Goal: Task Accomplishment & Management: Manage account settings

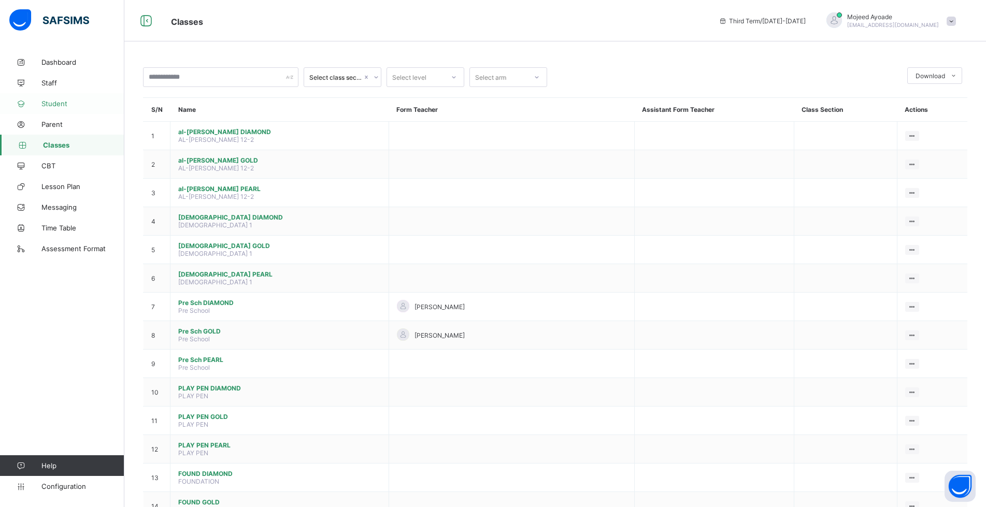
click at [60, 106] on span "Student" at bounding box center [82, 104] width 83 height 8
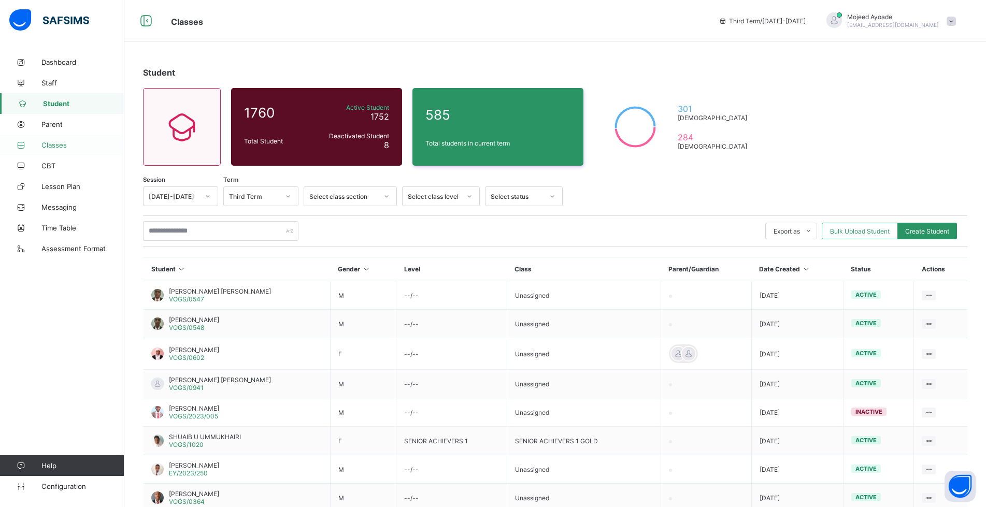
click at [55, 148] on span "Classes" at bounding box center [82, 145] width 83 height 8
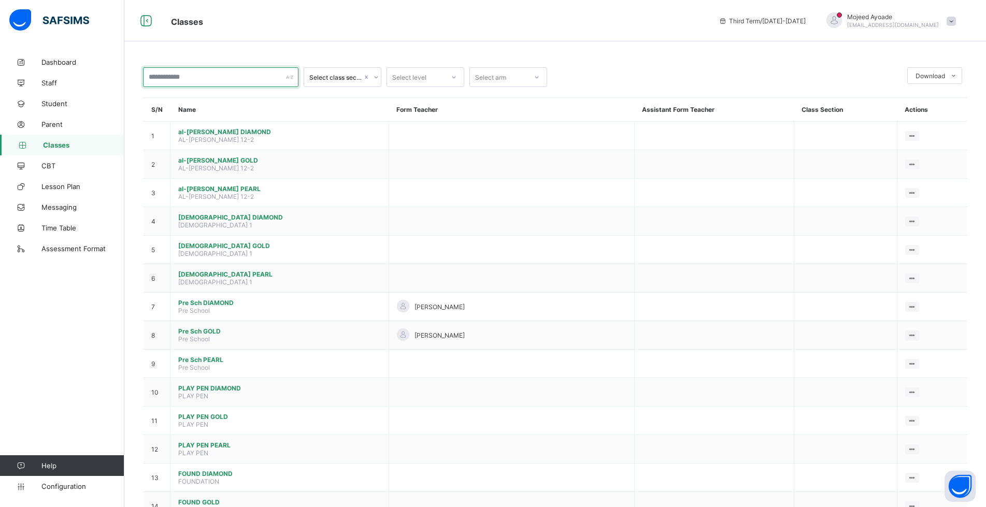
click at [237, 82] on input "text" at bounding box center [220, 77] width 155 height 20
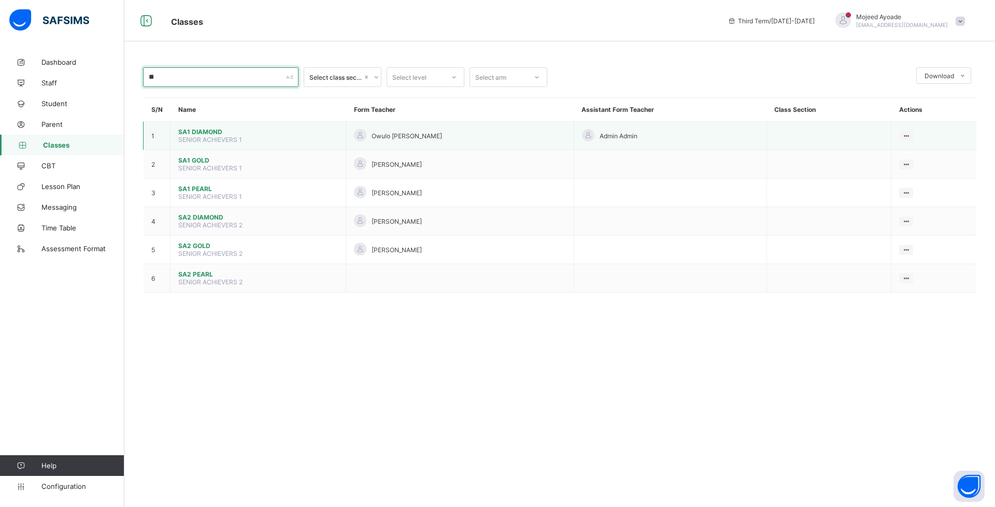
type input "**"
click at [215, 135] on span "SA1 DIAMOND" at bounding box center [258, 132] width 160 height 8
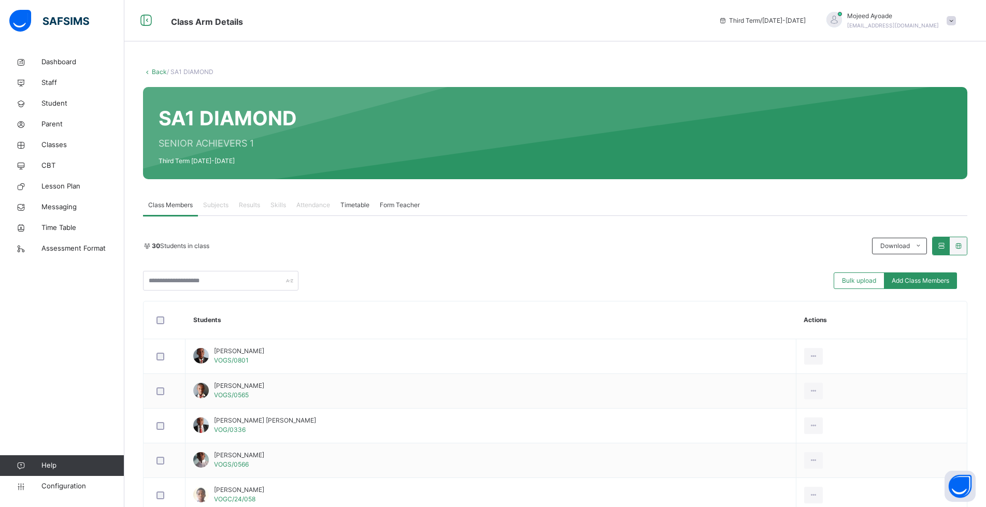
click at [154, 73] on link "Back" at bounding box center [159, 72] width 15 height 8
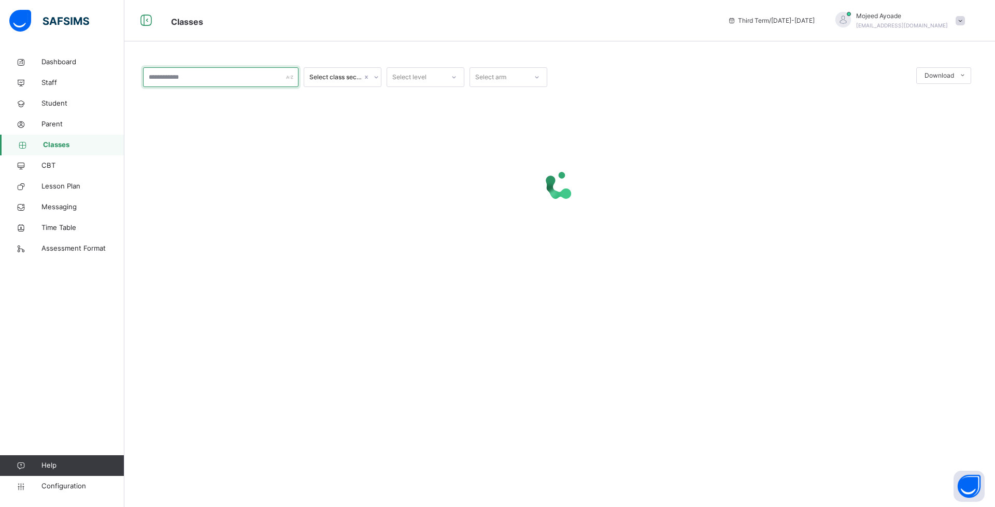
click at [188, 81] on input "text" at bounding box center [220, 77] width 155 height 20
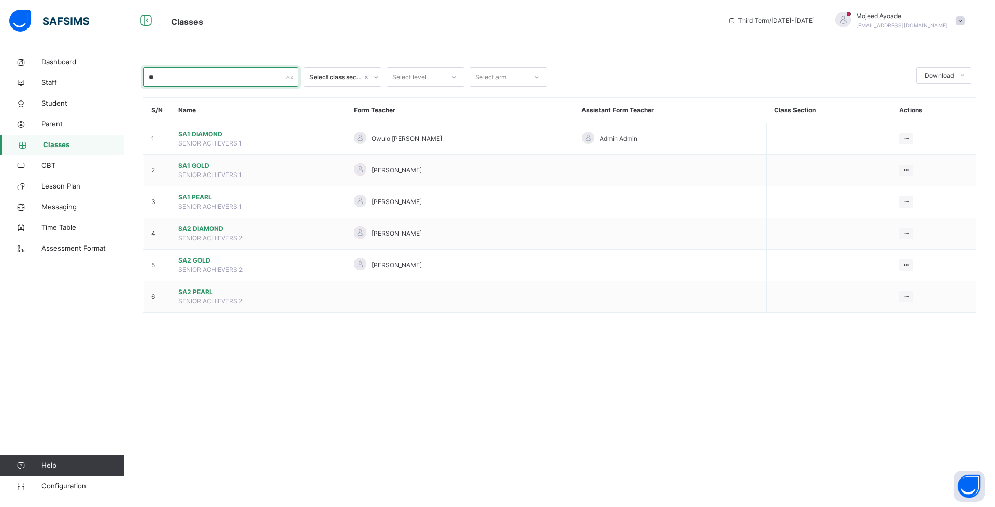
type input "*"
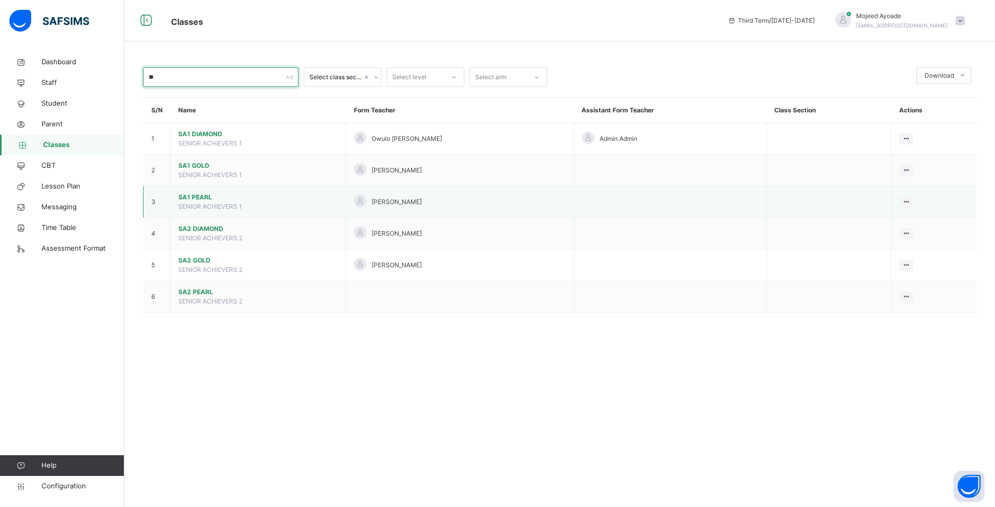
type input "*"
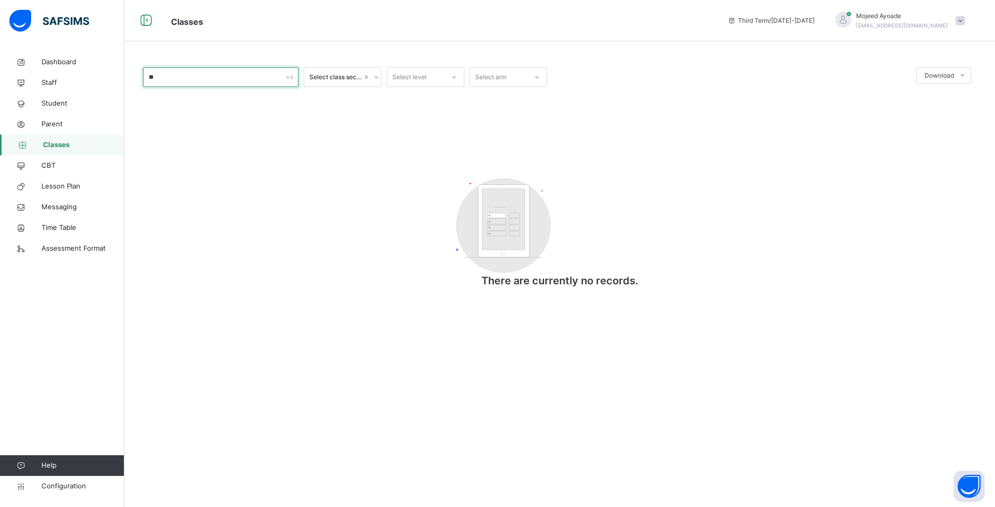
click at [206, 76] on input "**" at bounding box center [220, 77] width 155 height 20
type input "*"
click at [220, 73] on input "**" at bounding box center [220, 77] width 155 height 20
type input "*"
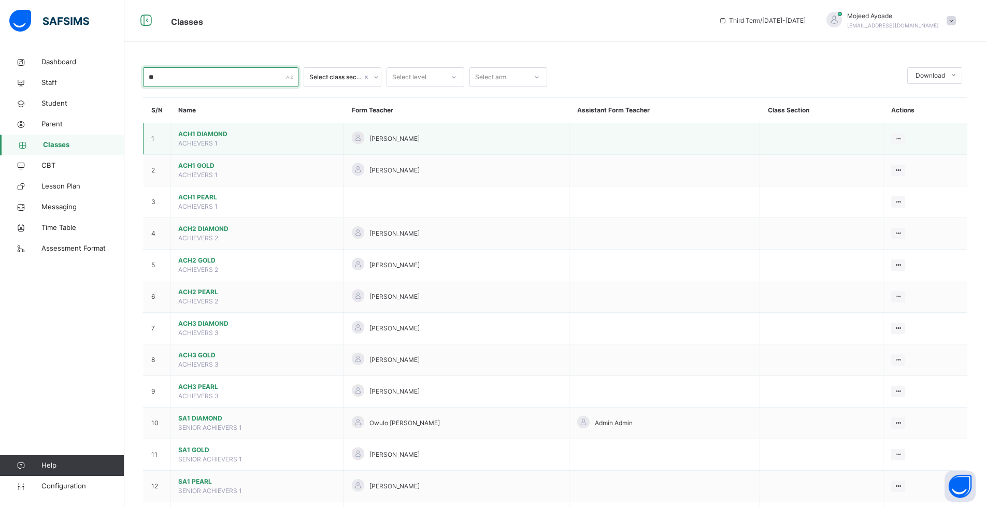
type input "**"
click at [213, 133] on span "ACH1 DIAMOND" at bounding box center [257, 134] width 158 height 9
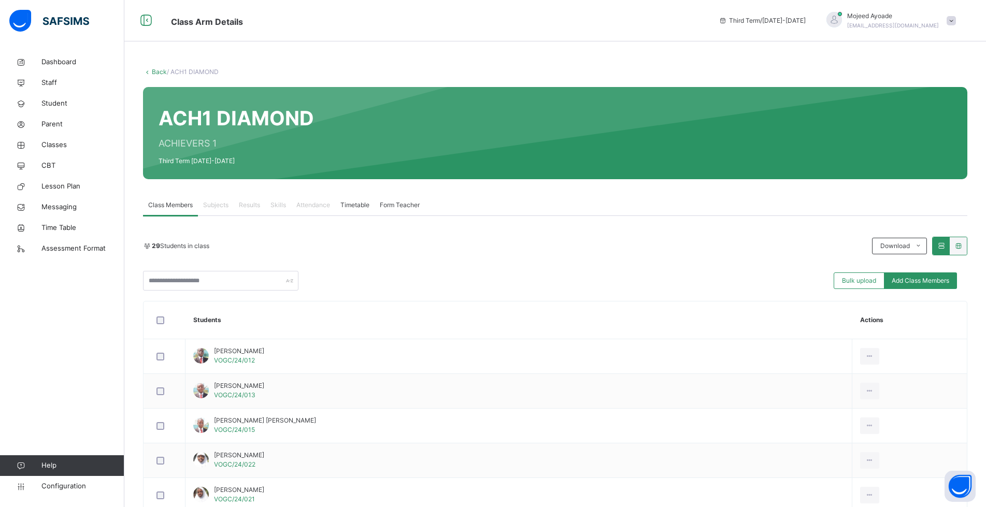
click at [150, 73] on icon at bounding box center [147, 72] width 9 height 8
click at [158, 74] on link "Back" at bounding box center [159, 72] width 15 height 8
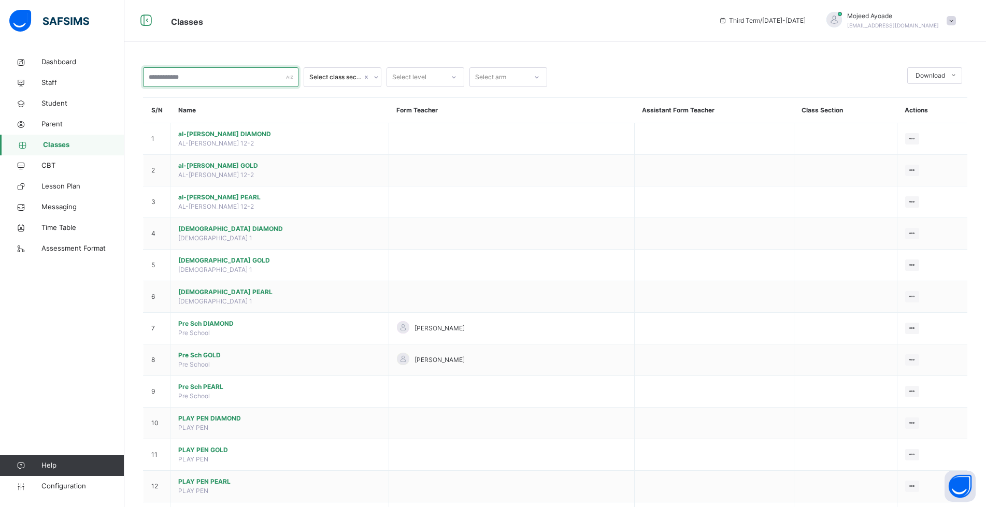
click at [234, 82] on input "text" at bounding box center [220, 77] width 155 height 20
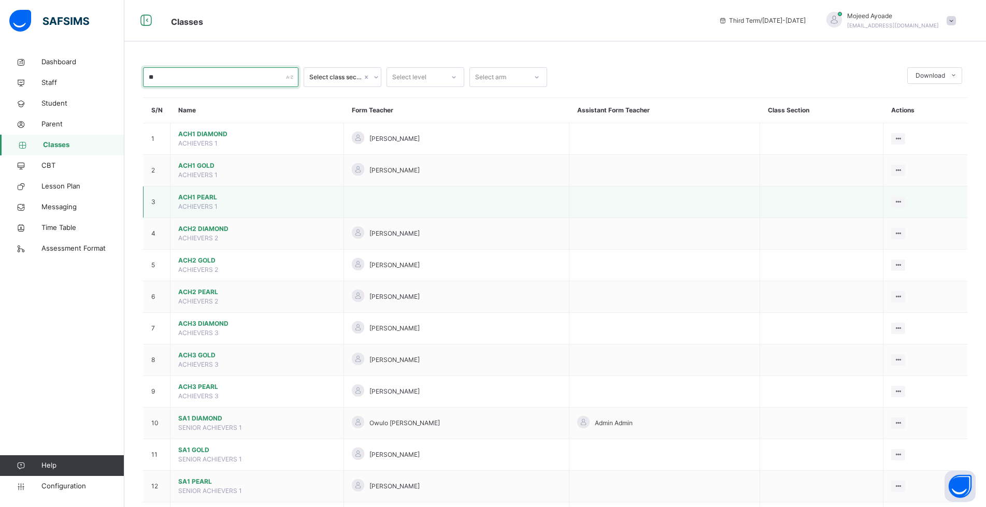
type input "**"
click at [194, 197] on span "ACH1 PEARL" at bounding box center [257, 197] width 158 height 9
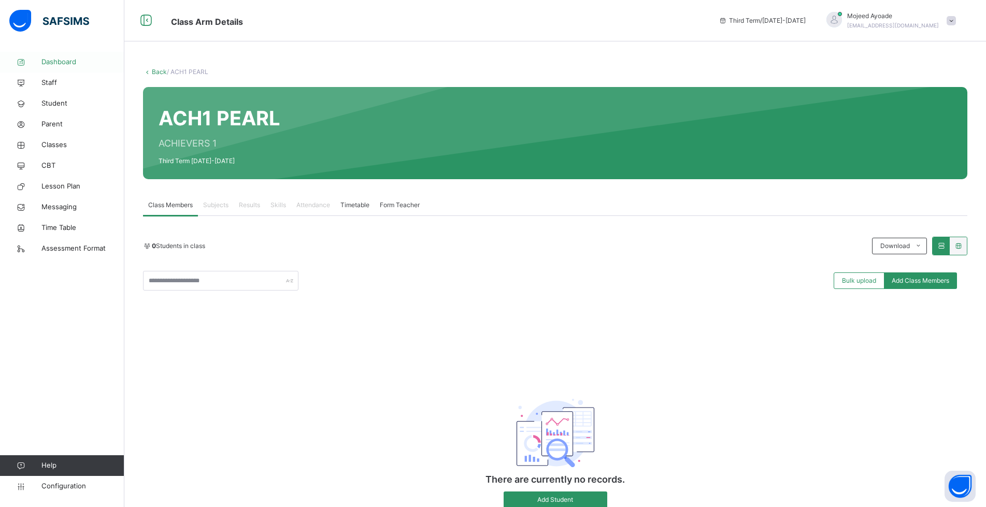
click at [63, 64] on span "Dashboard" at bounding box center [82, 62] width 83 height 10
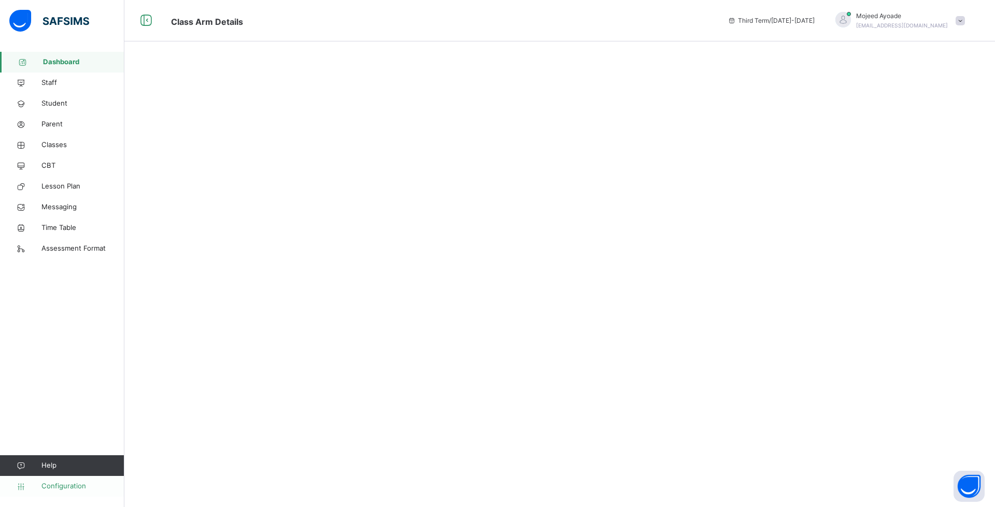
click at [68, 489] on span "Configuration" at bounding box center [82, 486] width 82 height 10
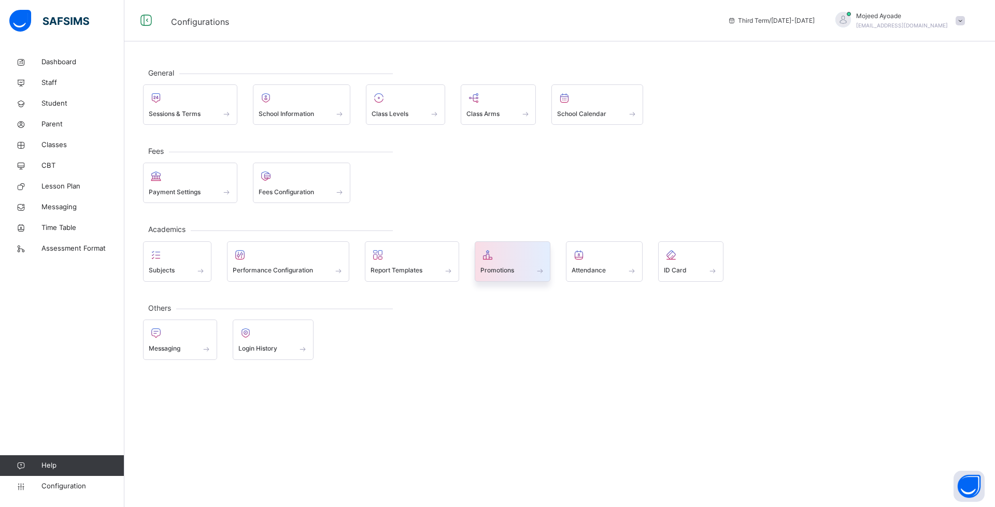
click at [502, 260] on div at bounding box center [512, 255] width 65 height 16
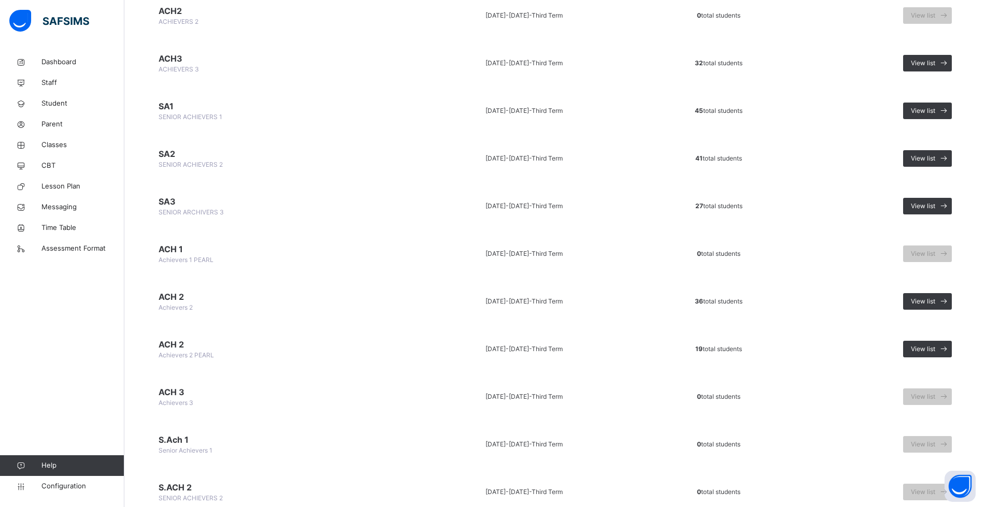
scroll to position [937, 0]
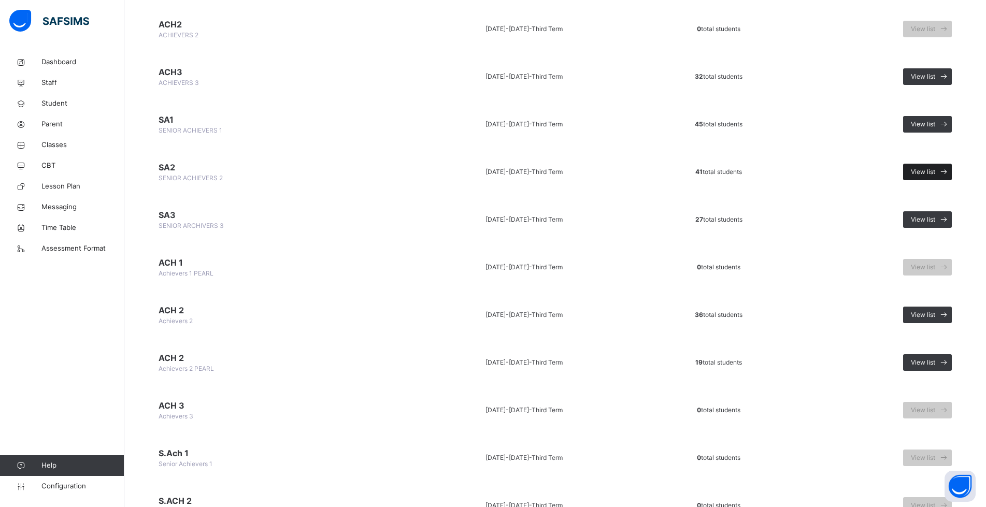
click at [936, 175] on span "View list" at bounding box center [923, 171] width 24 height 9
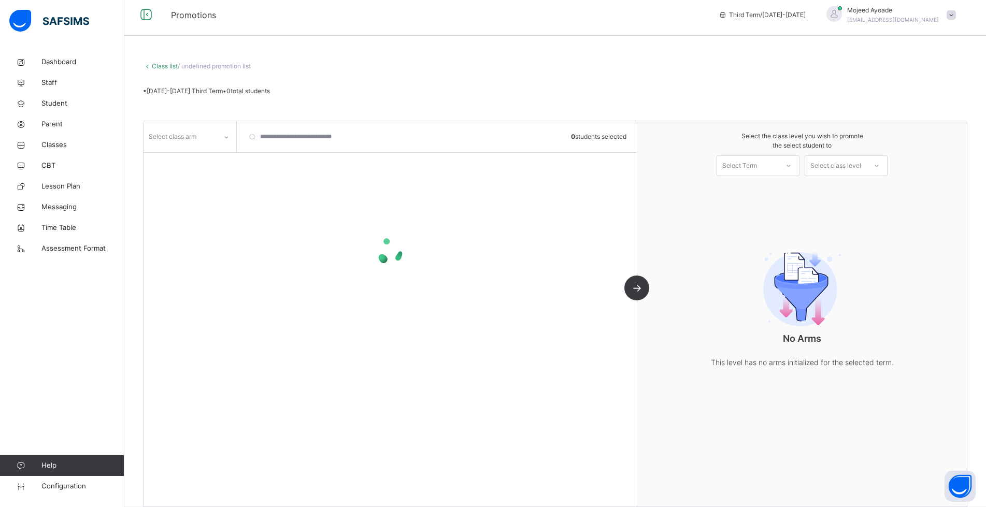
scroll to position [21, 0]
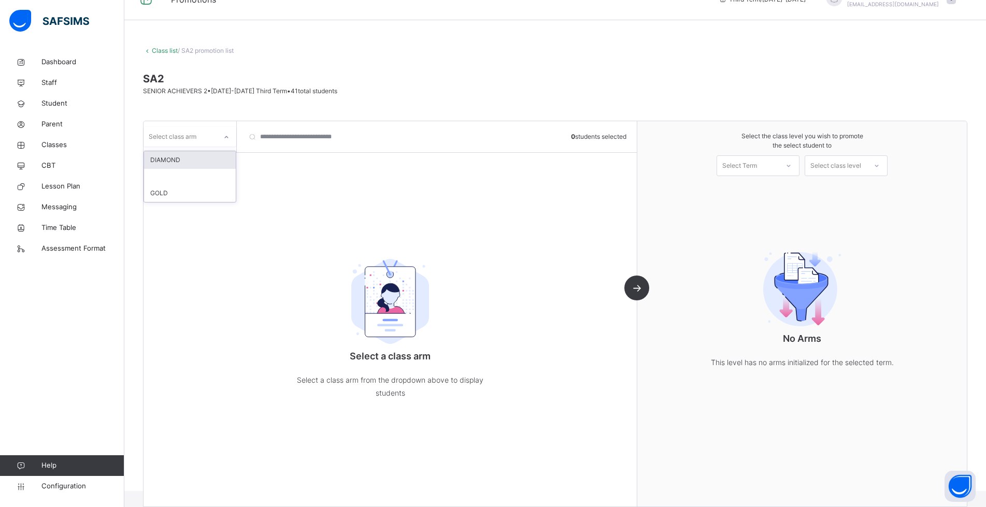
click at [195, 140] on div "Select class arm" at bounding box center [173, 137] width 48 height 20
click at [173, 160] on div "DIAMOND" at bounding box center [190, 160] width 92 height 18
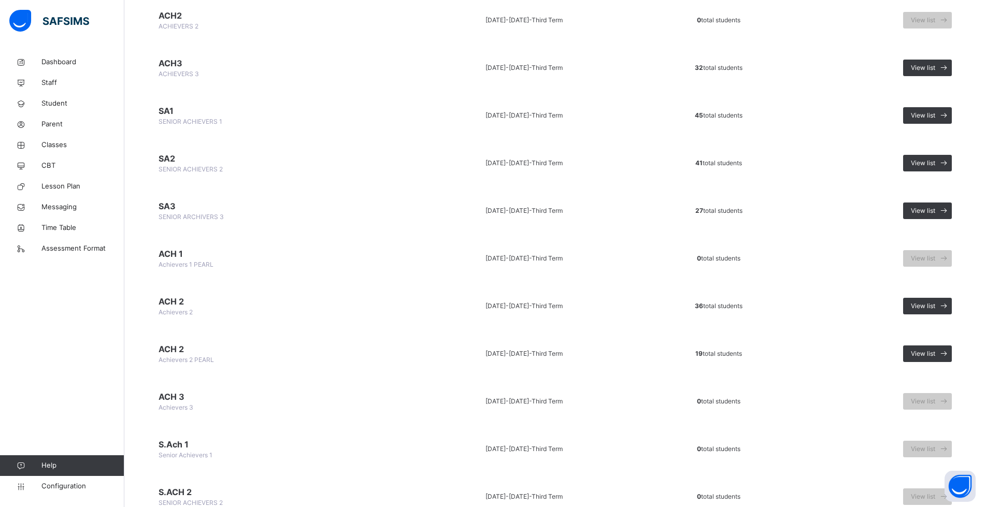
scroll to position [885, 0]
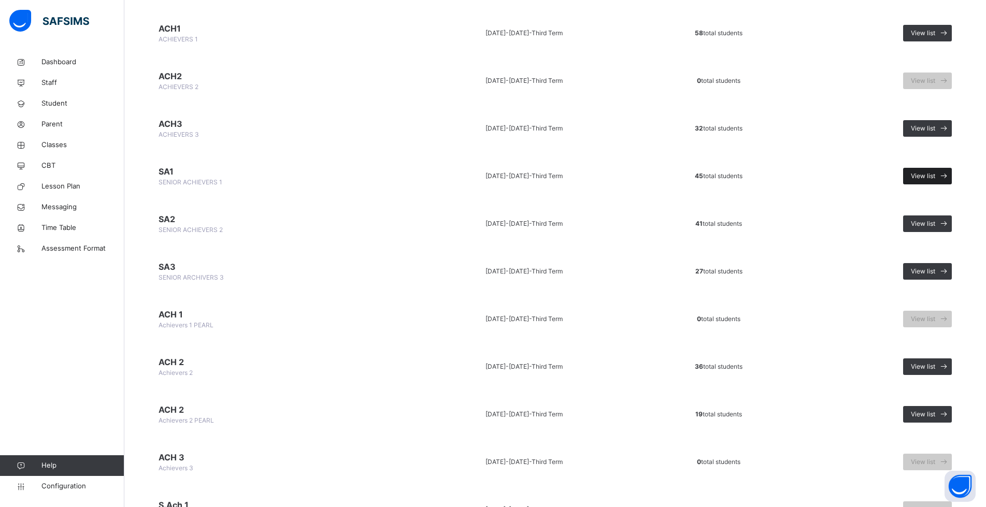
click at [936, 180] on span "View list" at bounding box center [923, 176] width 24 height 9
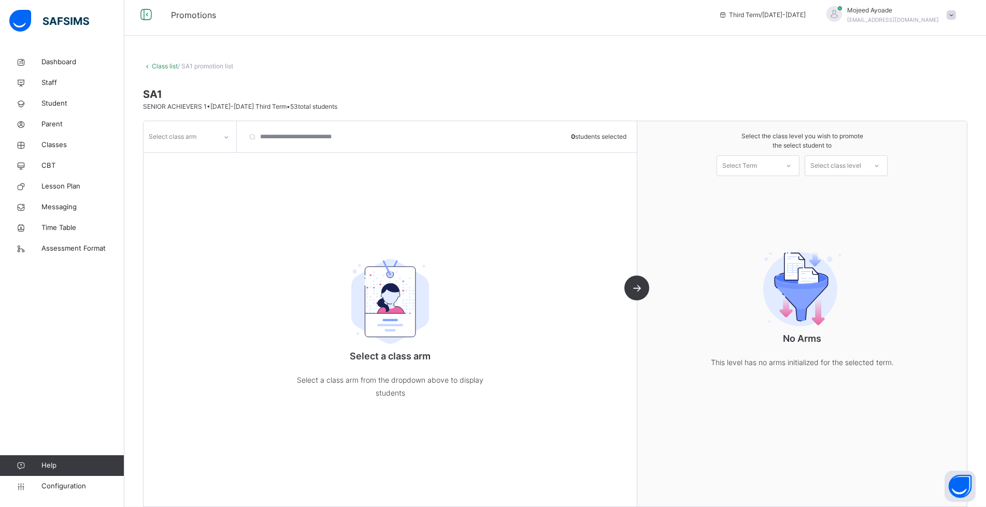
scroll to position [21, 0]
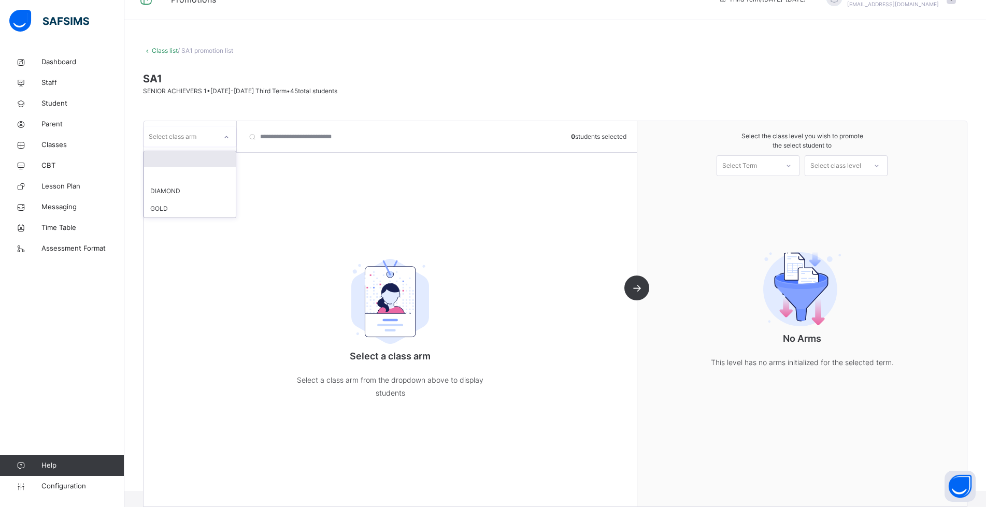
click at [226, 135] on icon at bounding box center [226, 137] width 6 height 10
click at [177, 189] on div "DIAMOND" at bounding box center [190, 191] width 92 height 18
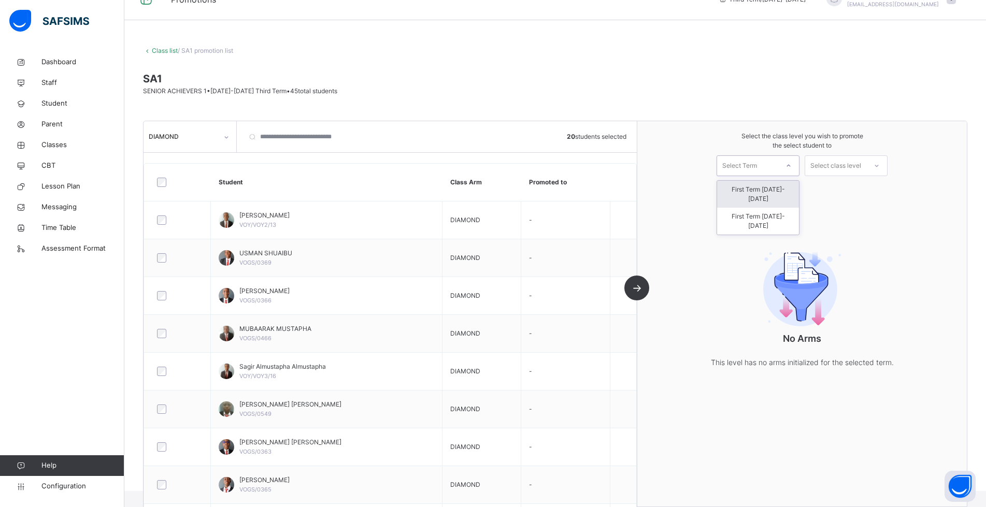
click at [792, 165] on icon at bounding box center [789, 166] width 6 height 10
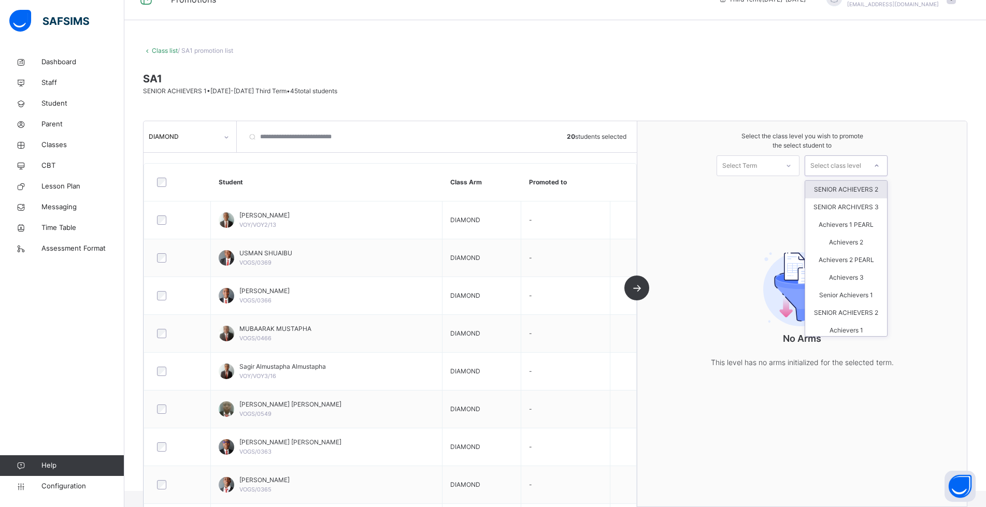
click at [880, 166] on icon at bounding box center [877, 166] width 6 height 10
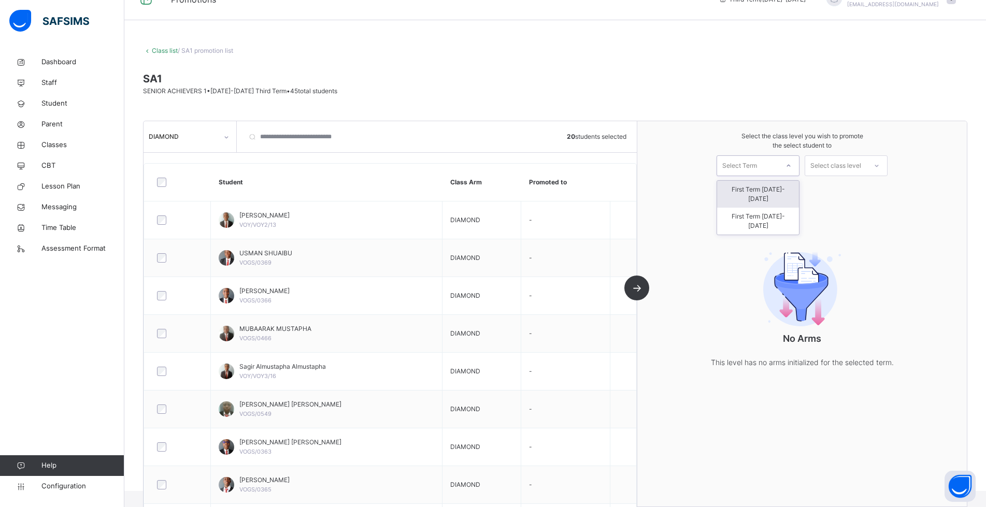
click at [798, 163] on div at bounding box center [789, 166] width 19 height 18
click at [783, 208] on div "First Term [DATE]-[DATE]" at bounding box center [758, 221] width 82 height 27
click at [877, 168] on div at bounding box center [877, 166] width 19 height 18
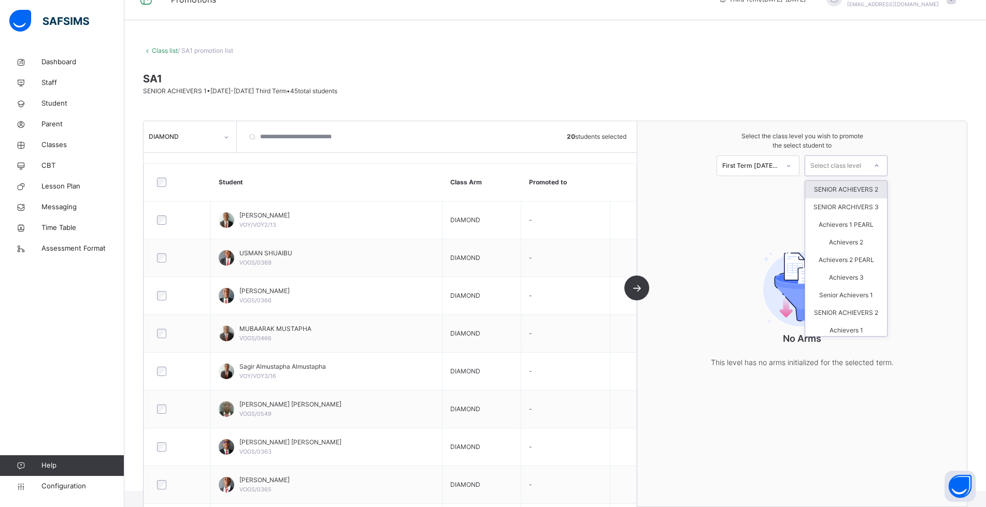
click at [877, 195] on div "SENIOR ACHIEVERS 2" at bounding box center [846, 190] width 82 height 18
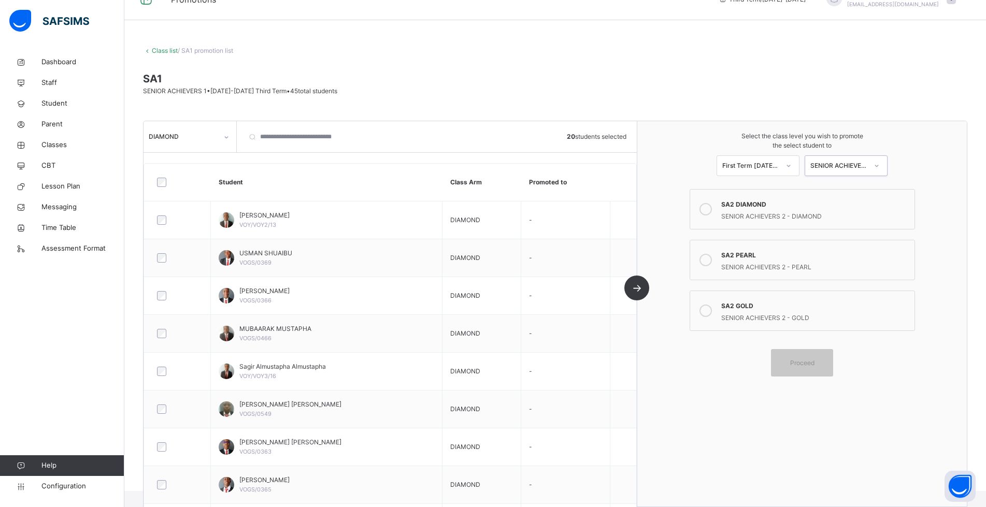
click at [712, 209] on icon at bounding box center [706, 209] width 12 height 12
click at [815, 363] on span "Proceed" at bounding box center [802, 362] width 24 height 9
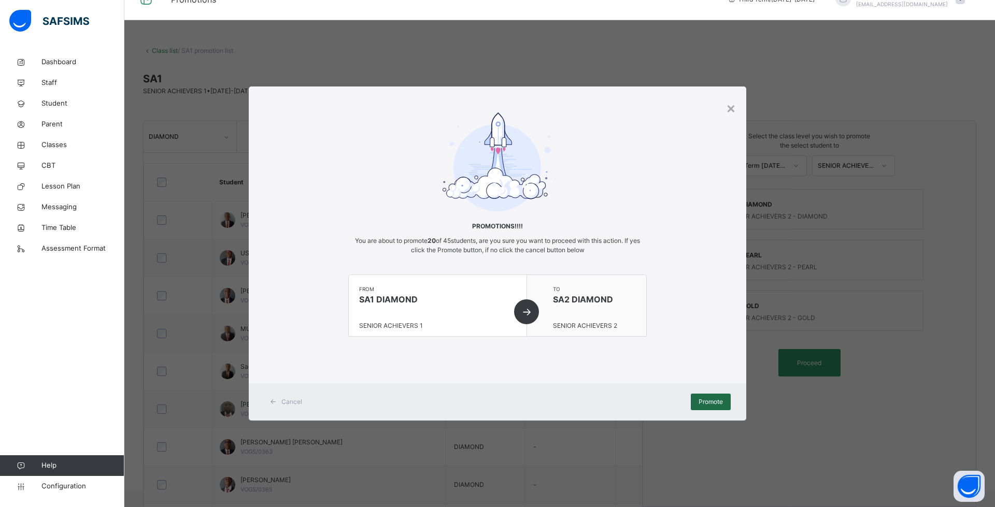
click at [713, 406] on span "Promote" at bounding box center [711, 402] width 24 height 9
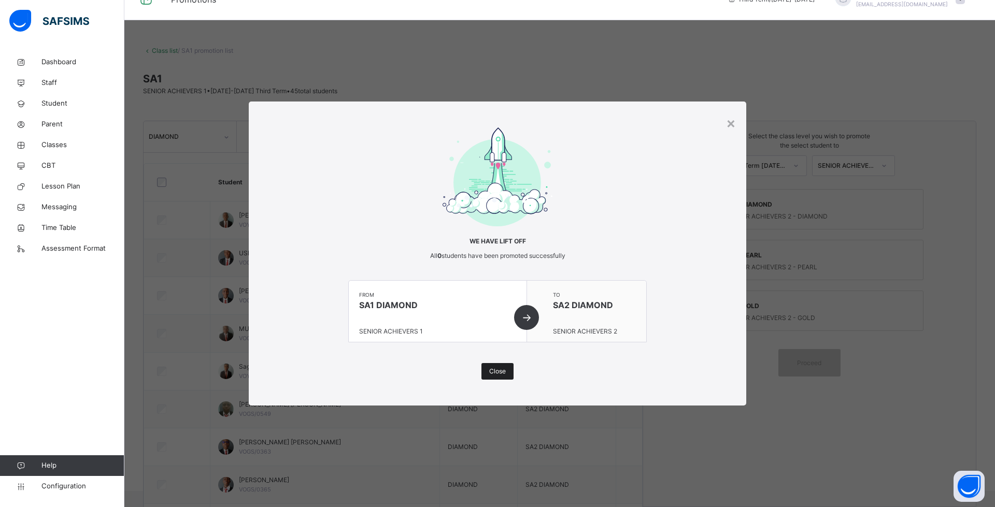
click at [494, 372] on span "Close" at bounding box center [497, 371] width 17 height 9
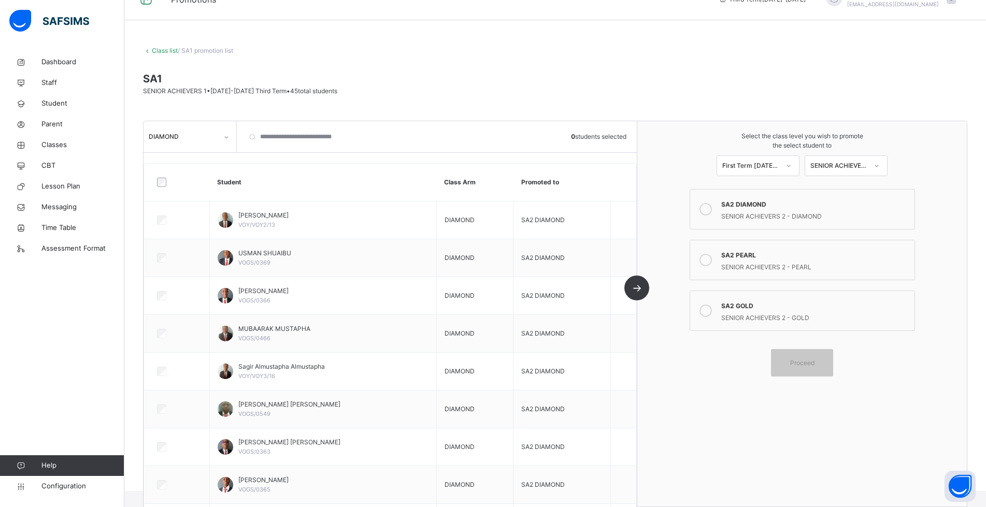
click at [691, 413] on div "Select the class level you wish to promote the select student to First Term 202…" at bounding box center [803, 314] width 330 height 386
click at [767, 207] on div "SA2 DIAMOND" at bounding box center [815, 203] width 188 height 12
click at [638, 288] on div "DIAMOND 0 students selected Student Class Arm Promoted to Ali Garba Abubakar VO…" at bounding box center [391, 314] width 494 height 386
click at [682, 389] on div "Select the class level you wish to promote the select student to First Term 202…" at bounding box center [803, 314] width 330 height 386
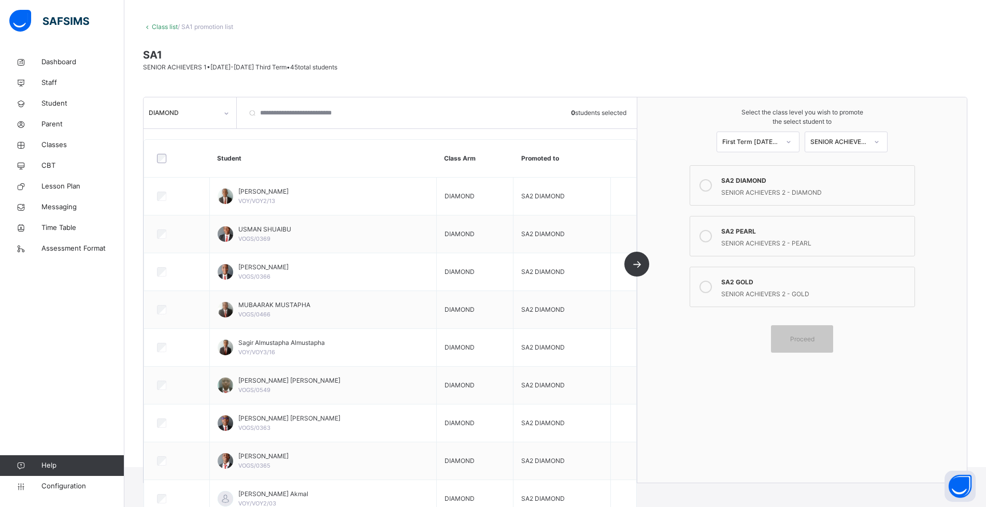
scroll to position [44, 0]
click at [833, 183] on div "SA2 DIAMOND" at bounding box center [815, 181] width 188 height 12
click at [657, 327] on div "Select the class level you wish to promote the select student to First Term 202…" at bounding box center [803, 291] width 330 height 386
click at [56, 145] on span "Classes" at bounding box center [82, 145] width 83 height 10
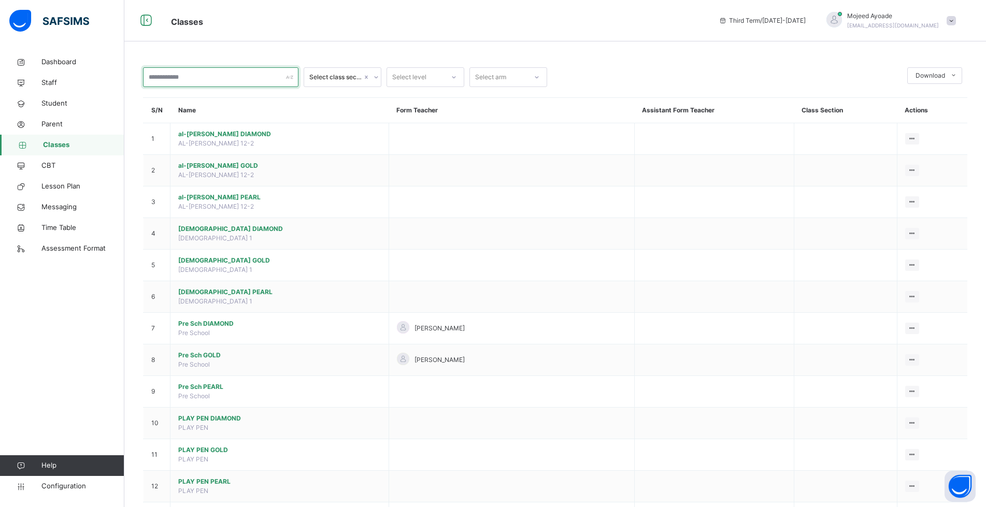
click at [169, 79] on input "text" at bounding box center [220, 77] width 155 height 20
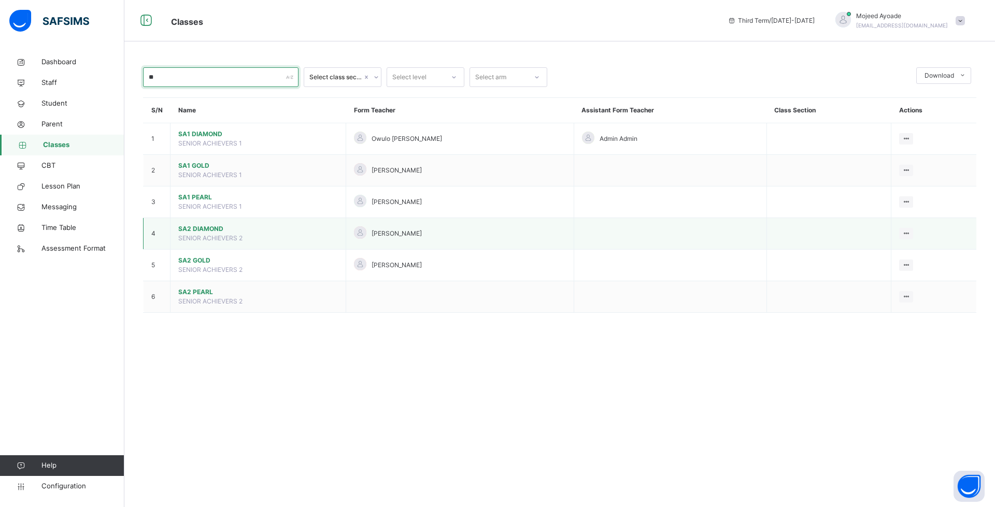
type input "**"
click at [201, 231] on span "SA2 DIAMOND" at bounding box center [258, 228] width 160 height 9
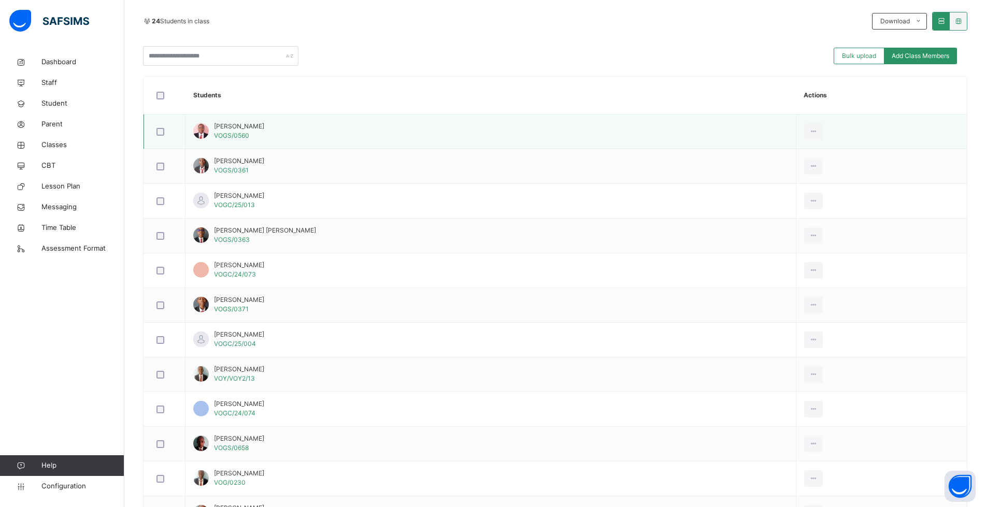
scroll to position [259, 0]
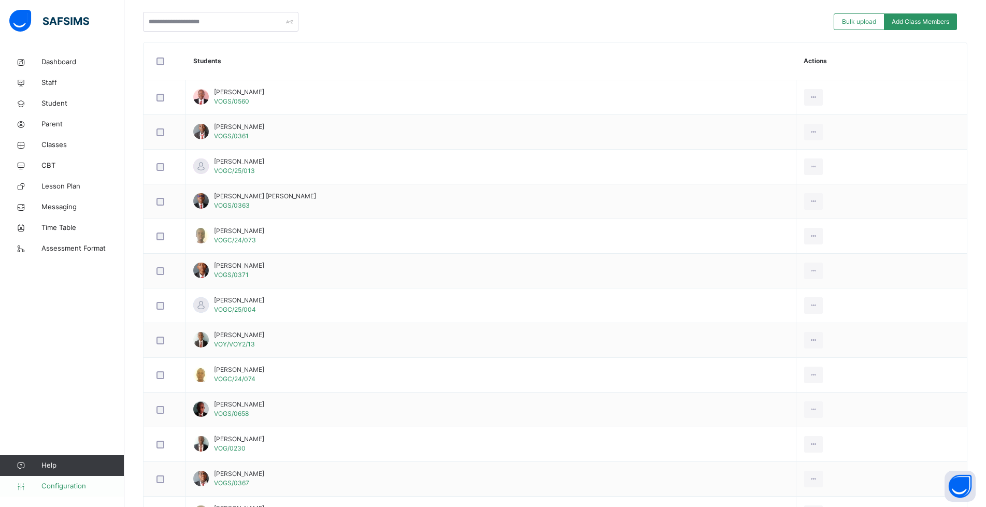
click at [77, 485] on span "Configuration" at bounding box center [82, 486] width 82 height 10
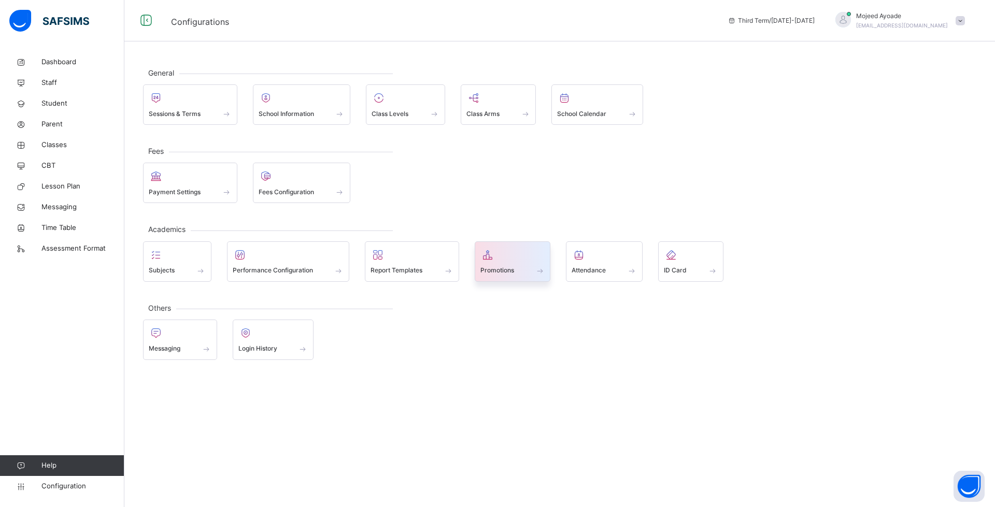
click at [518, 263] on span at bounding box center [512, 264] width 65 height 3
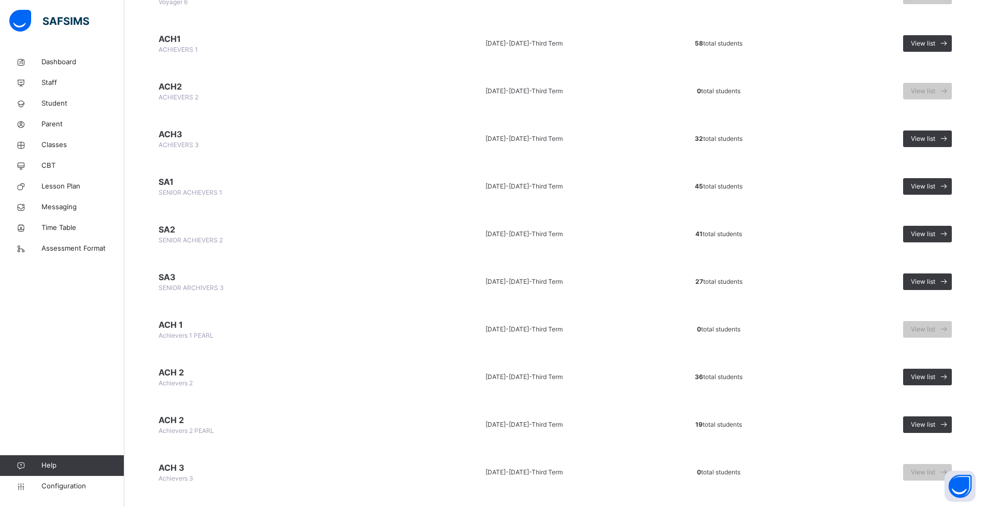
scroll to position [881, 0]
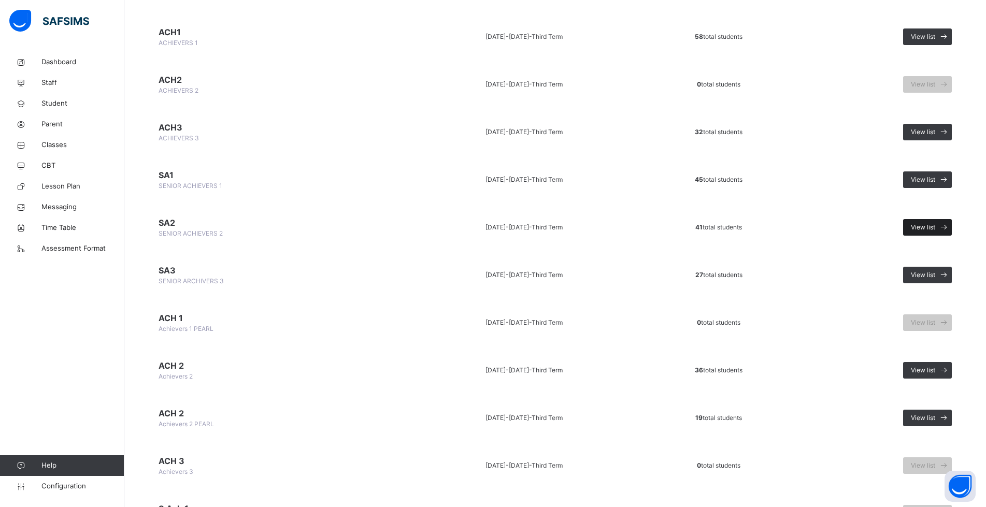
click at [932, 222] on div "View list" at bounding box center [927, 227] width 49 height 17
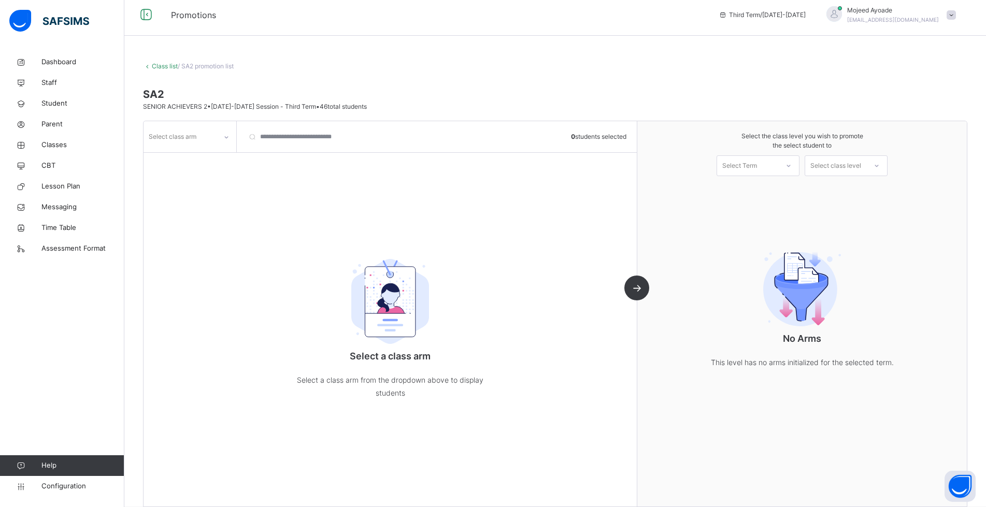
scroll to position [21, 0]
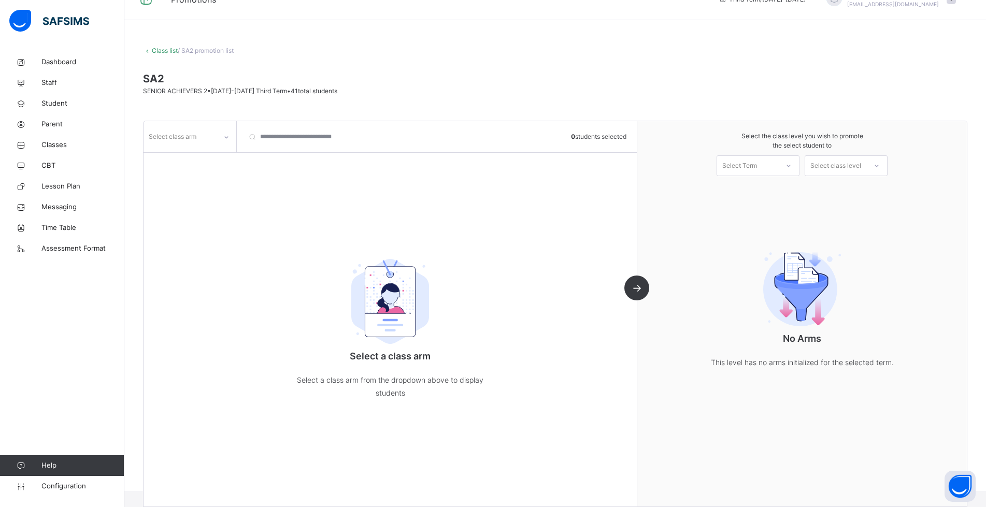
click at [186, 138] on div "Select class arm" at bounding box center [173, 137] width 48 height 20
click at [184, 160] on div "DIAMOND" at bounding box center [190, 160] width 92 height 18
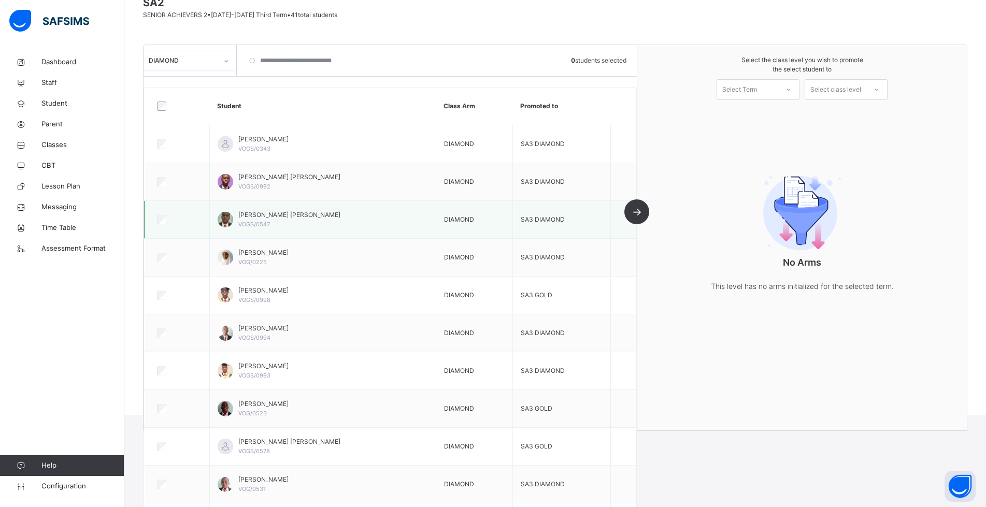
scroll to position [0, 0]
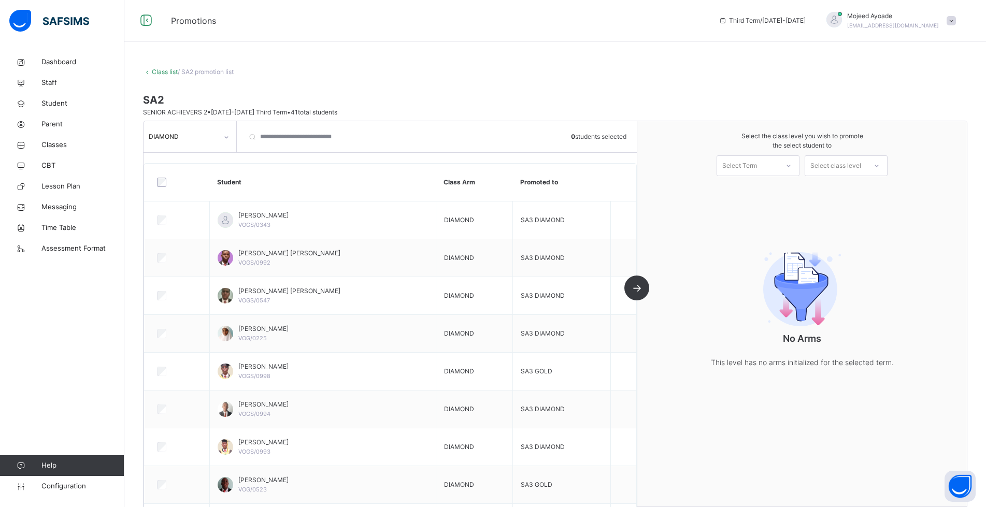
click at [455, 73] on div "Class list / SA2 promotion list" at bounding box center [555, 71] width 825 height 9
click at [791, 173] on div at bounding box center [789, 166] width 19 height 18
click at [751, 120] on span at bounding box center [555, 119] width 825 height 5
click at [145, 19] on icon at bounding box center [146, 20] width 18 height 19
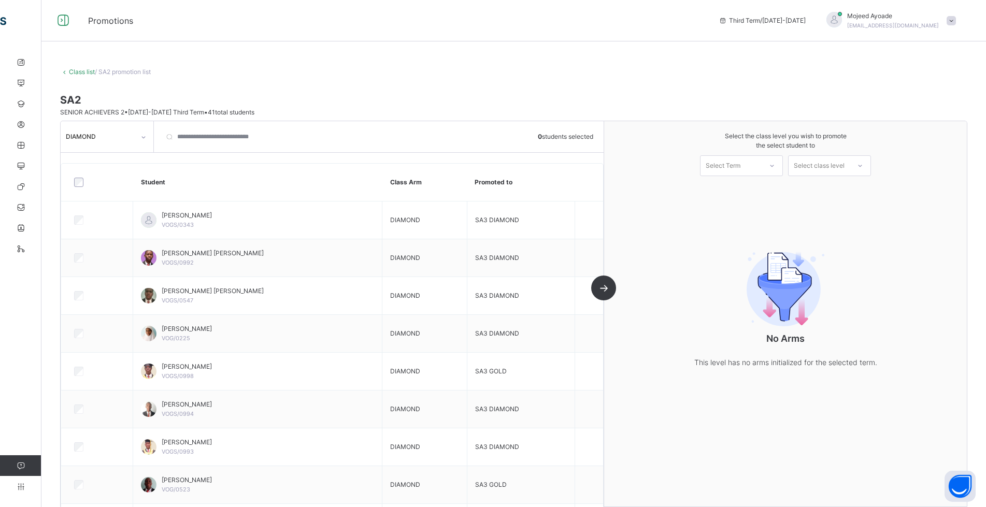
click at [65, 73] on icon at bounding box center [64, 72] width 9 height 8
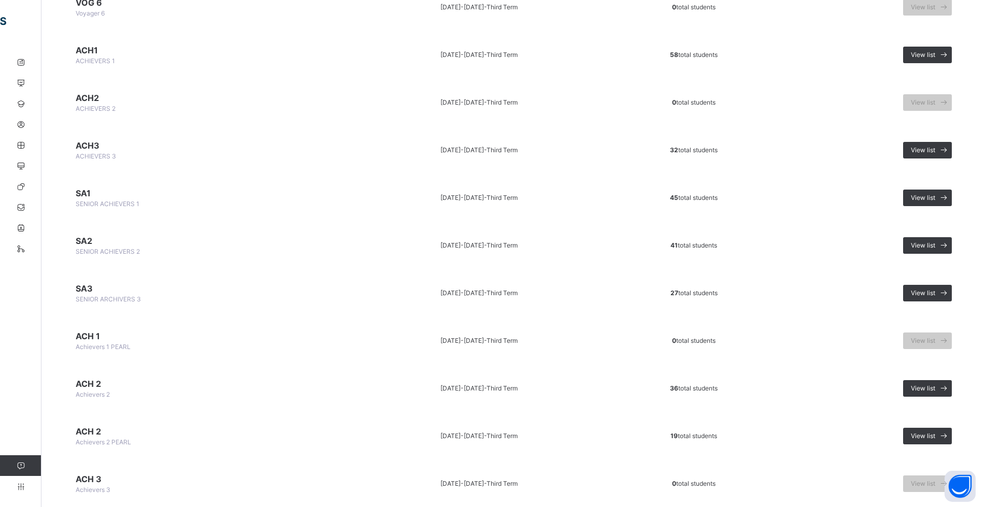
scroll to position [881, 0]
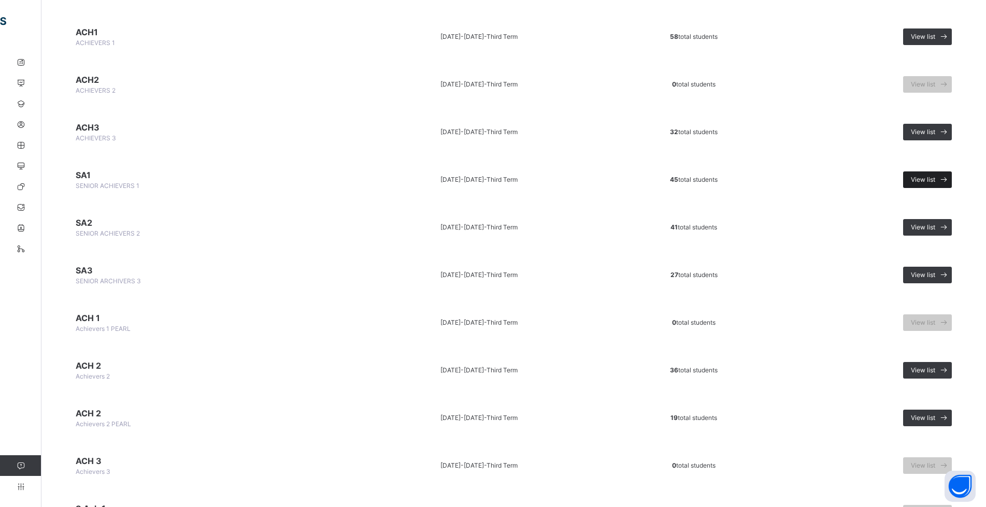
click at [936, 181] on span "View list" at bounding box center [923, 179] width 24 height 9
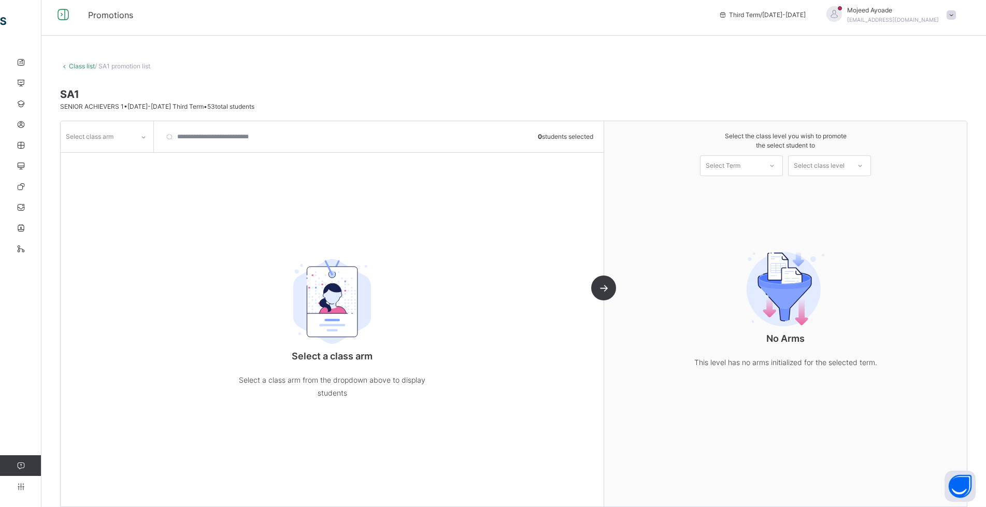
scroll to position [21, 0]
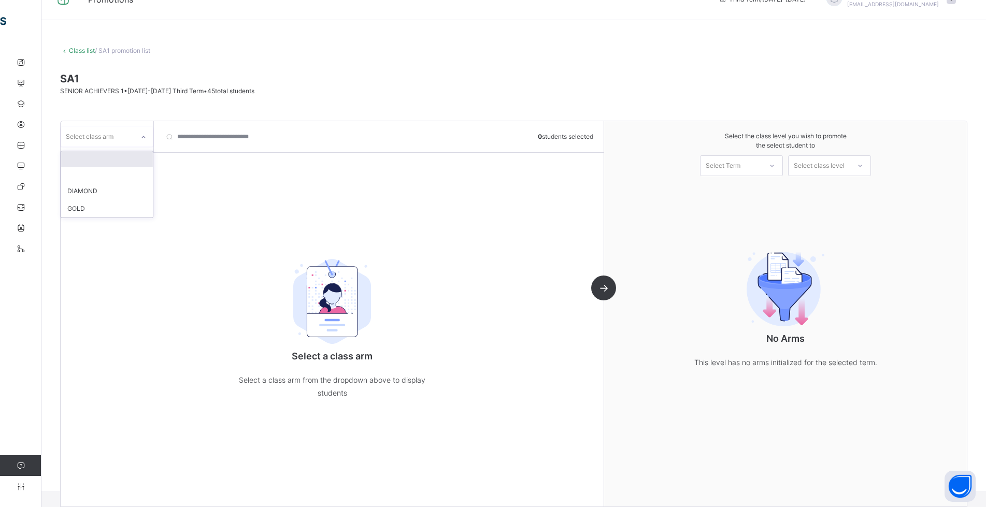
click at [143, 139] on icon at bounding box center [143, 137] width 6 height 10
click at [107, 185] on div "DIAMOND" at bounding box center [107, 191] width 92 height 18
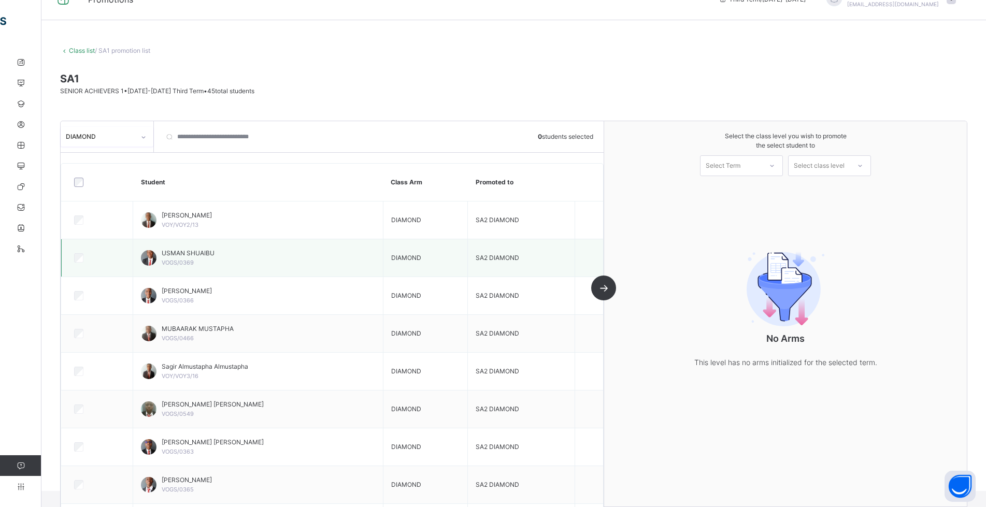
scroll to position [73, 0]
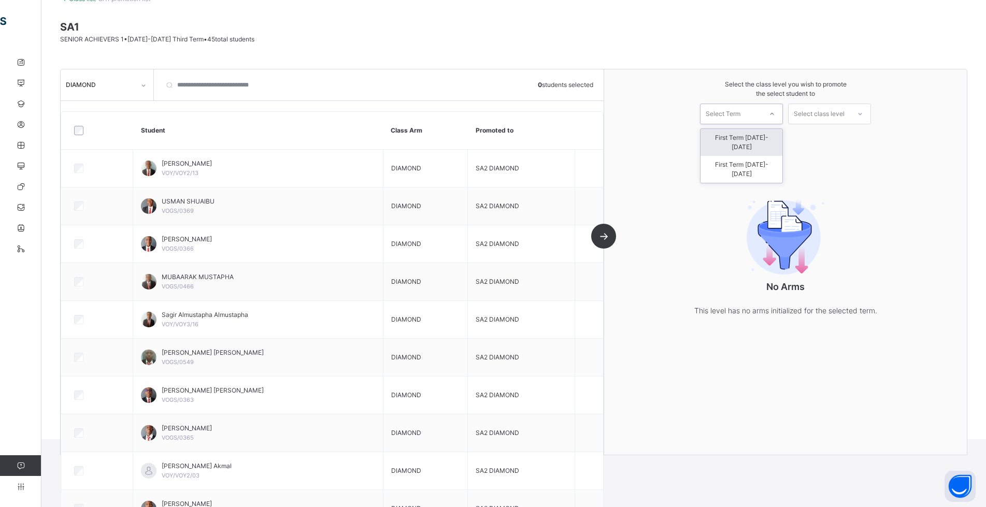
click at [740, 111] on div "Select Term" at bounding box center [723, 114] width 35 height 21
drag, startPoint x: 856, startPoint y: 197, endPoint x: 842, endPoint y: 189, distance: 16.0
click at [856, 198] on div "No Arms This level has no arms initialized for the selected term." at bounding box center [785, 254] width 207 height 167
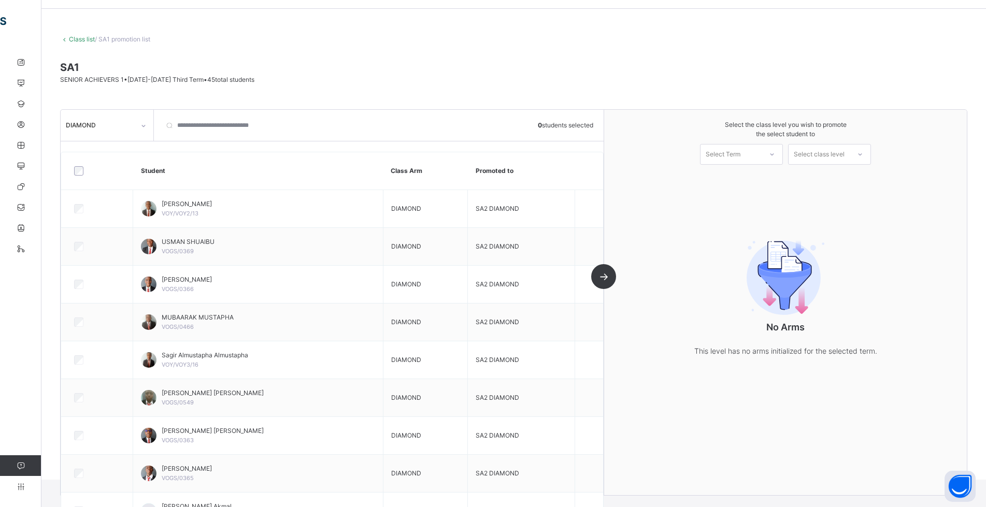
scroll to position [0, 0]
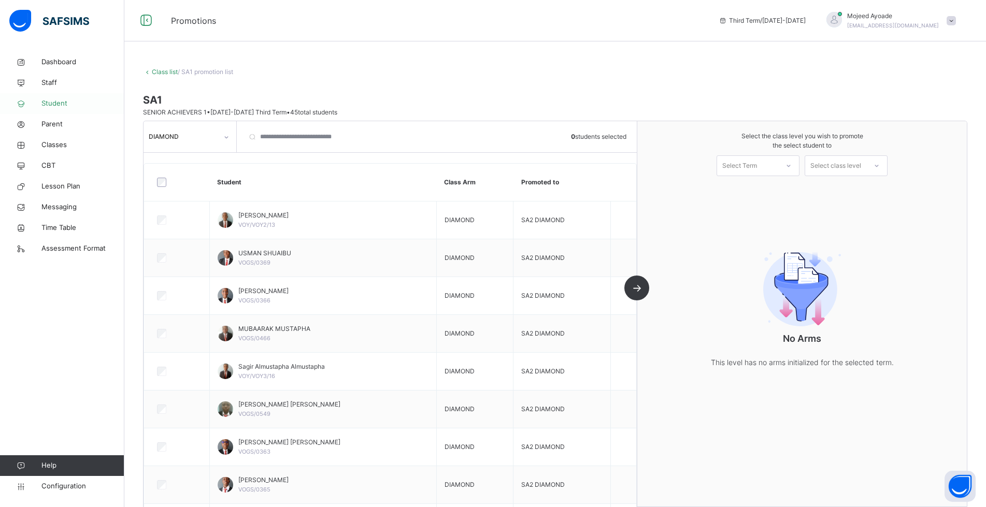
click at [55, 107] on span "Student" at bounding box center [82, 103] width 83 height 10
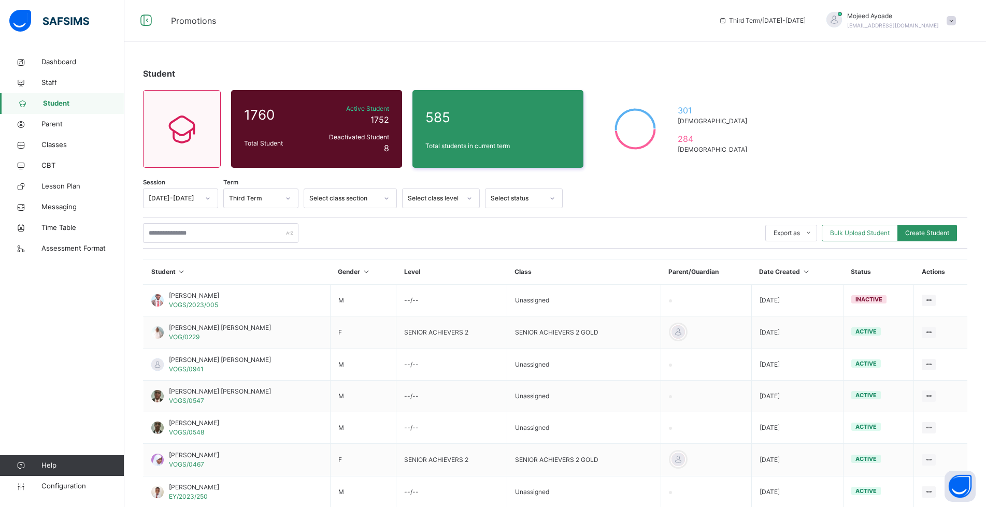
click at [289, 199] on icon at bounding box center [288, 198] width 6 height 10
click at [256, 256] on div "First Term" at bounding box center [261, 257] width 74 height 18
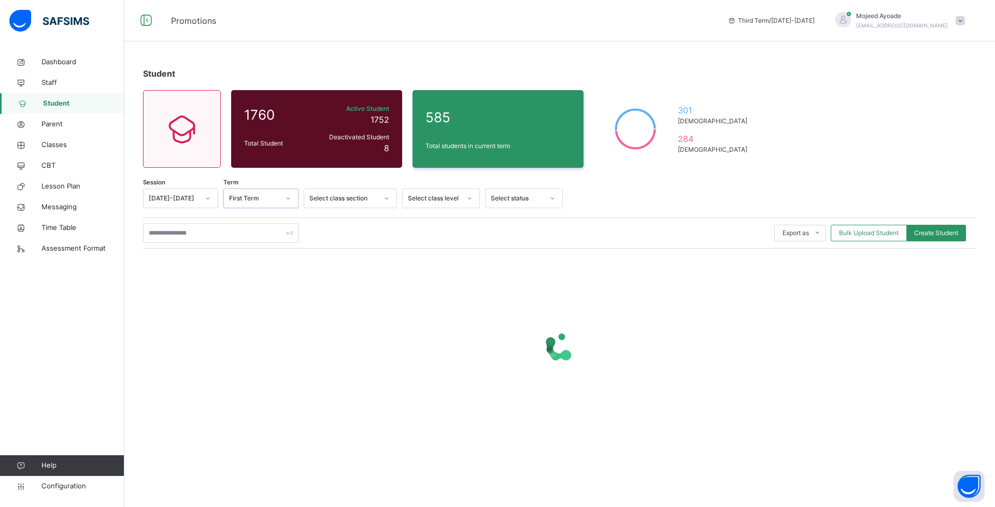
click at [211, 198] on div at bounding box center [208, 198] width 18 height 17
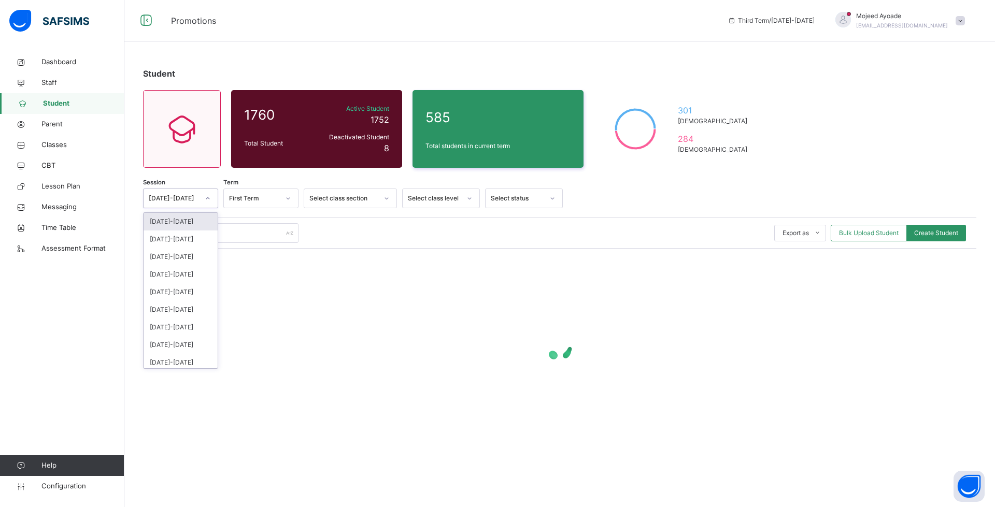
click at [190, 222] on div "[DATE]-[DATE]" at bounding box center [181, 222] width 74 height 18
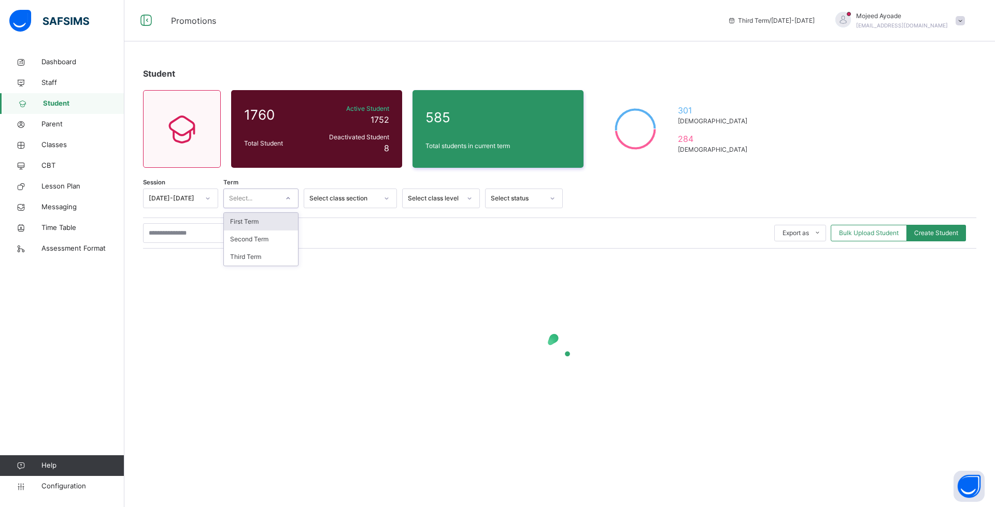
click at [265, 194] on div "Select..." at bounding box center [251, 199] width 54 height 16
click at [259, 220] on div "First Term" at bounding box center [261, 222] width 74 height 18
click at [672, 181] on div "Student 1760 Total Student Active Student 1752 Deactivated Student 8 585 Total …" at bounding box center [559, 256] width 871 height 409
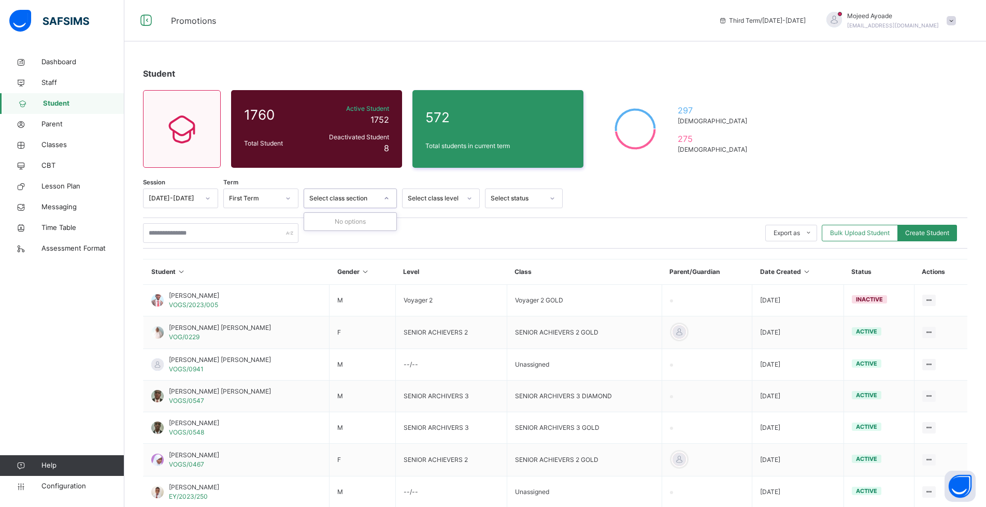
click at [386, 200] on icon at bounding box center [387, 198] width 6 height 10
click at [443, 196] on div "Select class level" at bounding box center [434, 198] width 53 height 9
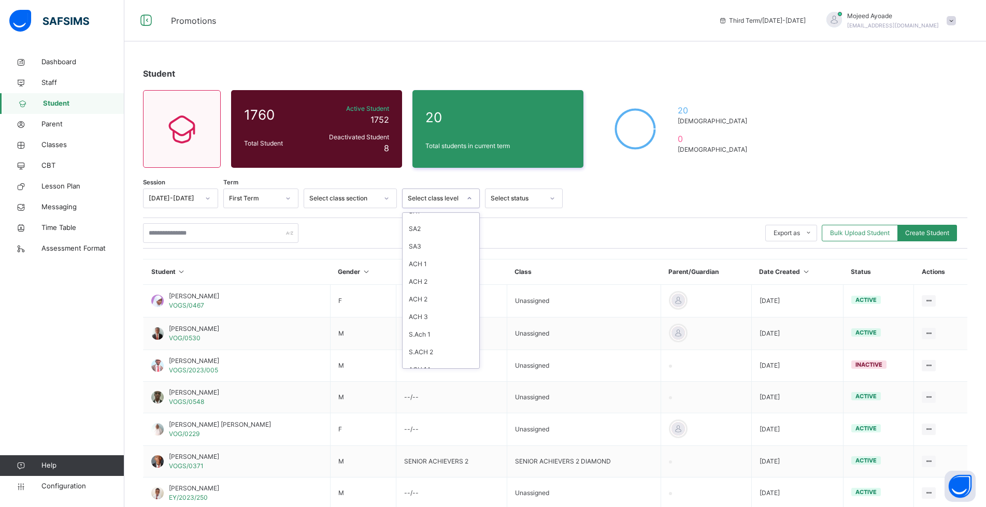
scroll to position [259, 0]
click at [439, 311] on div "SA1" at bounding box center [441, 315] width 77 height 18
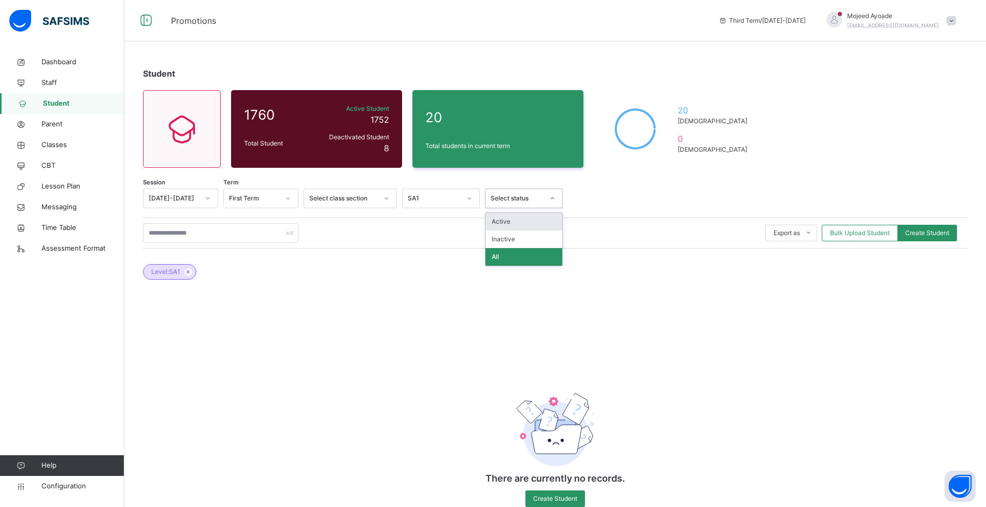
click at [548, 199] on div at bounding box center [553, 198] width 18 height 17
click at [525, 225] on div "Active" at bounding box center [524, 222] width 77 height 18
click at [706, 208] on div at bounding box center [762, 199] width 389 height 20
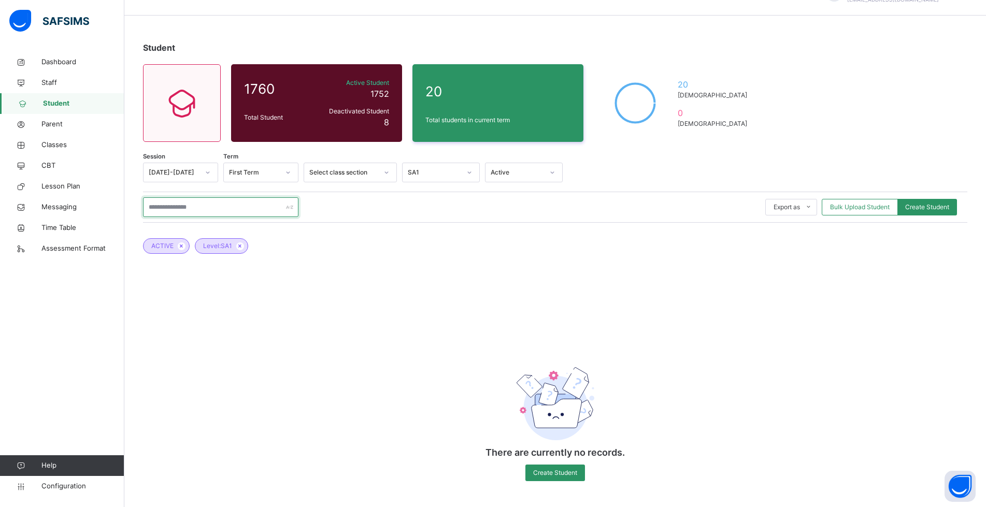
click at [249, 208] on input "text" at bounding box center [220, 207] width 155 height 20
click at [653, 179] on div at bounding box center [762, 173] width 389 height 20
click at [370, 175] on div "Select class section" at bounding box center [343, 172] width 68 height 9
click at [270, 175] on div "First Term" at bounding box center [254, 172] width 50 height 9
click at [628, 173] on div at bounding box center [762, 173] width 389 height 20
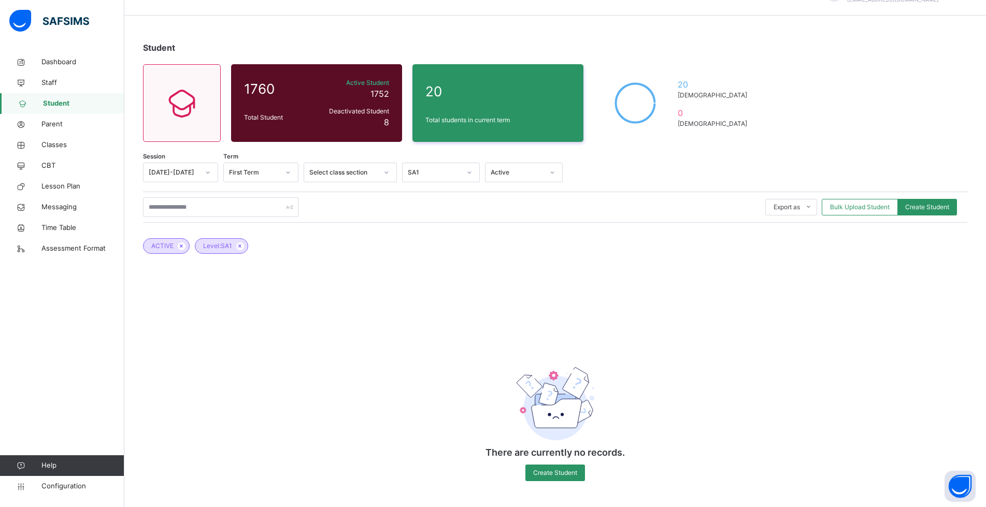
click at [52, 102] on span "Student" at bounding box center [83, 103] width 81 height 10
click at [66, 487] on span "Configuration" at bounding box center [82, 486] width 82 height 10
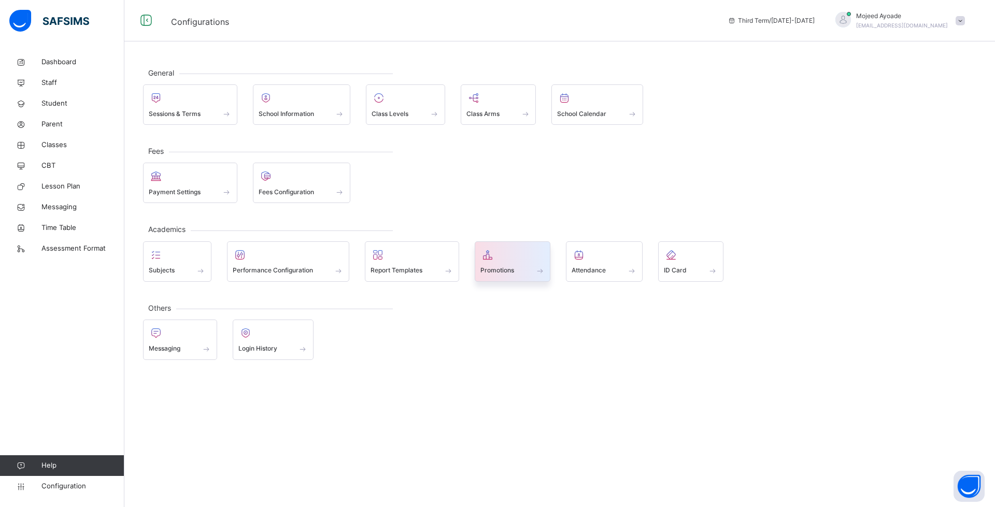
click at [494, 274] on span "Promotions" at bounding box center [497, 270] width 34 height 9
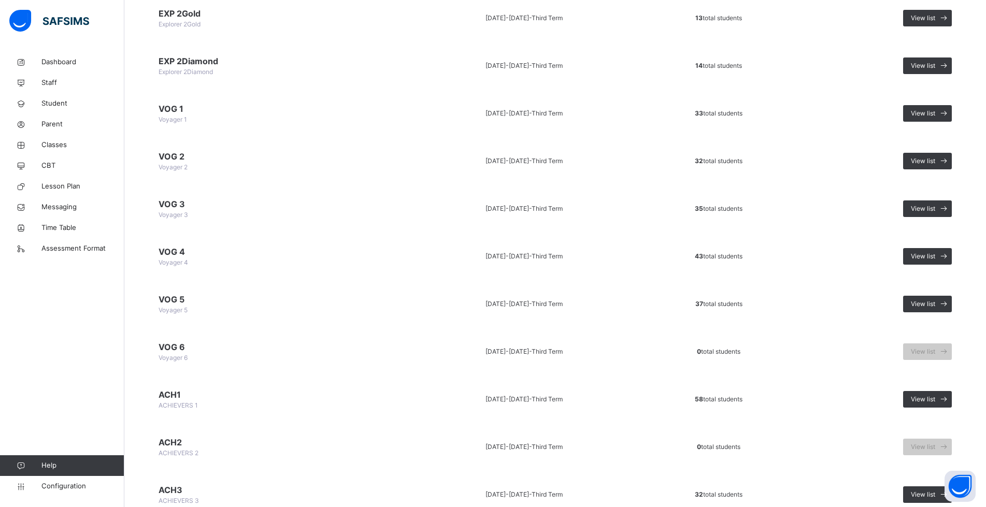
scroll to position [777, 0]
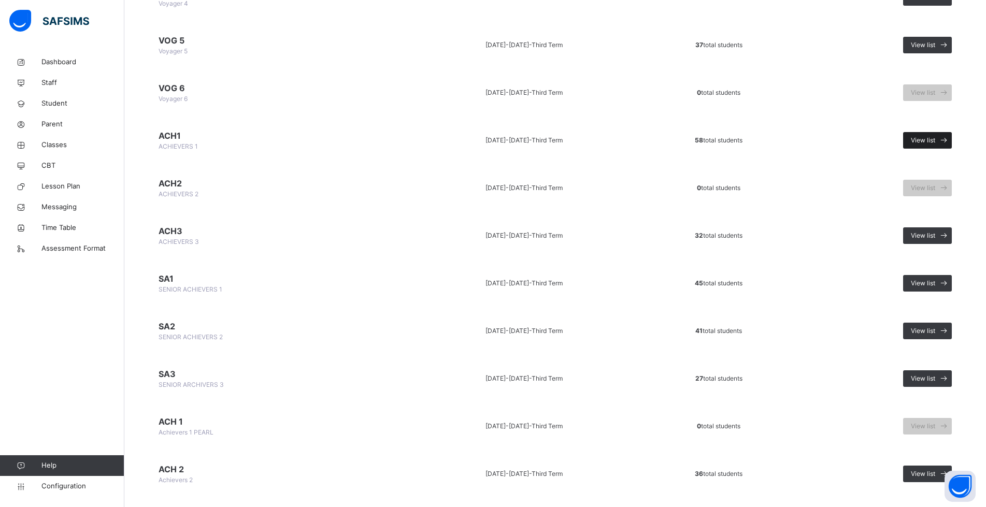
click at [930, 141] on span "View list" at bounding box center [923, 140] width 24 height 9
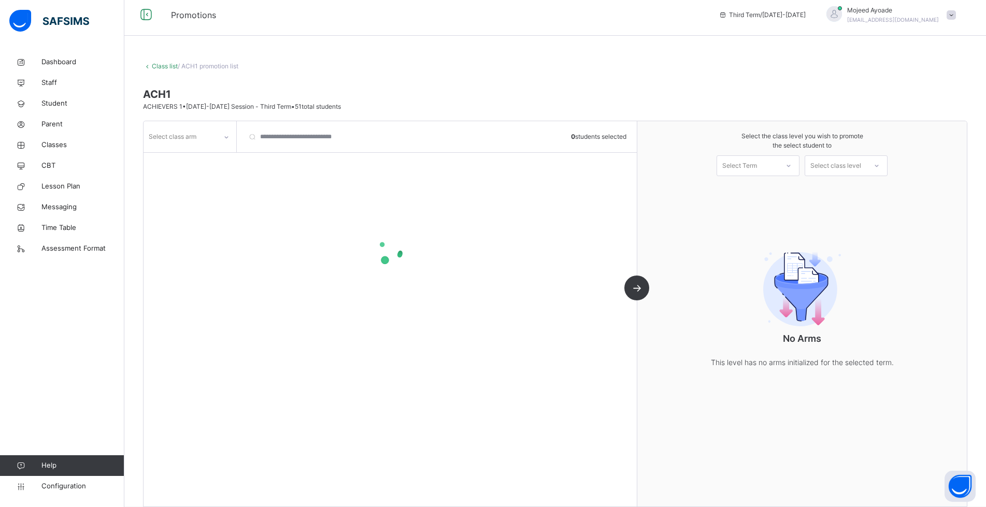
scroll to position [21, 0]
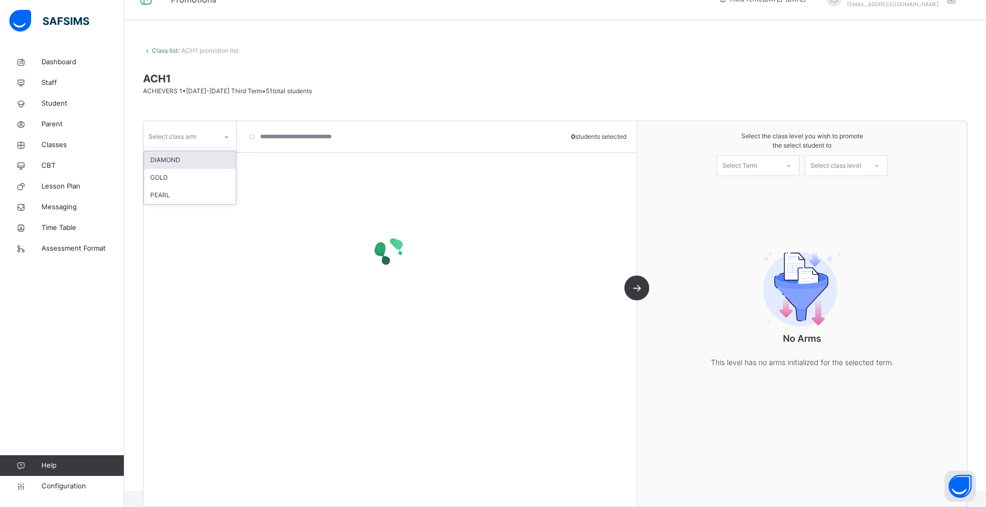
click at [223, 137] on div at bounding box center [227, 137] width 18 height 17
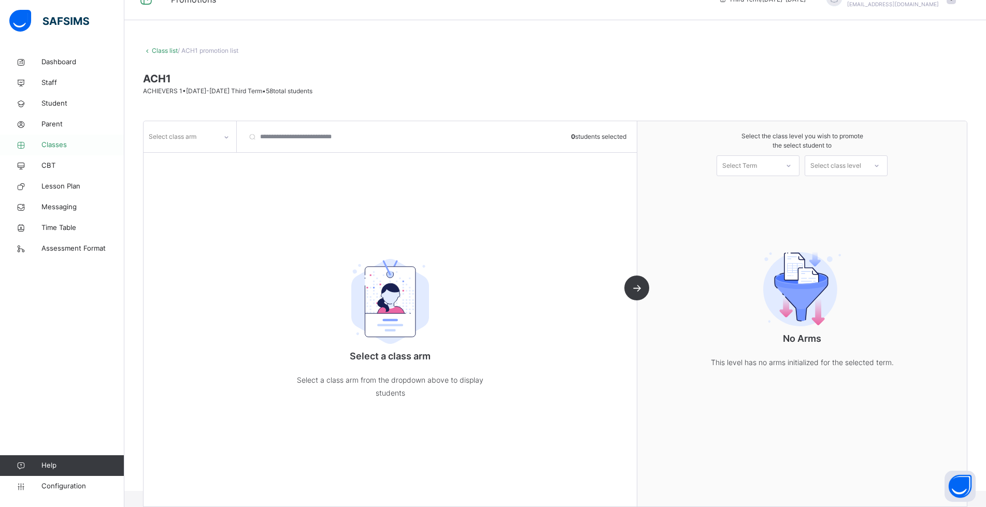
click at [64, 141] on span "Classes" at bounding box center [82, 145] width 83 height 10
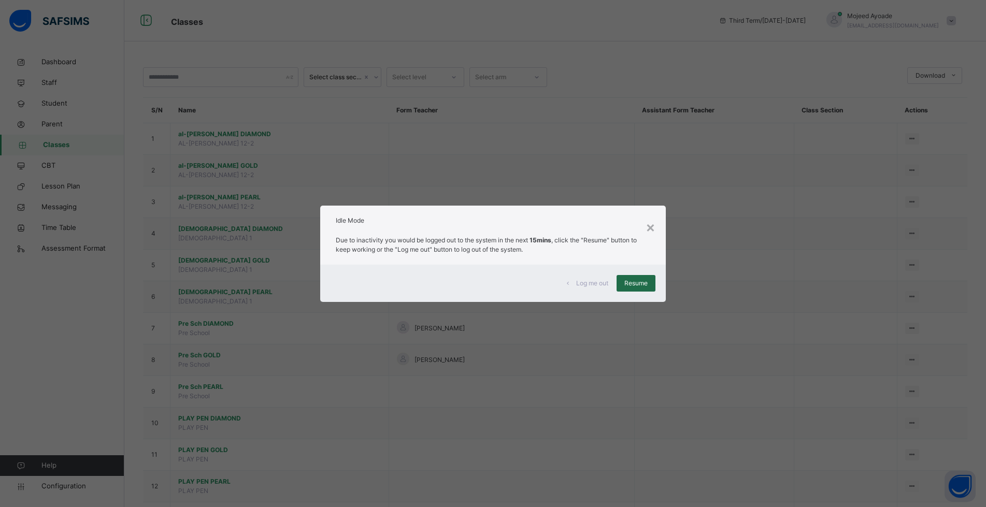
click at [632, 285] on span "Resume" at bounding box center [636, 283] width 23 height 9
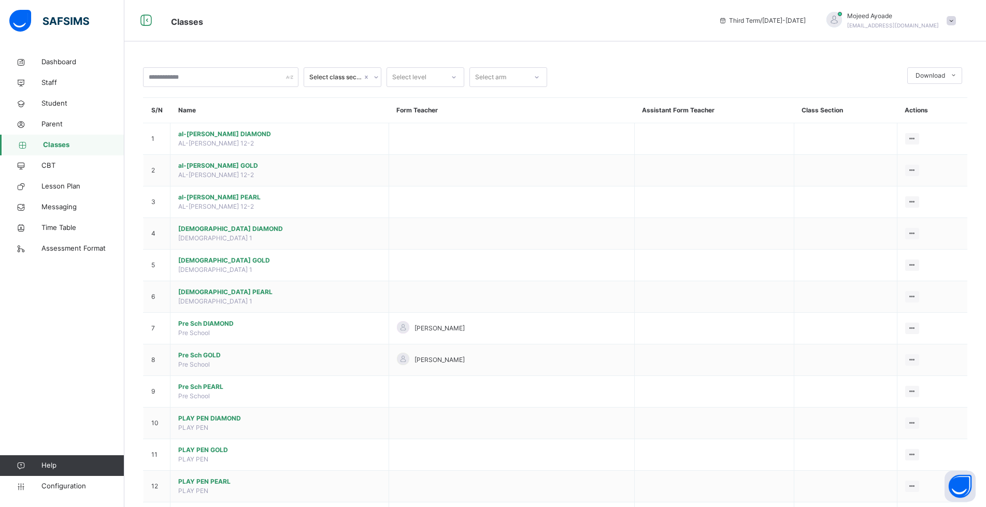
click at [55, 146] on span "Classes" at bounding box center [83, 145] width 81 height 10
click at [215, 74] on input "text" at bounding box center [220, 77] width 155 height 20
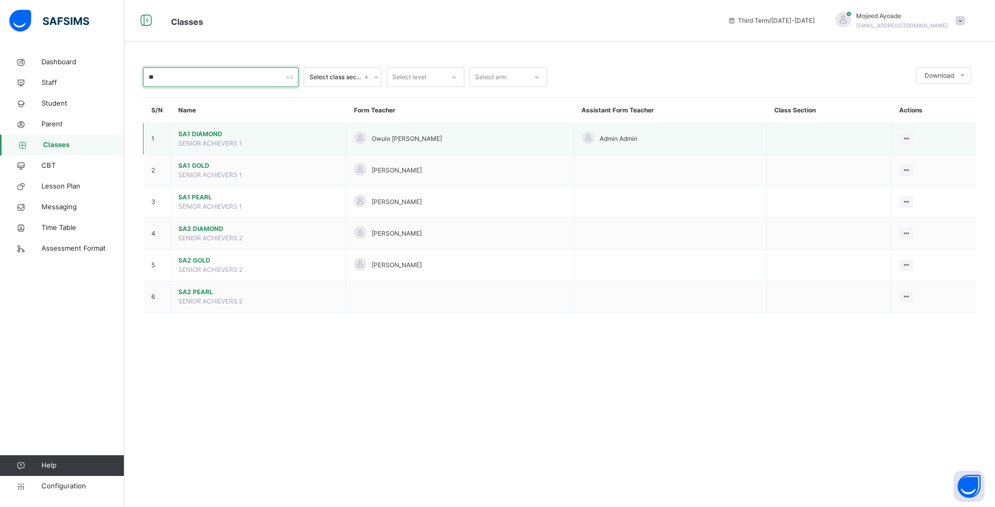
type input "**"
click at [198, 135] on span "SA1 DIAMOND" at bounding box center [258, 134] width 160 height 9
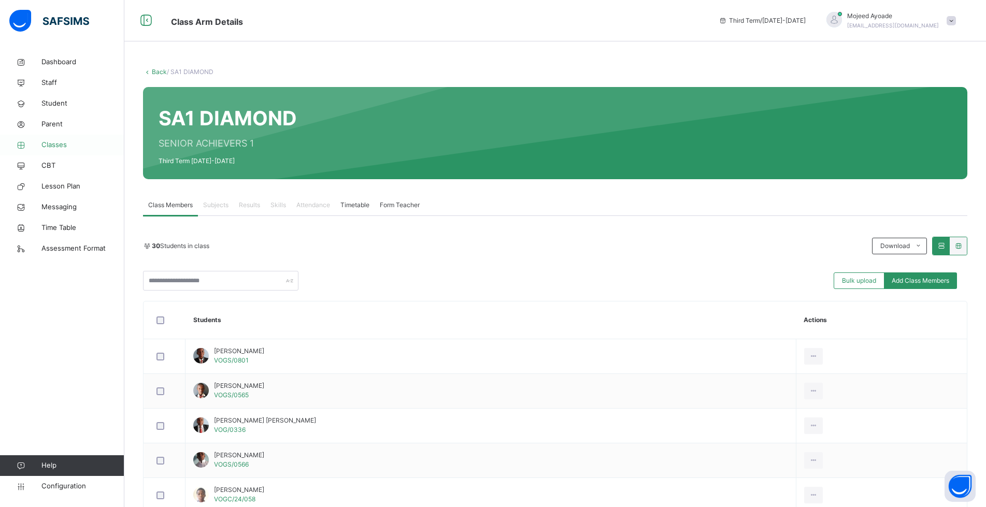
click at [60, 146] on span "Classes" at bounding box center [82, 145] width 83 height 10
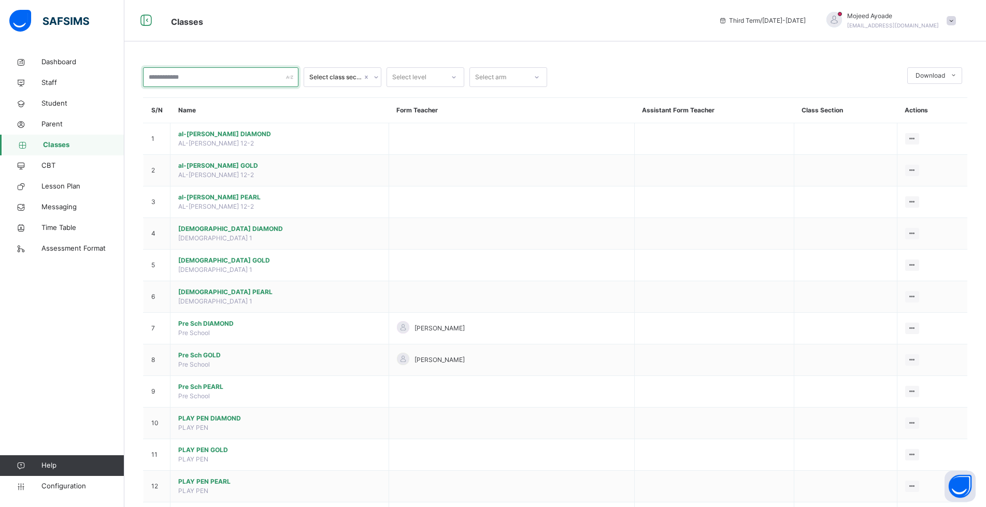
click at [192, 79] on input "text" at bounding box center [220, 77] width 155 height 20
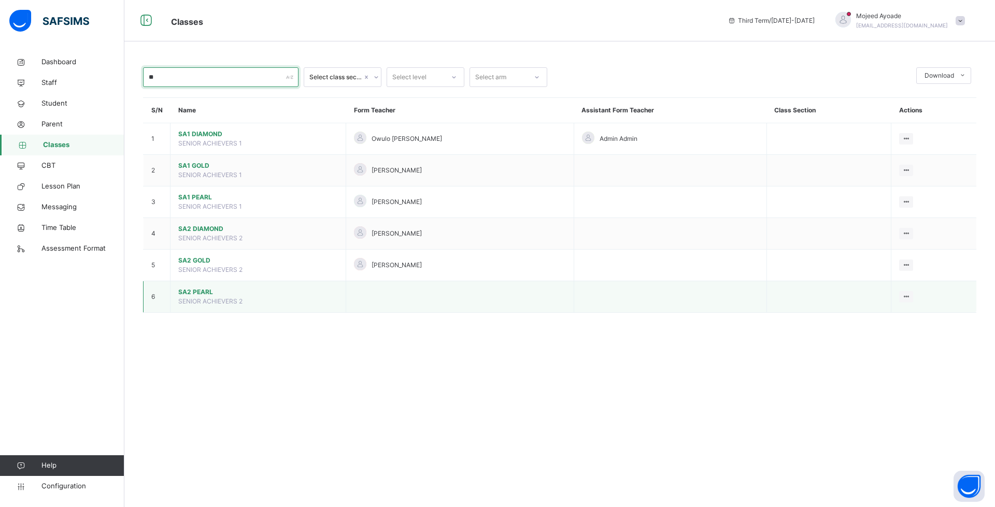
type input "**"
click at [199, 292] on span "SA2 PEARL" at bounding box center [258, 292] width 160 height 9
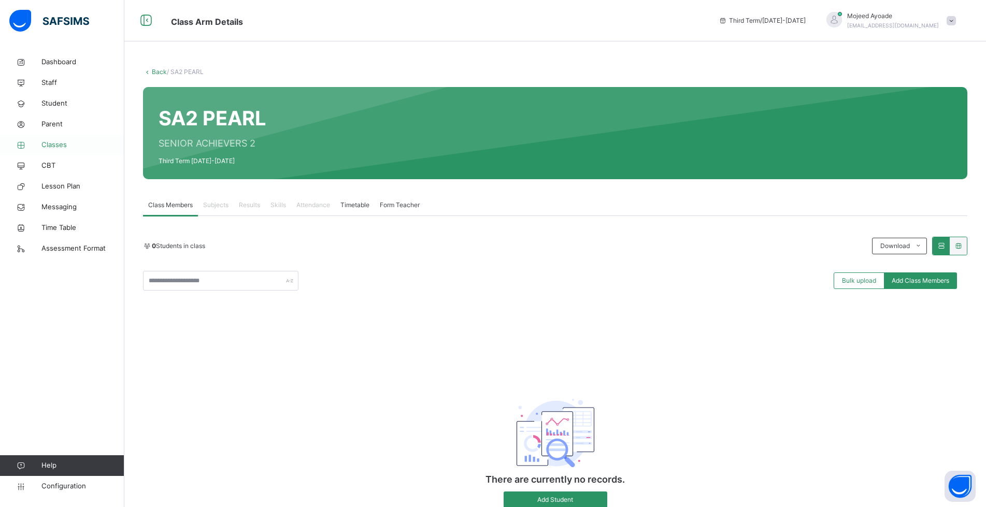
click at [52, 148] on span "Classes" at bounding box center [82, 145] width 83 height 10
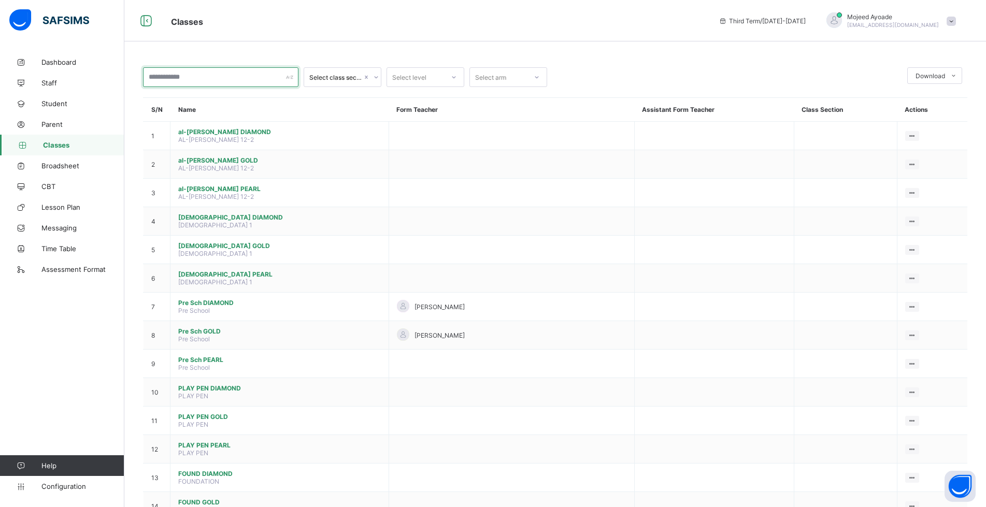
click at [201, 75] on input "text" at bounding box center [220, 77] width 155 height 20
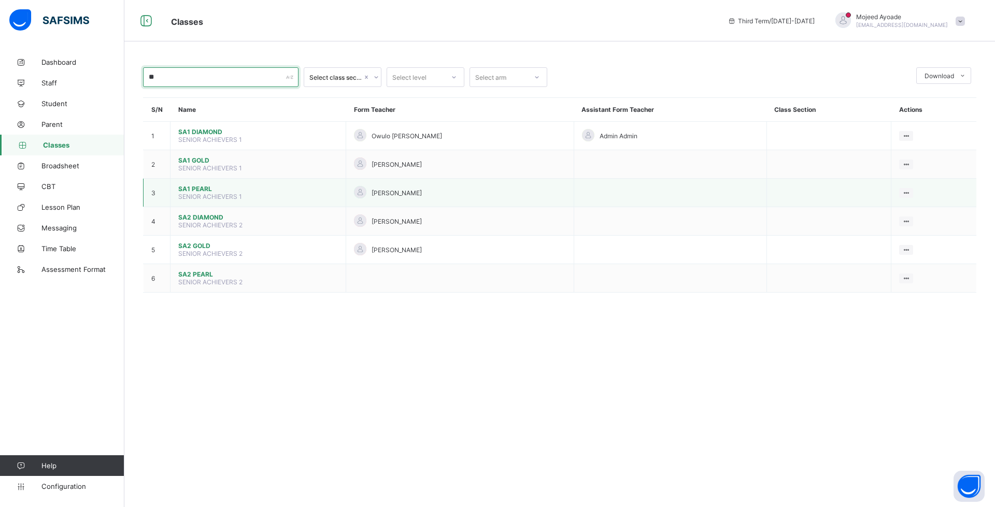
type input "**"
click at [204, 190] on span "SA1 PEARL" at bounding box center [258, 189] width 160 height 8
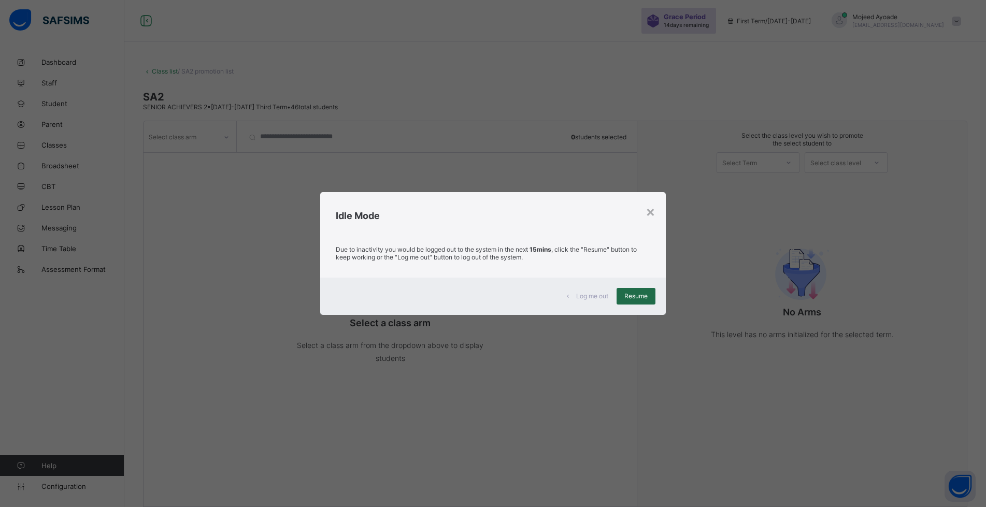
click at [642, 298] on span "Resume" at bounding box center [636, 296] width 23 height 8
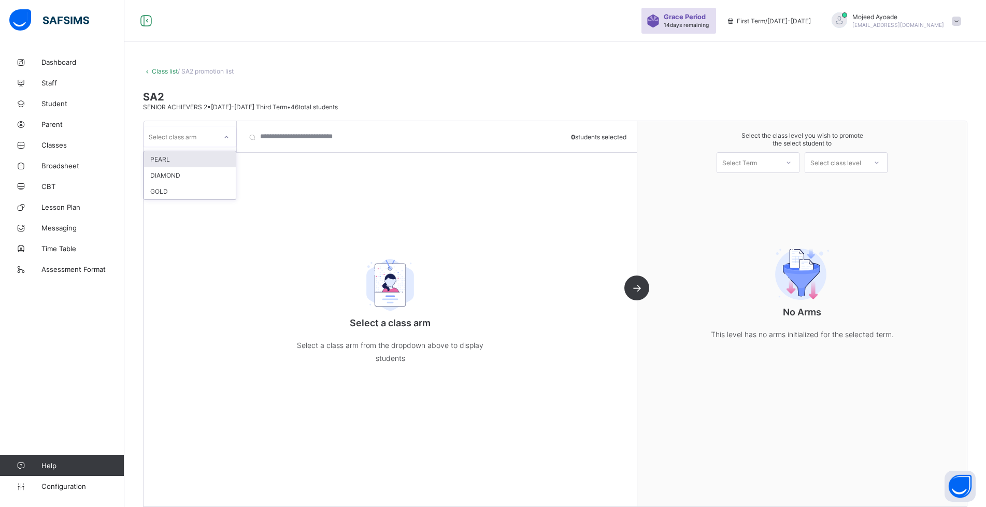
click at [196, 137] on div "Select class arm" at bounding box center [173, 137] width 48 height 20
click at [177, 194] on div "GOLD" at bounding box center [190, 191] width 92 height 16
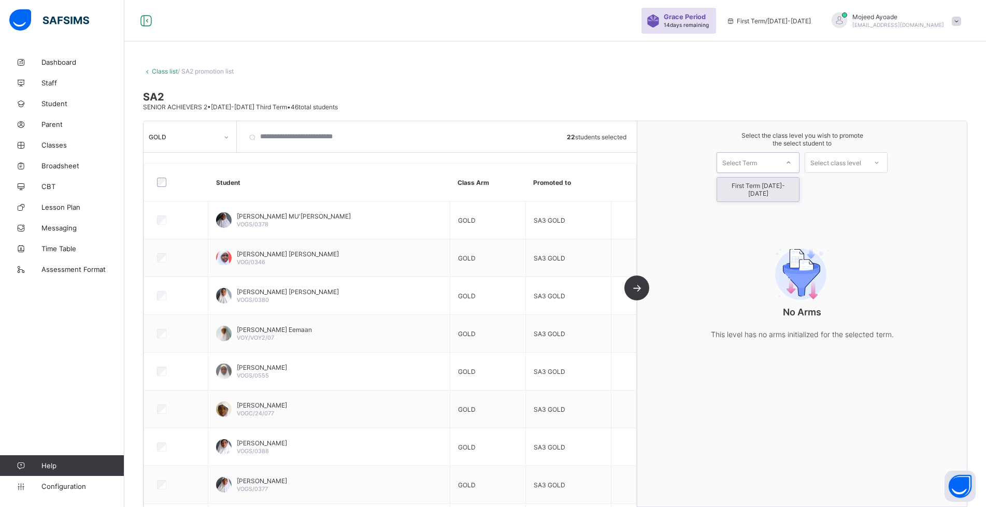
click at [792, 163] on icon at bounding box center [789, 163] width 6 height 10
click at [772, 187] on div "First Term [DATE]-[DATE]" at bounding box center [758, 190] width 82 height 24
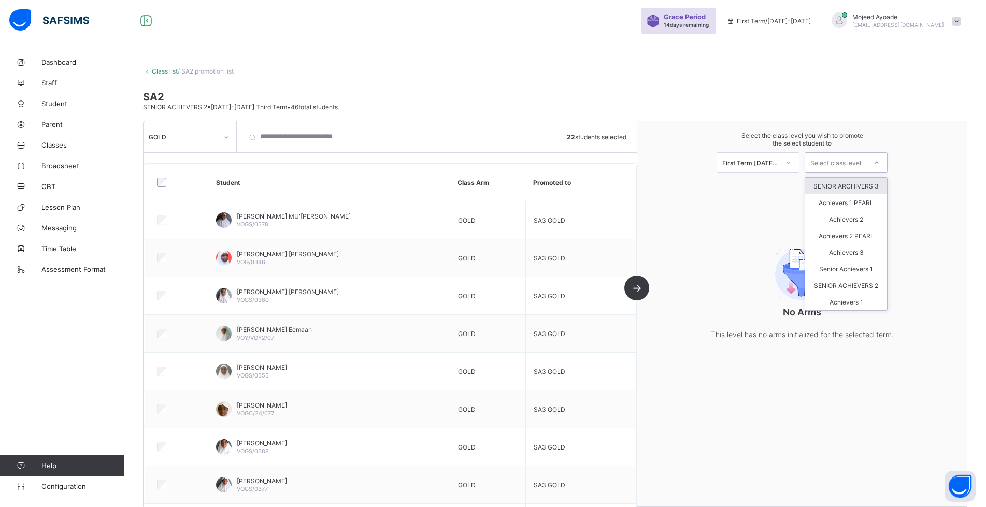
click at [867, 164] on div "Select class level" at bounding box center [835, 162] width 61 height 15
click at [859, 186] on div "SENIOR ARCHIVERS 3" at bounding box center [846, 186] width 82 height 17
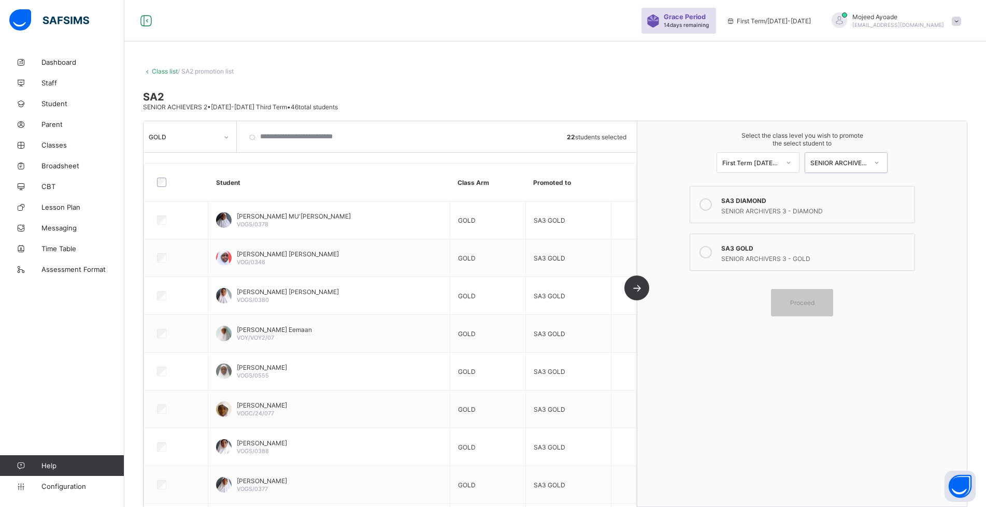
click at [712, 251] on icon at bounding box center [706, 252] width 12 height 12
click at [824, 299] on span "Proceed" at bounding box center [802, 303] width 47 height 8
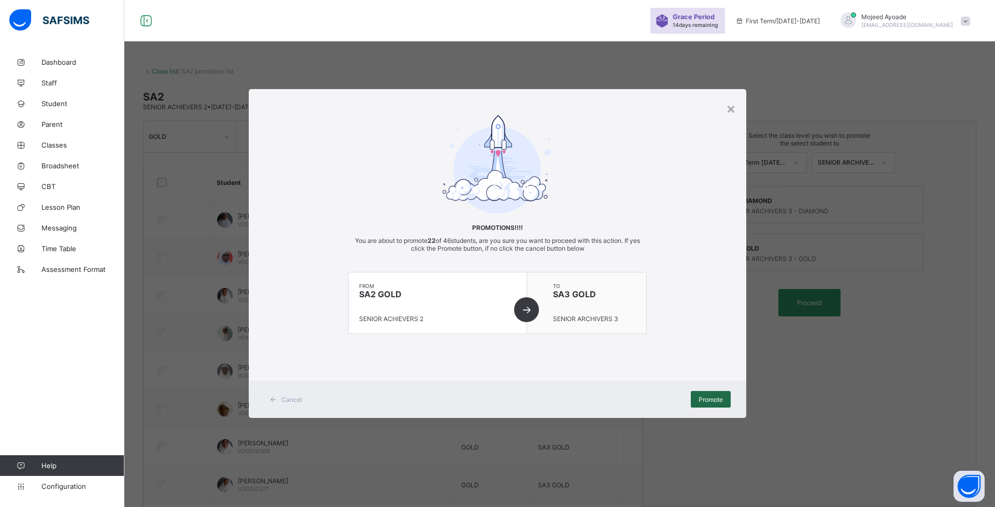
click at [716, 400] on span "Promote" at bounding box center [711, 400] width 24 height 8
click at [731, 112] on div "×" at bounding box center [731, 109] width 10 height 18
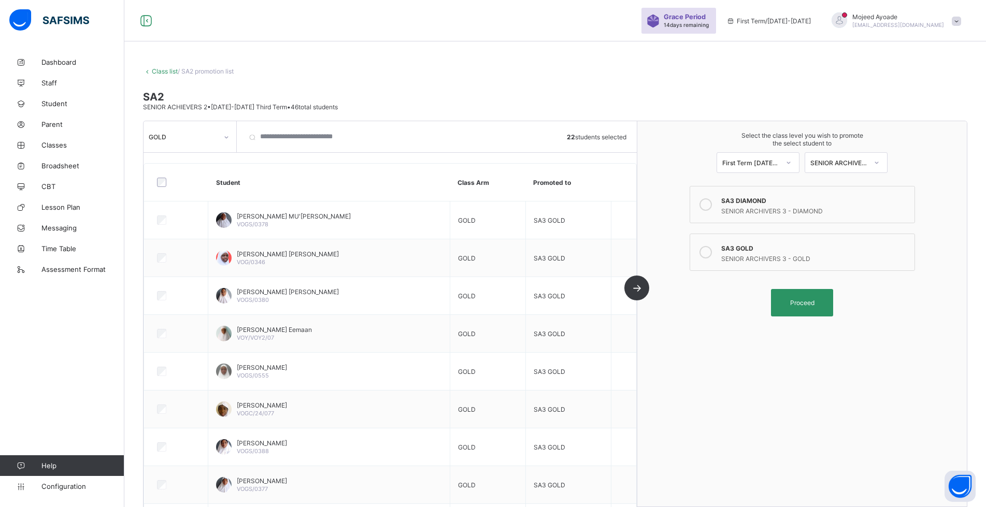
click at [158, 74] on link "Class list" at bounding box center [165, 71] width 26 height 8
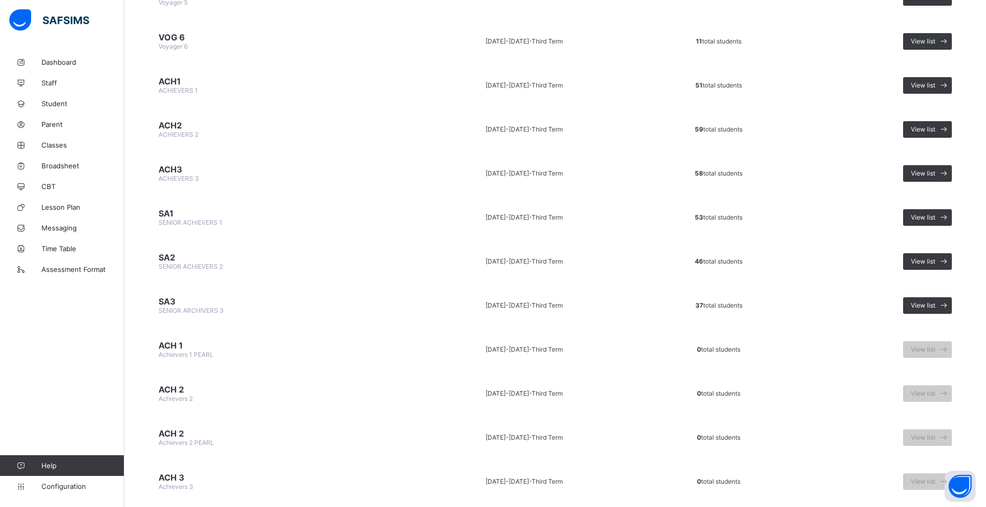
scroll to position [777, 0]
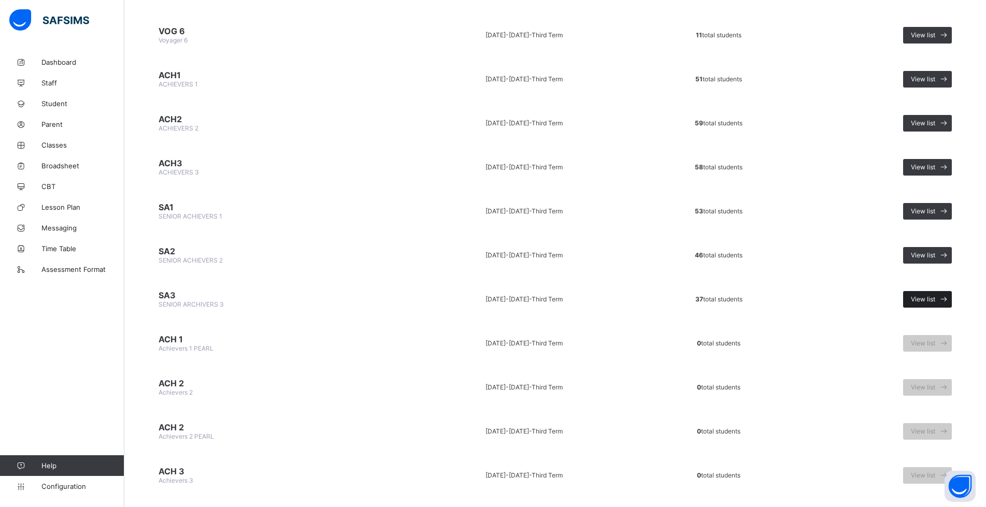
click at [933, 302] on span "View list" at bounding box center [923, 299] width 24 height 8
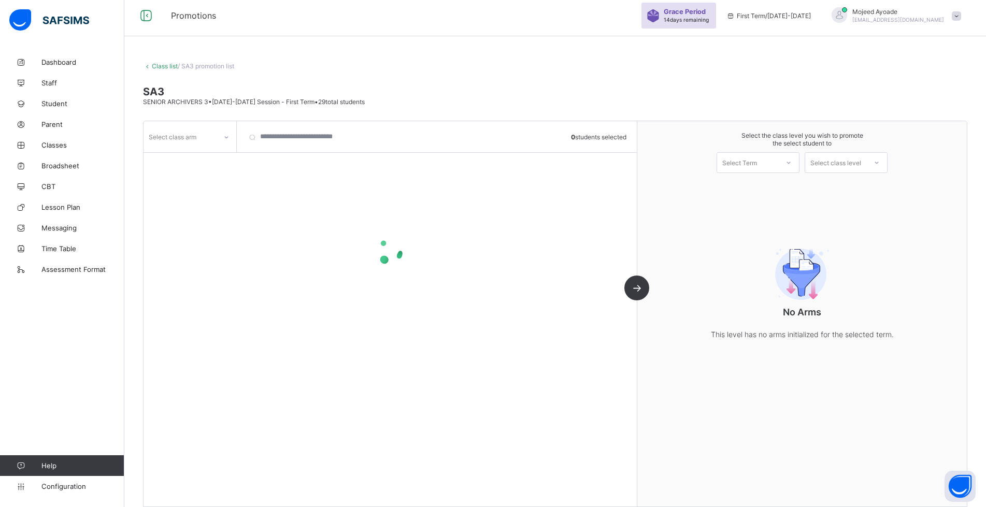
scroll to position [15, 0]
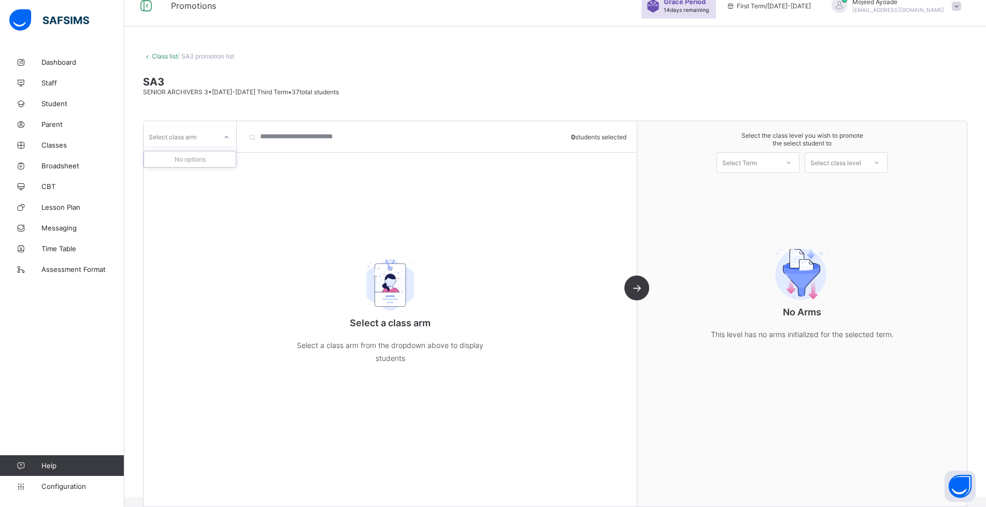
click at [227, 139] on icon at bounding box center [226, 137] width 6 height 10
click at [203, 137] on div "Select class arm" at bounding box center [180, 137] width 73 height 15
click at [205, 136] on div "Select class arm" at bounding box center [180, 137] width 73 height 15
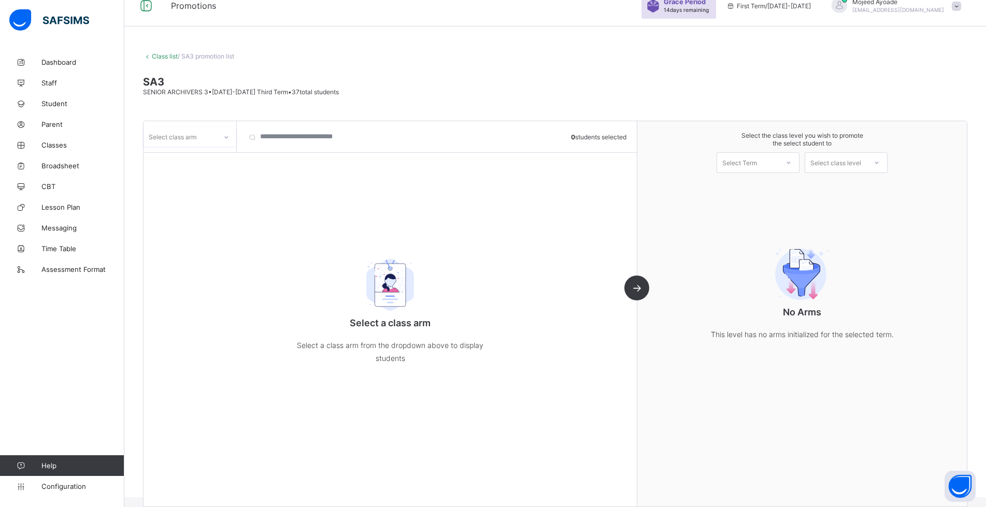
click at [205, 136] on div "Select class arm" at bounding box center [180, 137] width 73 height 15
click at [223, 136] on icon at bounding box center [226, 137] width 6 height 10
click at [223, 135] on icon at bounding box center [226, 137] width 6 height 10
click at [223, 135] on div at bounding box center [227, 137] width 18 height 17
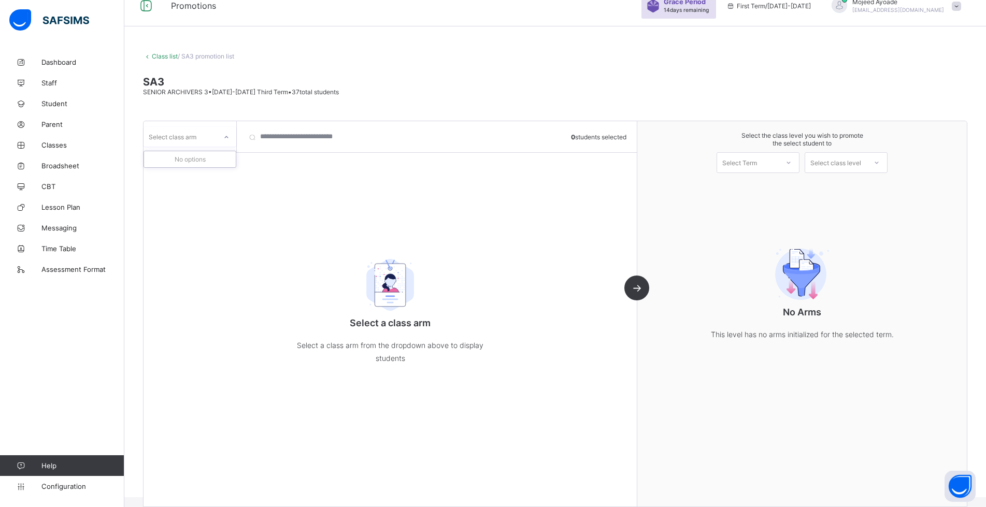
click at [223, 135] on icon at bounding box center [226, 137] width 6 height 10
click at [223, 135] on div at bounding box center [227, 137] width 18 height 17
click at [755, 163] on div "Select Term" at bounding box center [740, 162] width 35 height 21
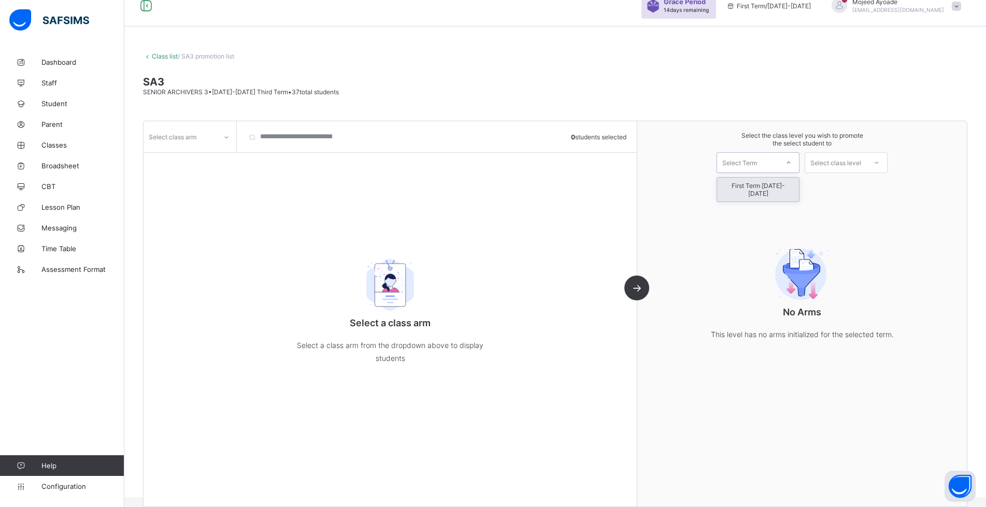
click at [755, 163] on div "Select Term" at bounding box center [740, 162] width 35 height 21
click at [61, 142] on span "Classes" at bounding box center [82, 145] width 83 height 8
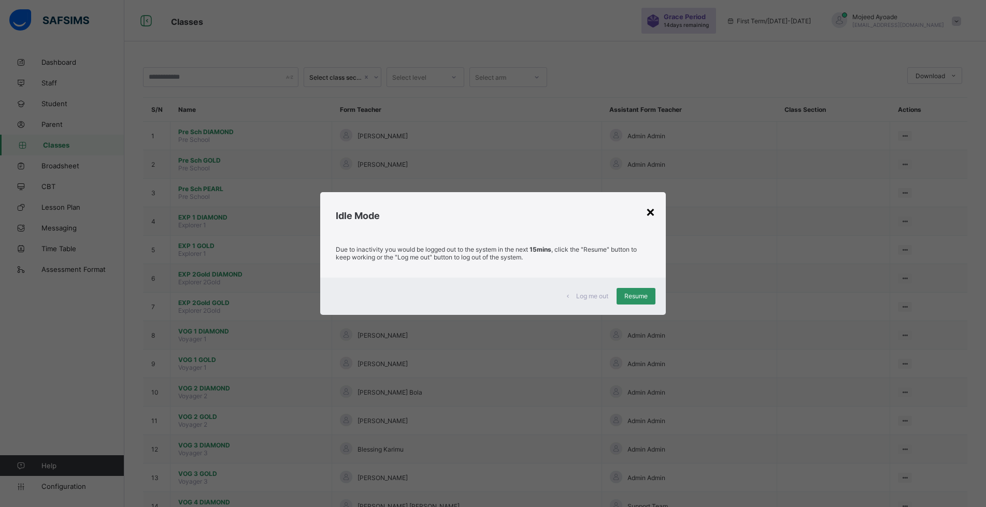
click at [656, 208] on div "×" at bounding box center [651, 212] width 10 height 18
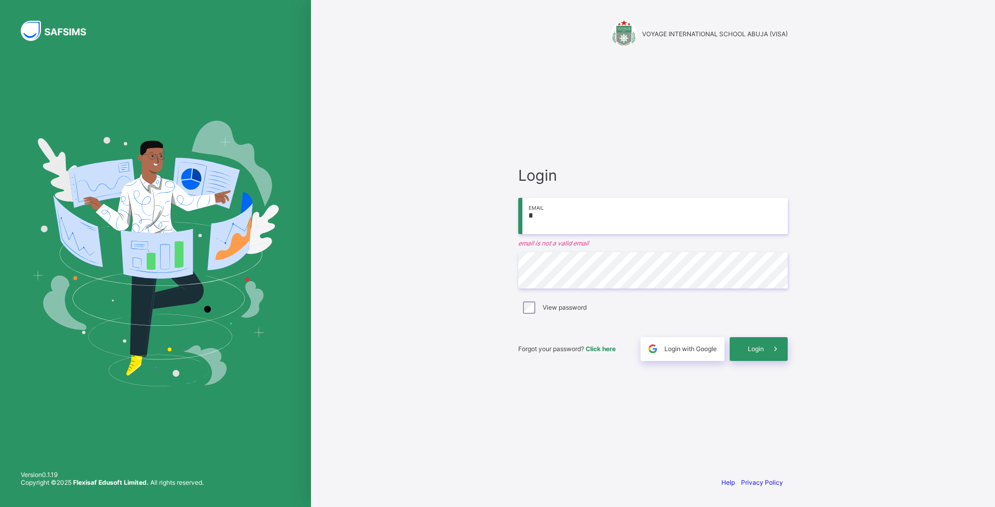
type input "**********"
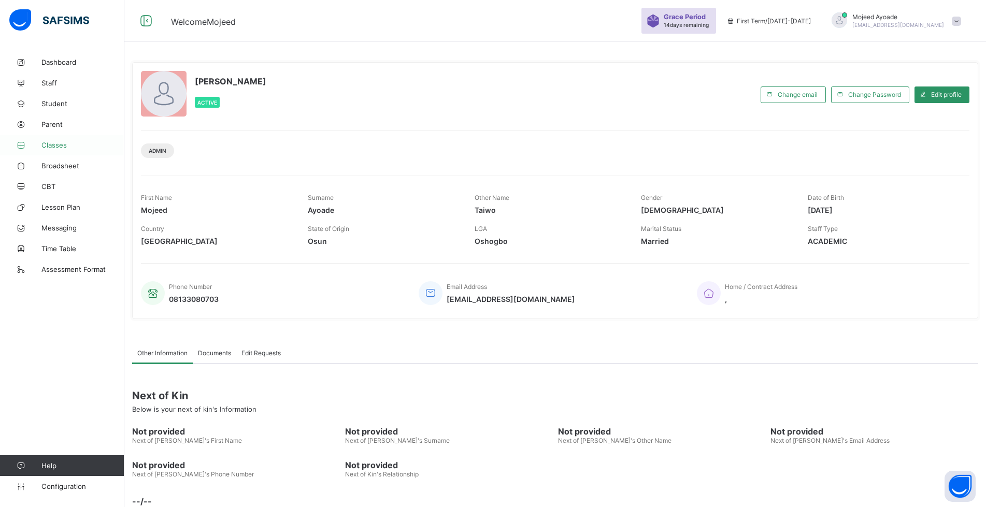
click at [64, 145] on span "Classes" at bounding box center [82, 145] width 83 height 8
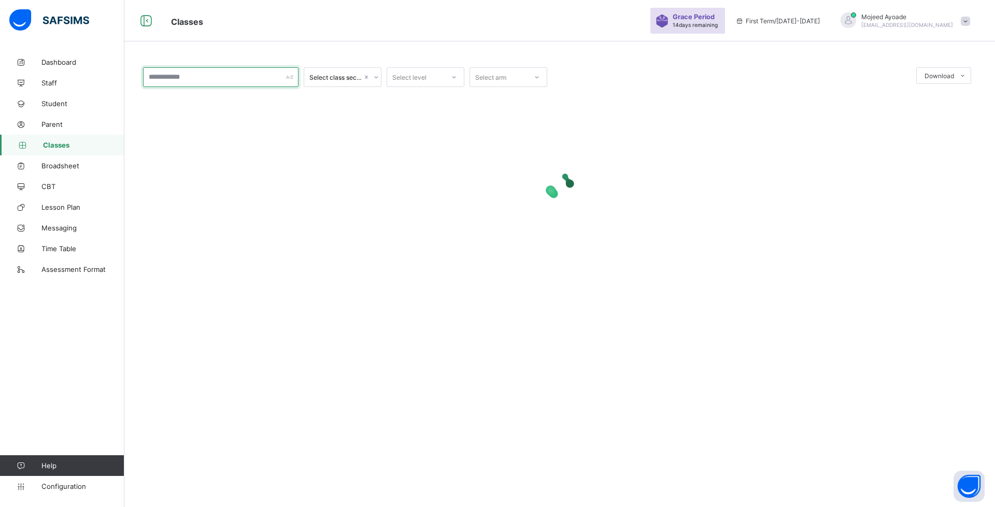
click at [208, 80] on input "text" at bounding box center [220, 77] width 155 height 20
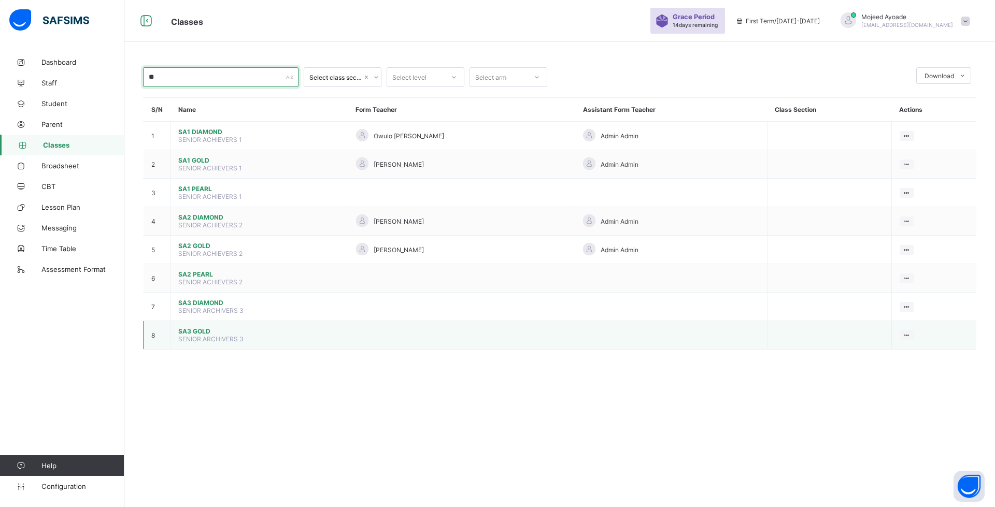
type input "**"
click at [192, 332] on span "SA3 GOLD" at bounding box center [259, 332] width 162 height 8
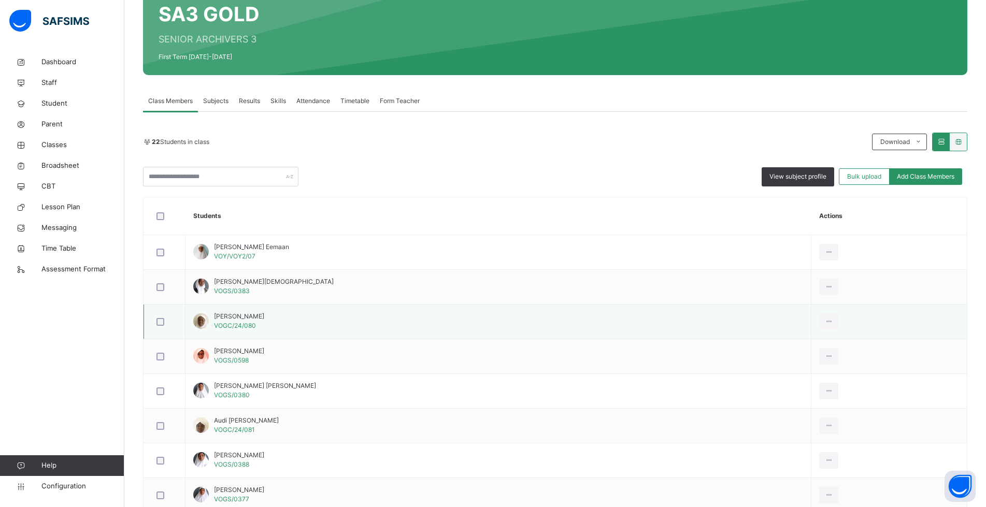
scroll to position [83, 0]
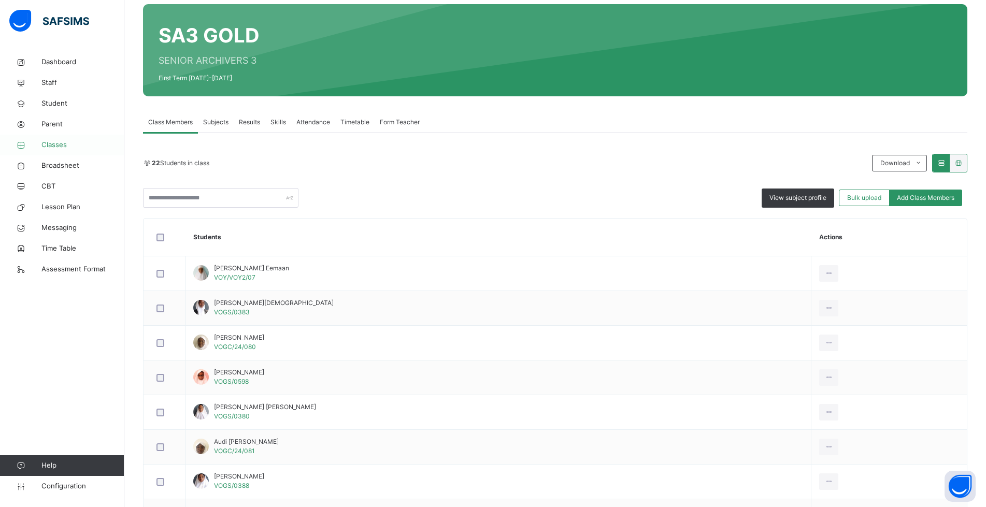
click at [58, 141] on span "Classes" at bounding box center [82, 145] width 83 height 10
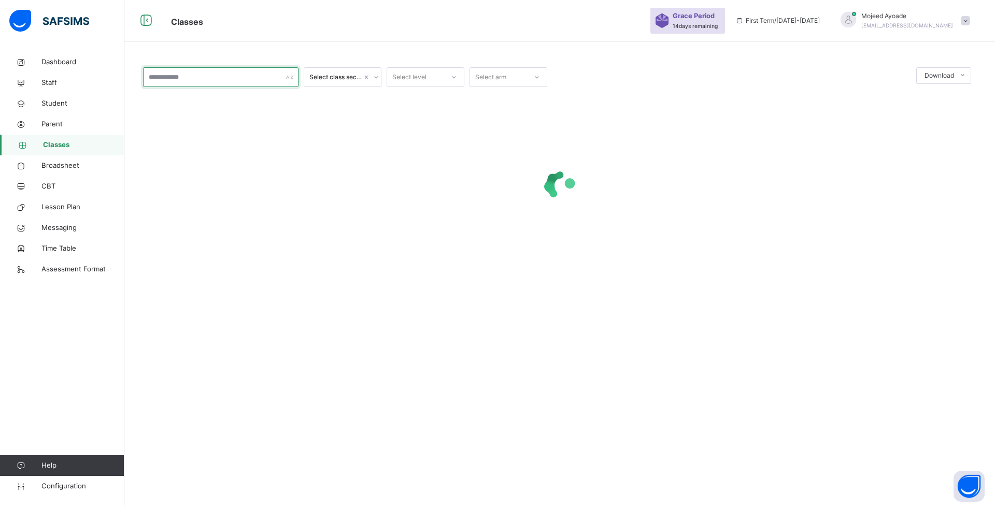
click at [205, 77] on input "text" at bounding box center [220, 77] width 155 height 20
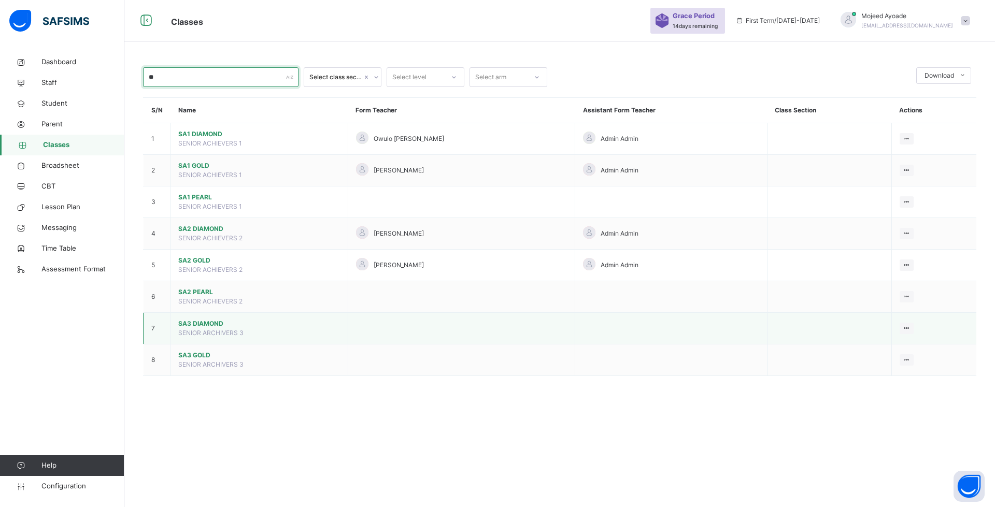
type input "**"
click at [207, 324] on span "SA3 DIAMOND" at bounding box center [259, 323] width 162 height 9
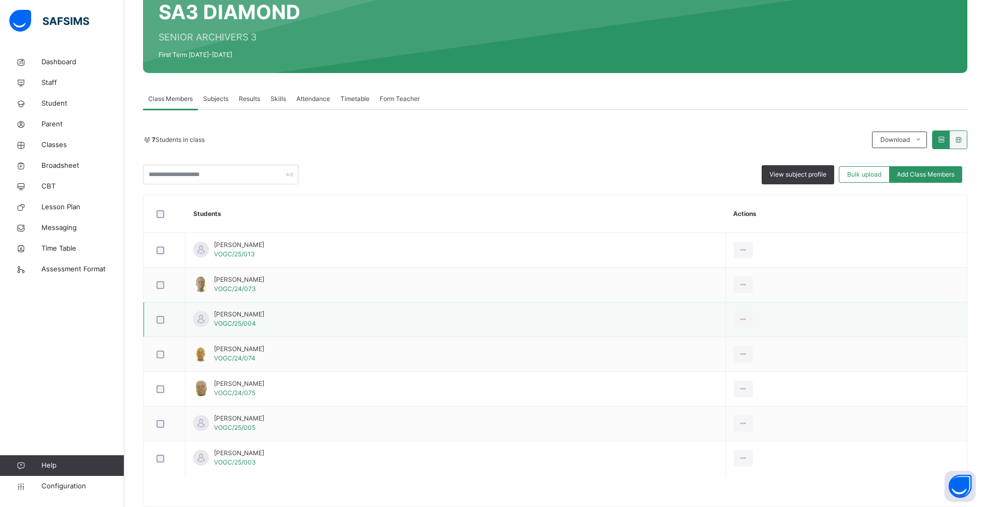
scroll to position [132, 0]
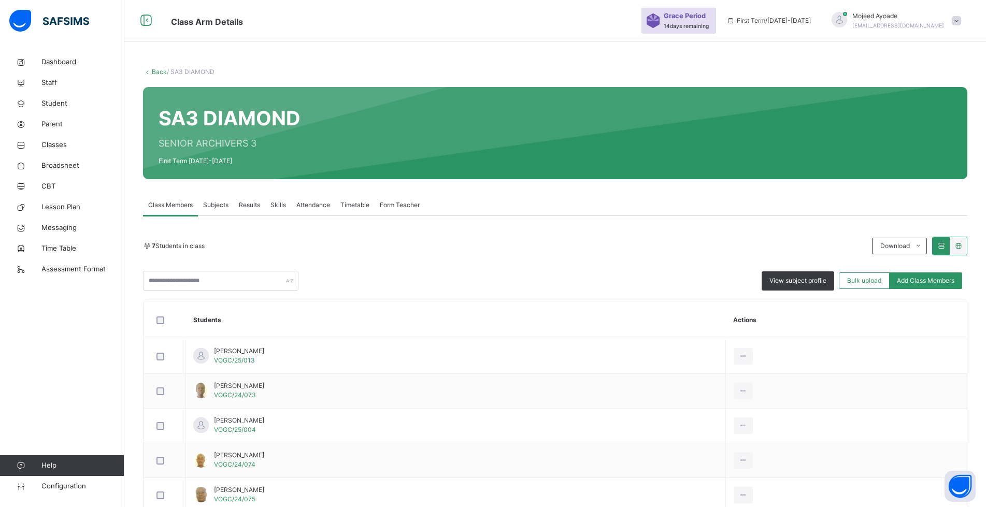
scroll to position [132, 0]
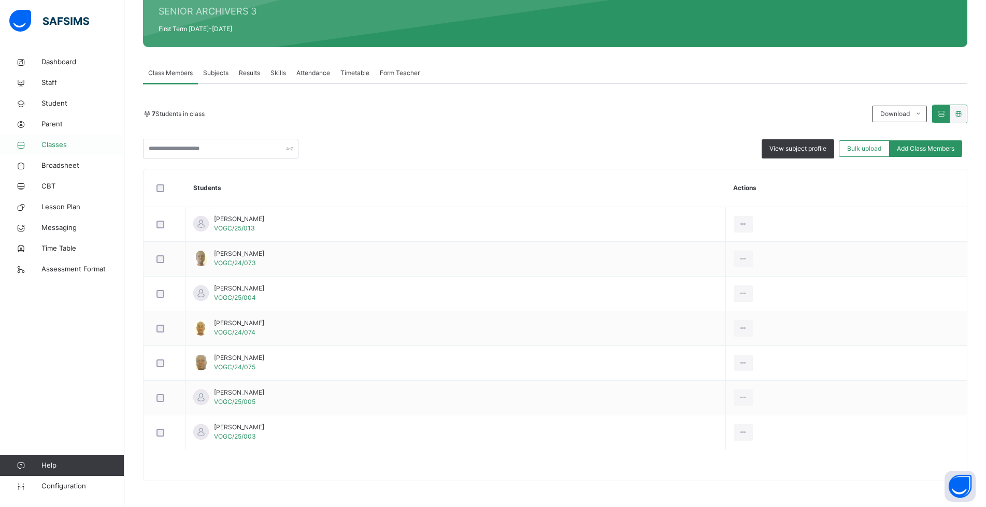
click at [60, 149] on span "Classes" at bounding box center [82, 145] width 83 height 10
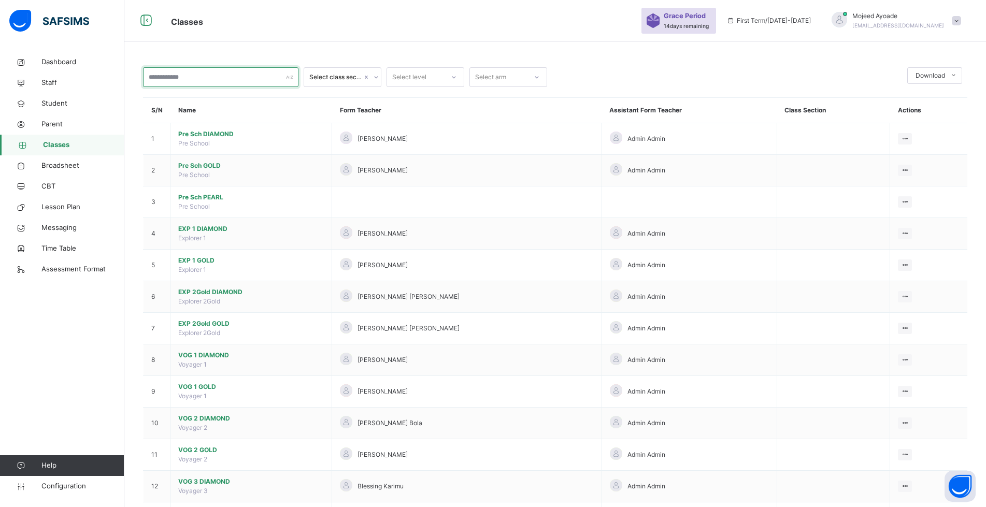
click at [192, 78] on input "text" at bounding box center [220, 77] width 155 height 20
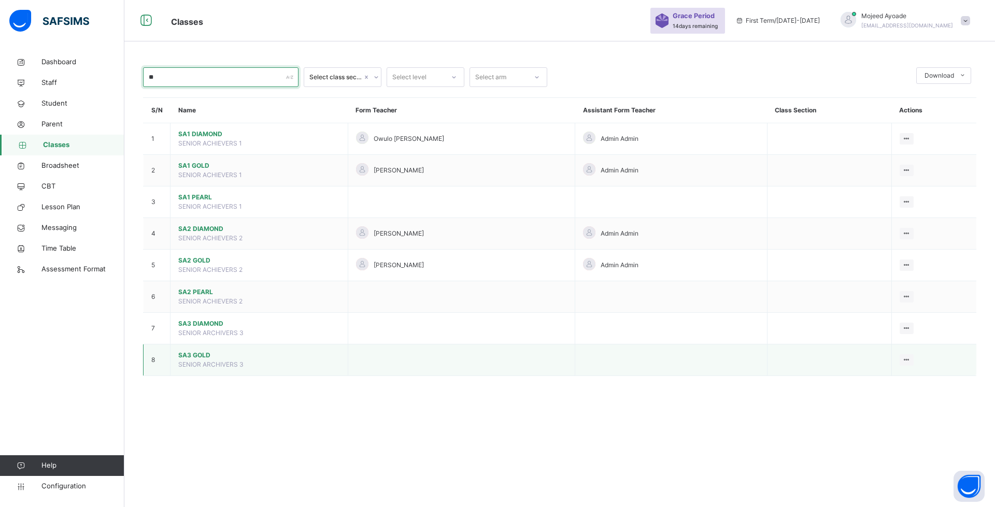
type input "**"
click at [199, 353] on span "SA3 GOLD" at bounding box center [259, 355] width 162 height 9
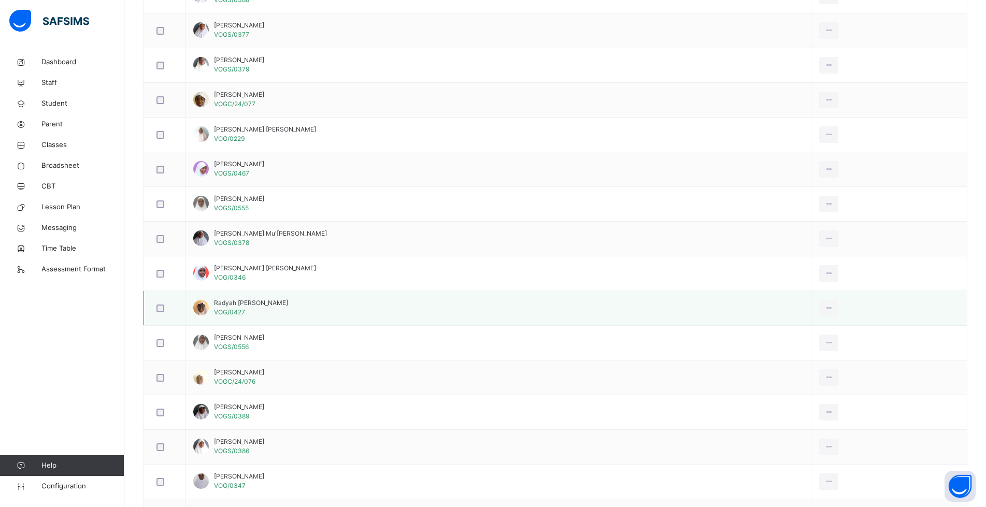
scroll to position [653, 0]
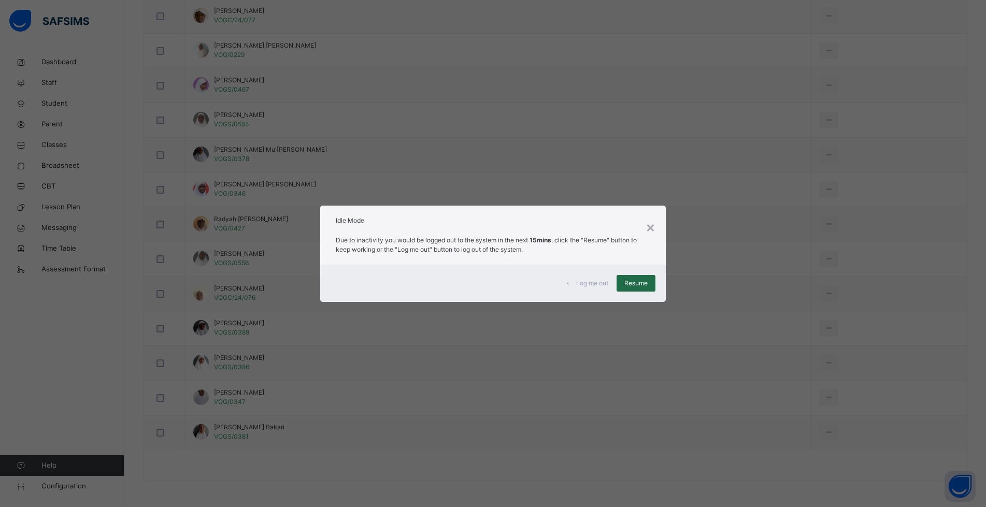
click at [644, 284] on span "Resume" at bounding box center [636, 283] width 23 height 9
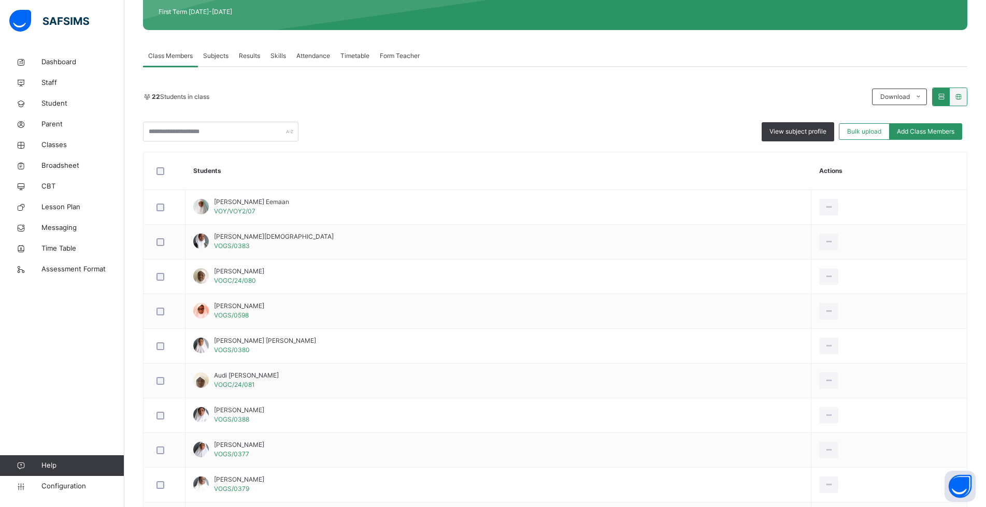
scroll to position [135, 0]
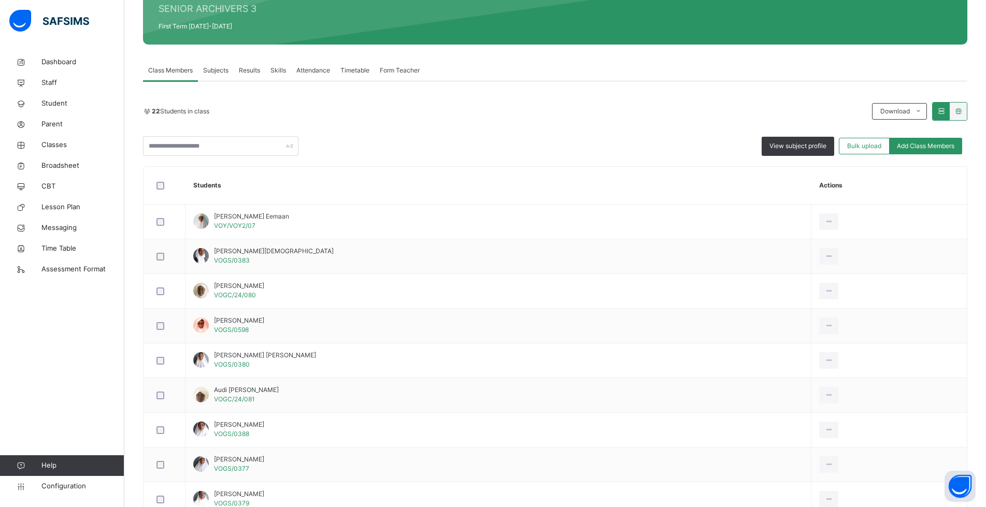
click at [177, 71] on span "Class Members" at bounding box center [170, 70] width 45 height 9
click at [60, 145] on span "Classes" at bounding box center [82, 145] width 83 height 10
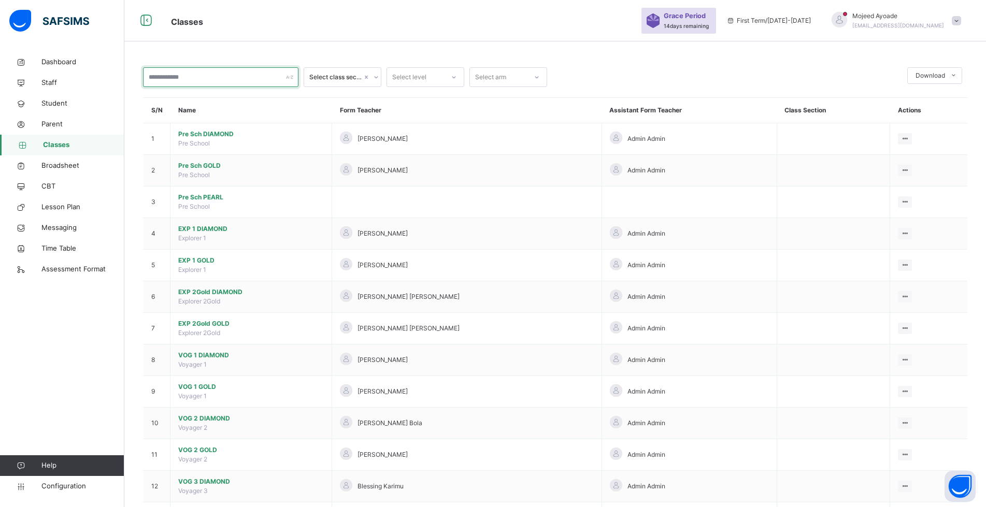
click at [186, 77] on input "text" at bounding box center [220, 77] width 155 height 20
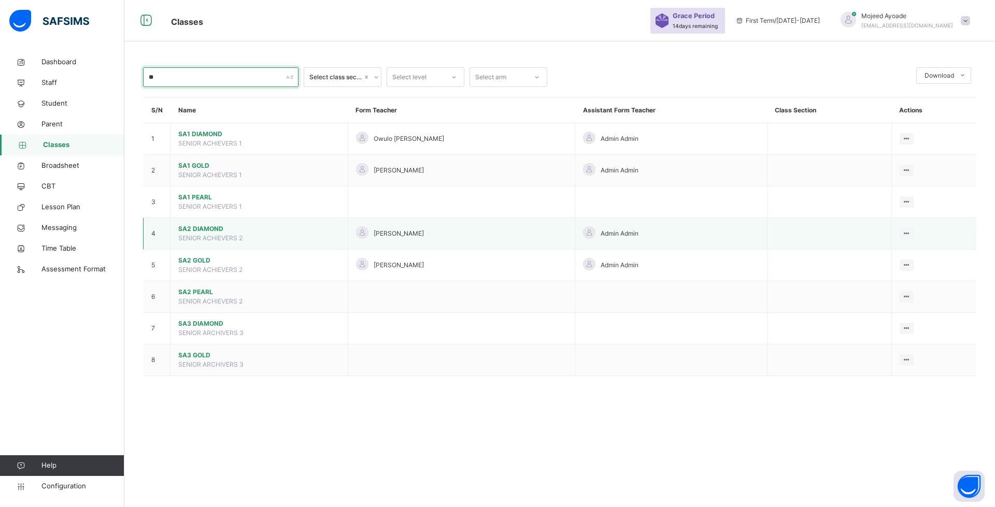
type input "**"
click at [202, 231] on span "SA2 DIAMOND" at bounding box center [259, 228] width 162 height 9
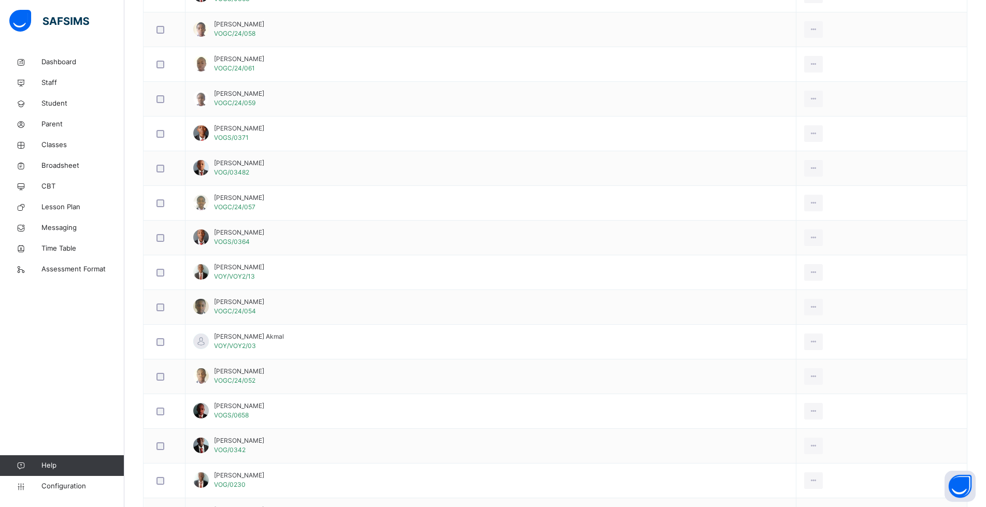
scroll to position [155, 0]
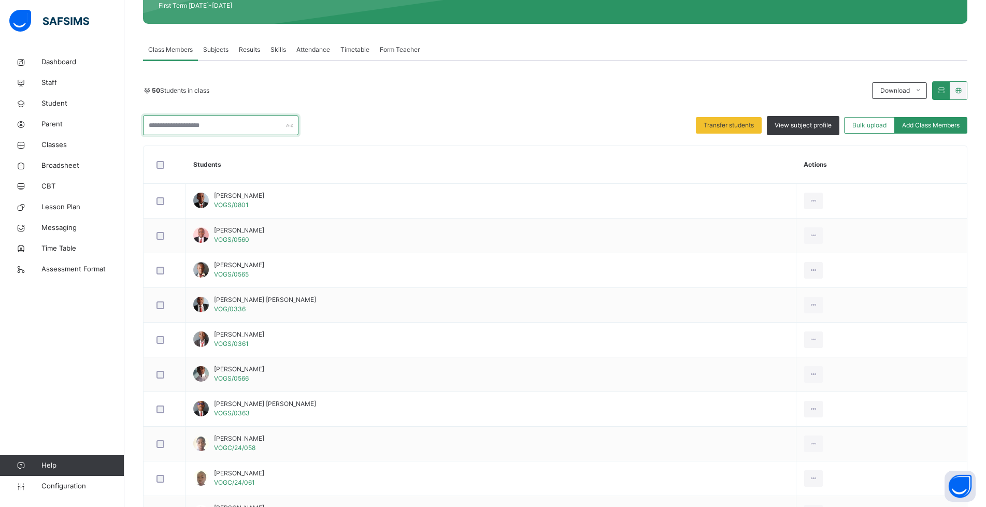
click at [226, 122] on input "text" at bounding box center [220, 126] width 155 height 20
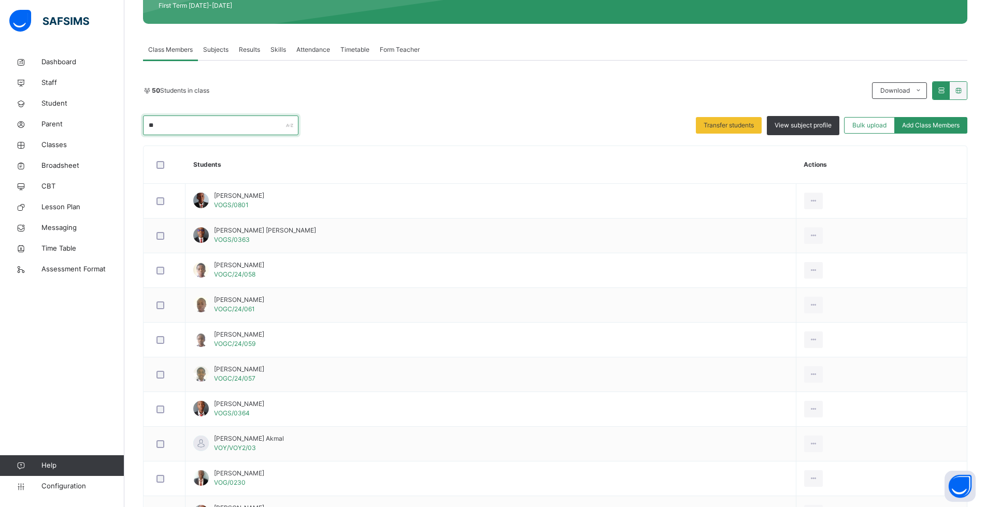
scroll to position [0, 0]
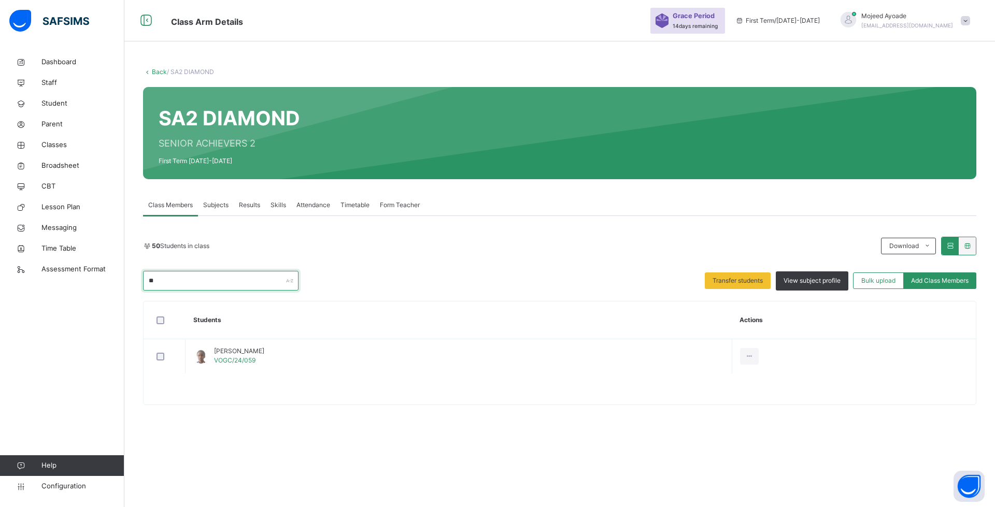
click at [206, 278] on input "**" at bounding box center [220, 281] width 155 height 20
type input "*"
click at [207, 287] on input "***" at bounding box center [220, 281] width 155 height 20
type input "*"
click at [196, 285] on input "****" at bounding box center [220, 281] width 155 height 20
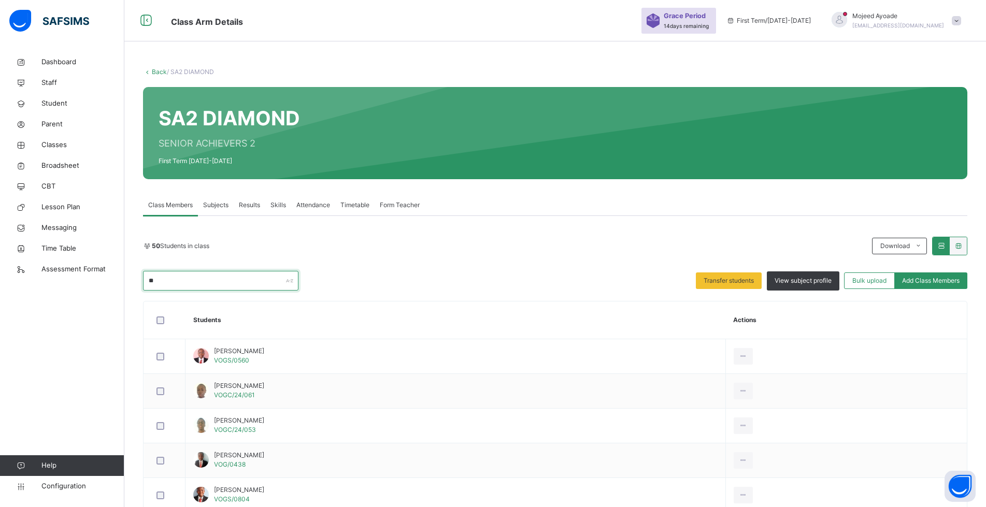
type input "*"
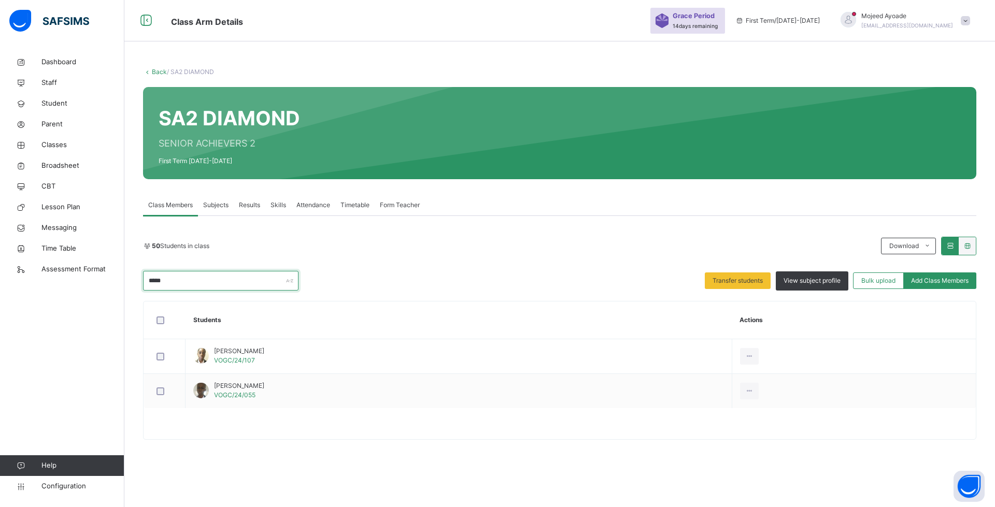
click at [205, 280] on input "*****" at bounding box center [220, 281] width 155 height 20
type input "*"
click at [196, 283] on input "***" at bounding box center [220, 281] width 155 height 20
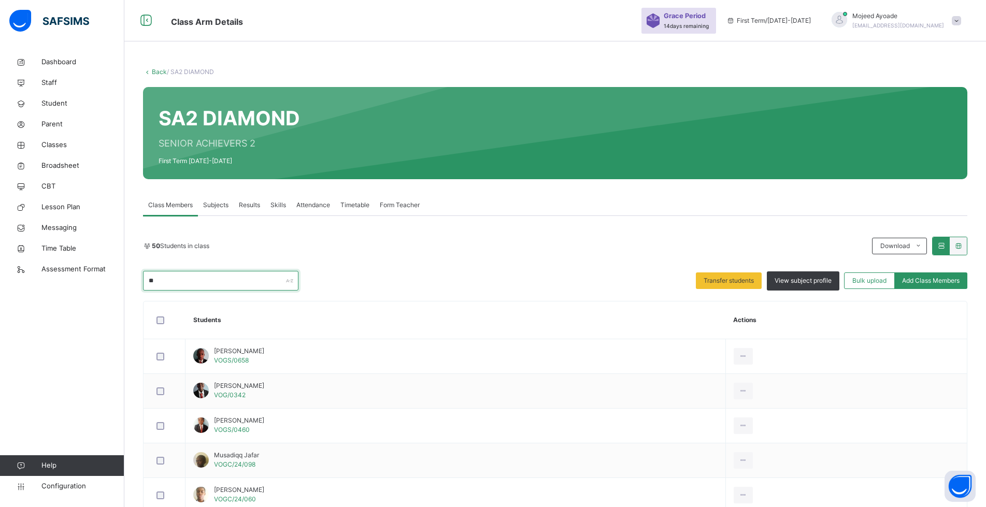
type input "*"
click at [204, 276] on input "text" at bounding box center [220, 281] width 155 height 20
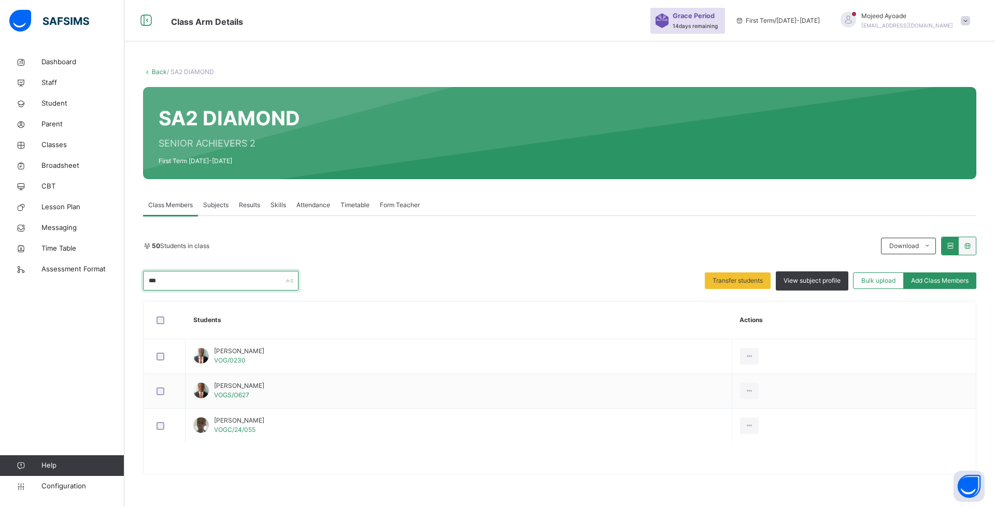
click at [217, 284] on input "***" at bounding box center [220, 281] width 155 height 20
type input "*"
click at [219, 279] on input "***" at bounding box center [220, 281] width 155 height 20
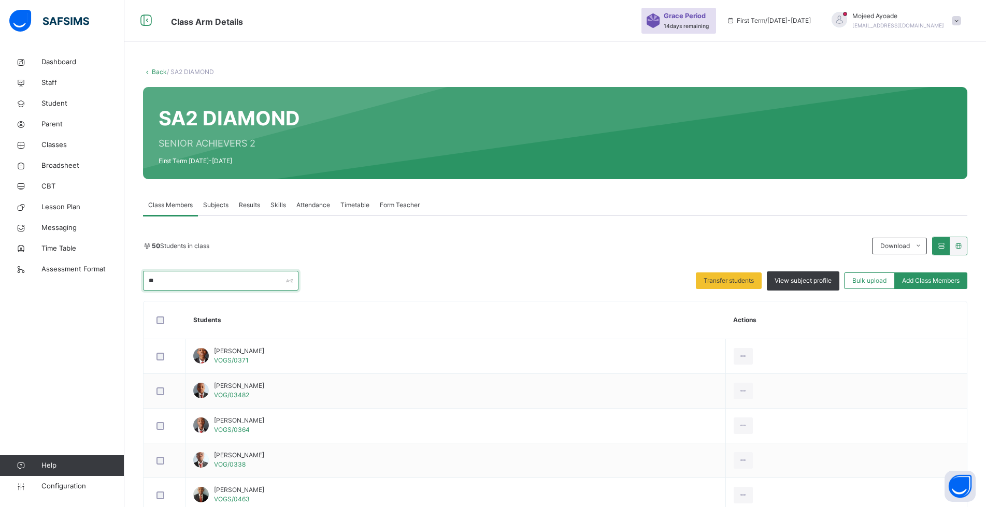
type input "*"
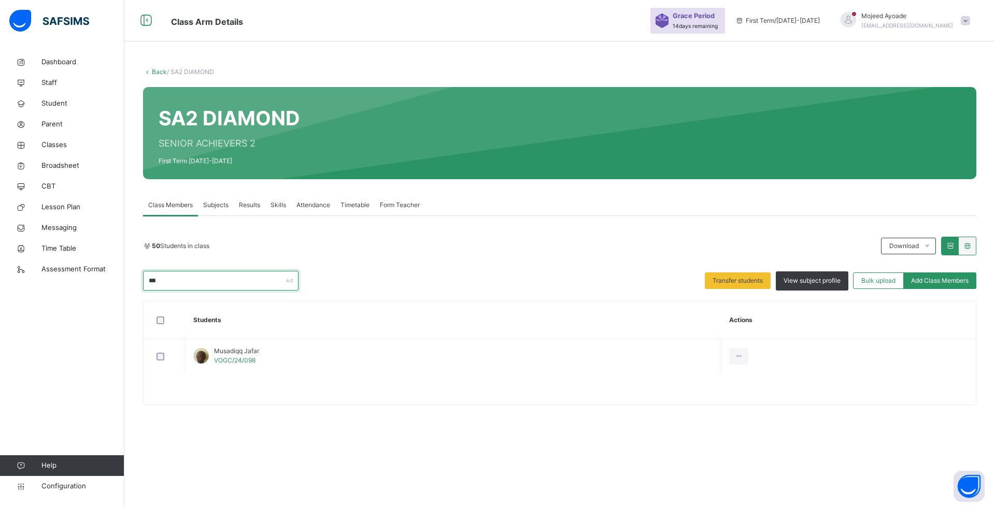
click at [210, 284] on input "***" at bounding box center [220, 281] width 155 height 20
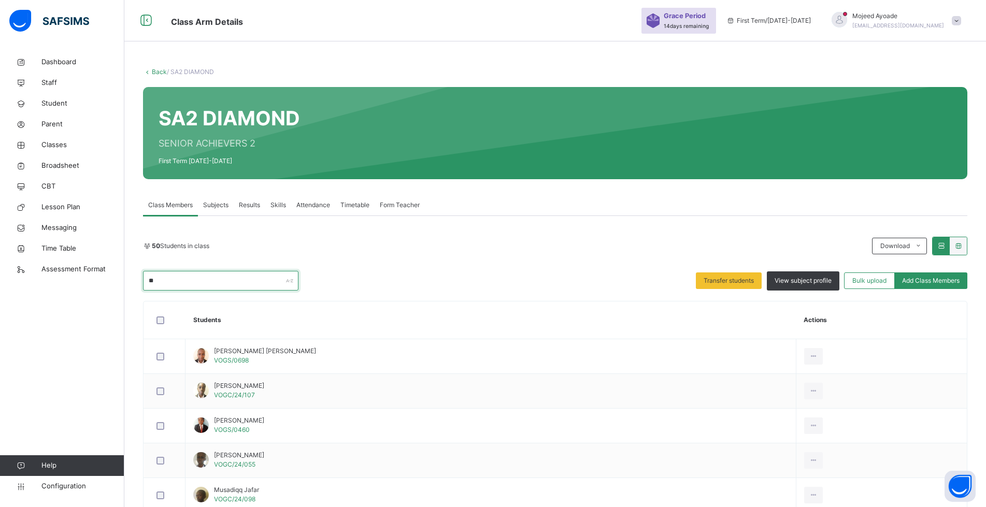
type input "*"
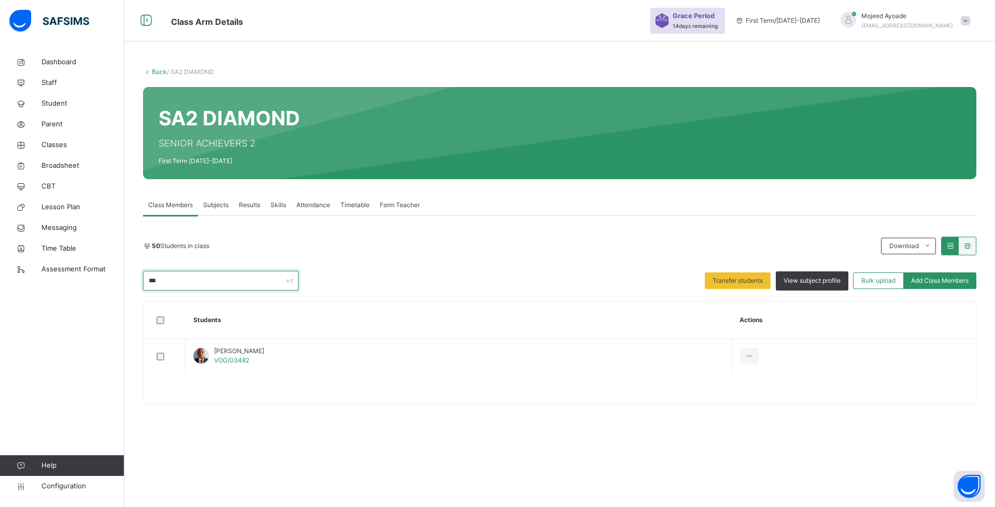
click at [187, 284] on input "***" at bounding box center [220, 281] width 155 height 20
type input "*"
click at [187, 278] on input "***" at bounding box center [220, 281] width 155 height 20
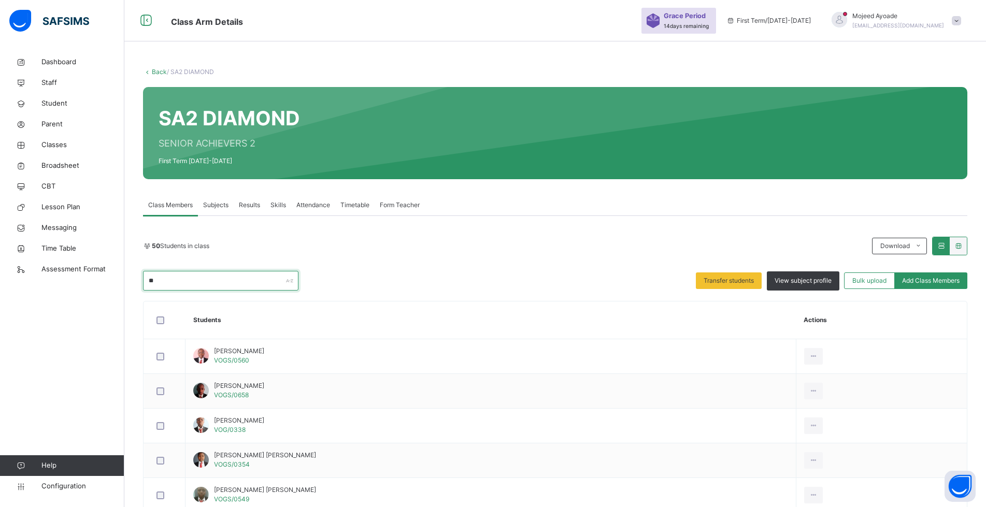
type input "*"
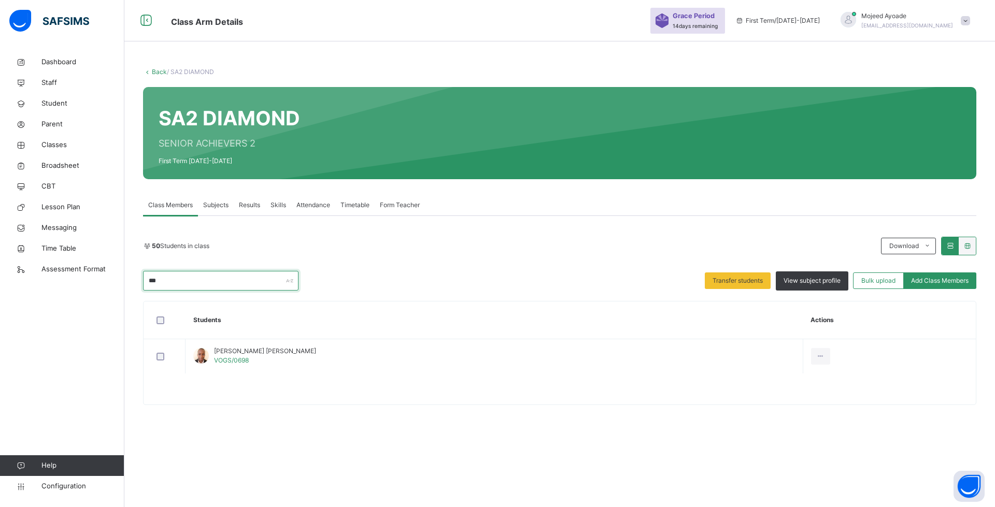
click at [201, 282] on input "***" at bounding box center [220, 281] width 155 height 20
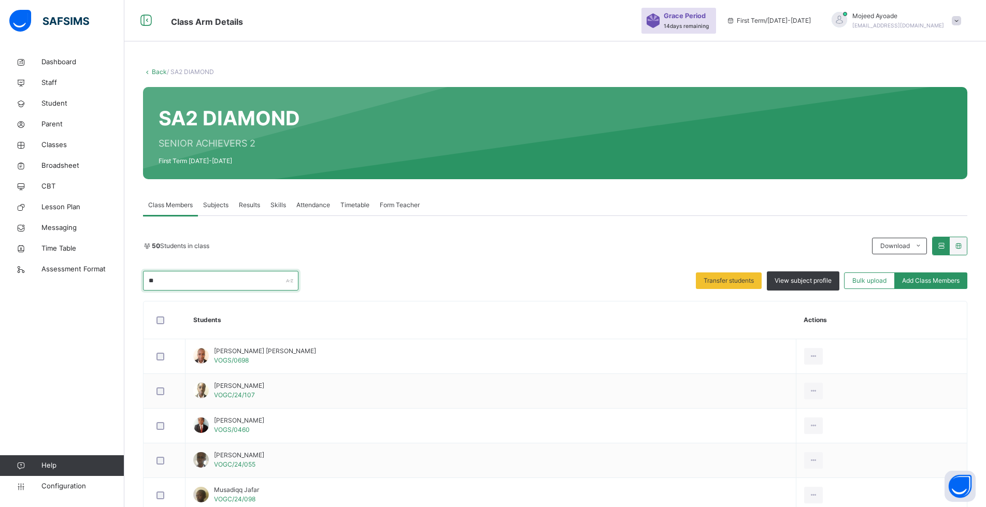
type input "*"
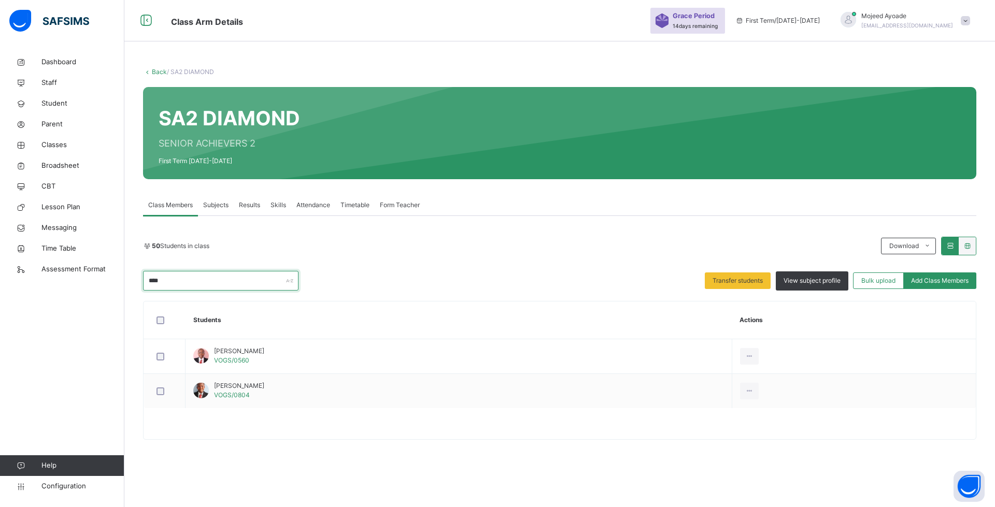
click at [211, 282] on input "****" at bounding box center [220, 281] width 155 height 20
click at [255, 286] on input "****" at bounding box center [220, 281] width 155 height 20
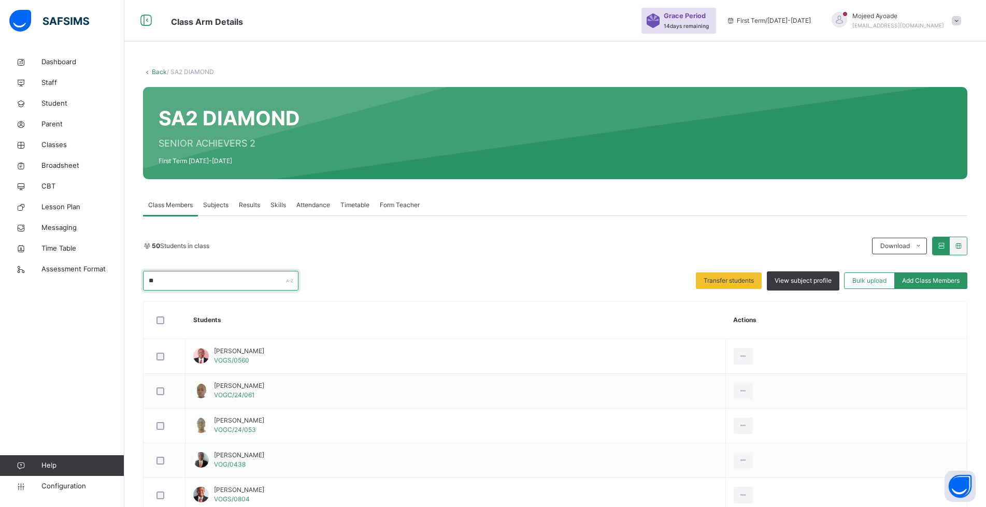
type input "*"
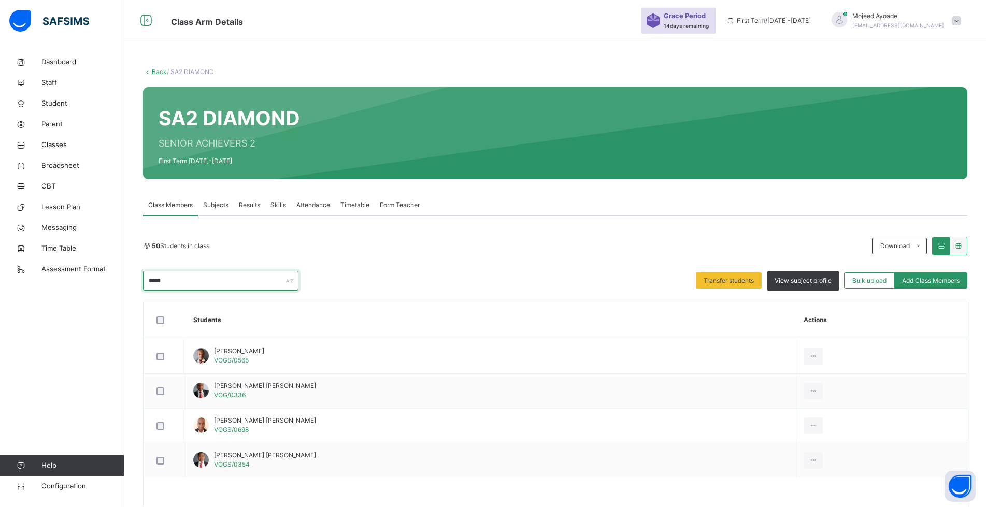
click at [197, 285] on input "*****" at bounding box center [220, 281] width 155 height 20
type input "*"
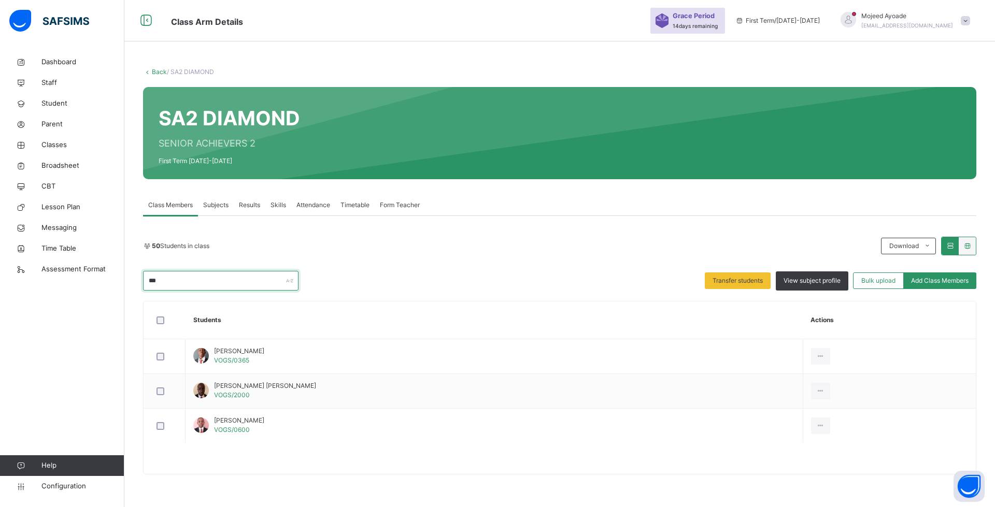
click at [193, 277] on input "***" at bounding box center [220, 281] width 155 height 20
type input "*"
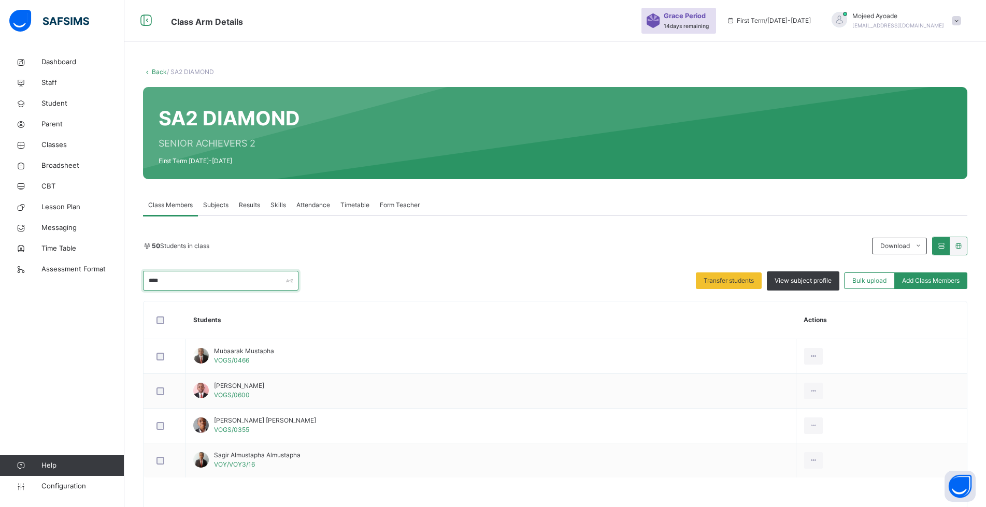
click at [245, 281] on input "****" at bounding box center [220, 281] width 155 height 20
type input "*"
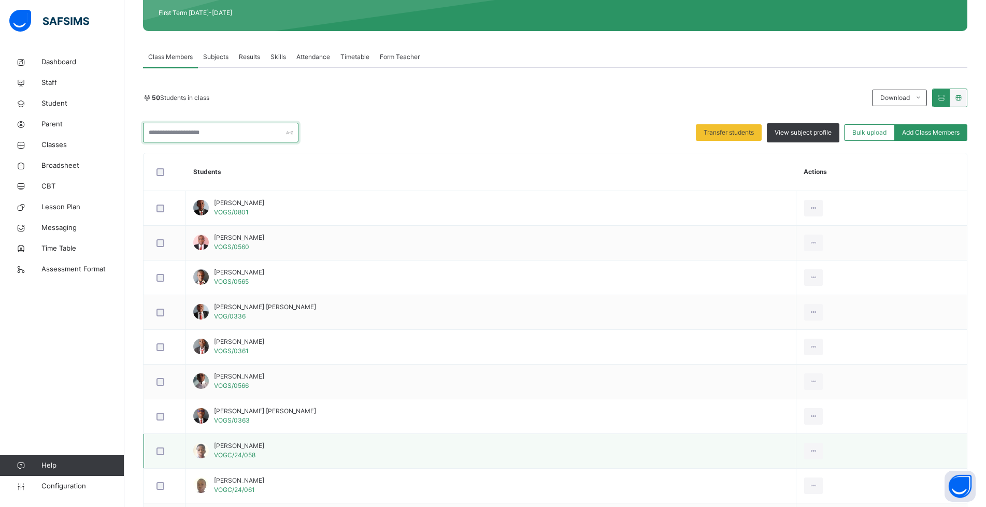
scroll to position [122, 0]
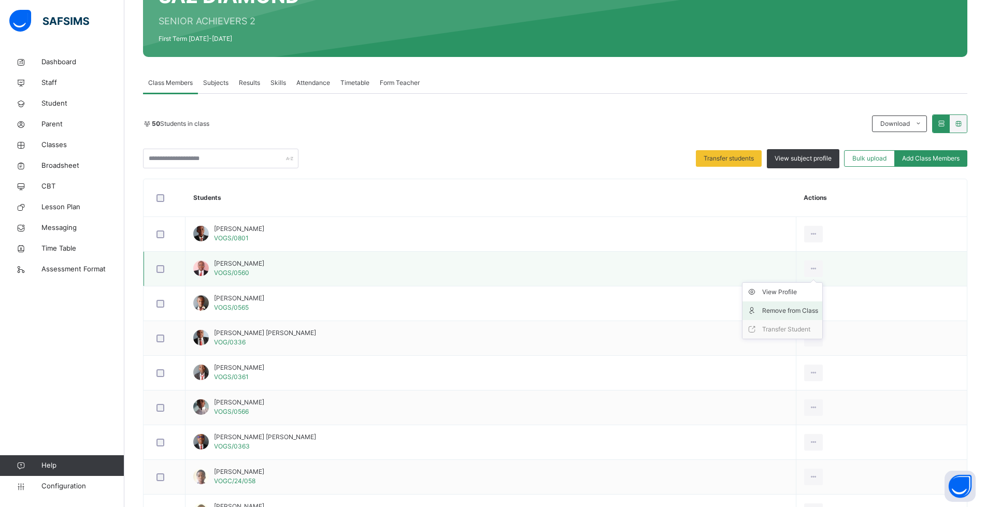
click at [815, 313] on div "Remove from Class" at bounding box center [790, 311] width 56 height 10
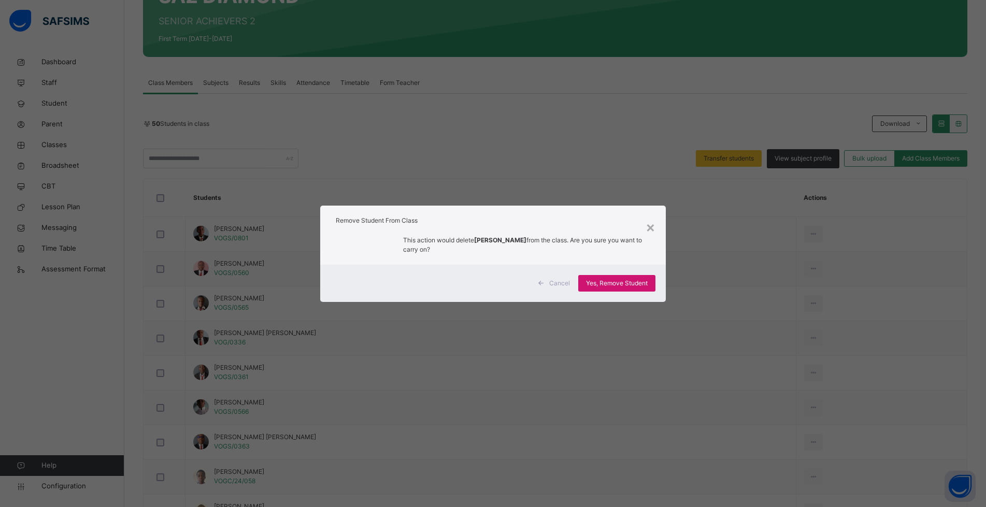
click at [637, 279] on span "Yes, Remove Student" at bounding box center [617, 283] width 62 height 9
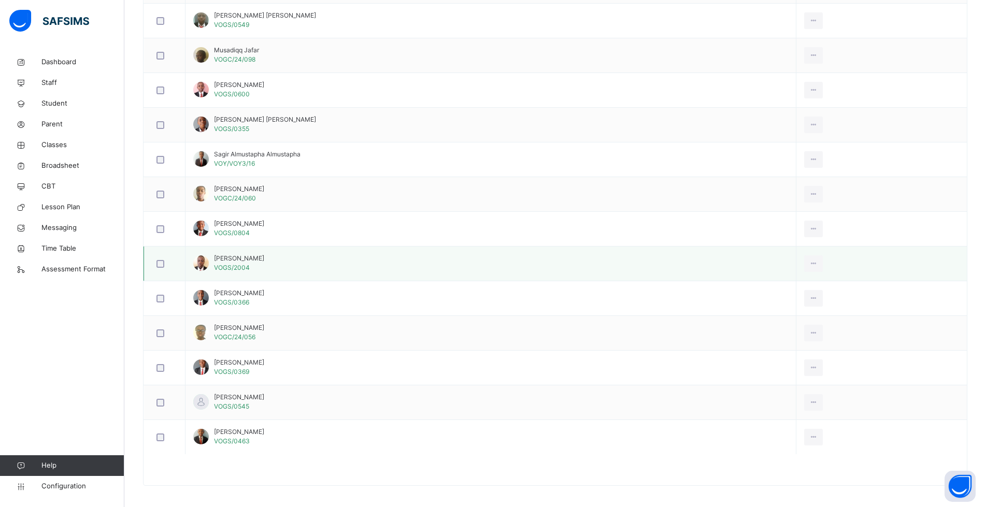
scroll to position [1591, 0]
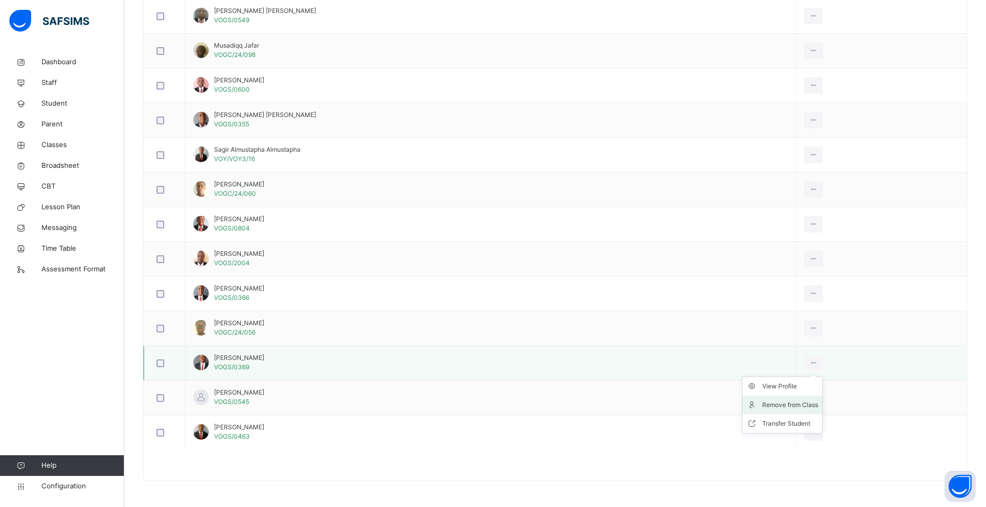
click at [816, 403] on div "Remove from Class" at bounding box center [790, 405] width 56 height 10
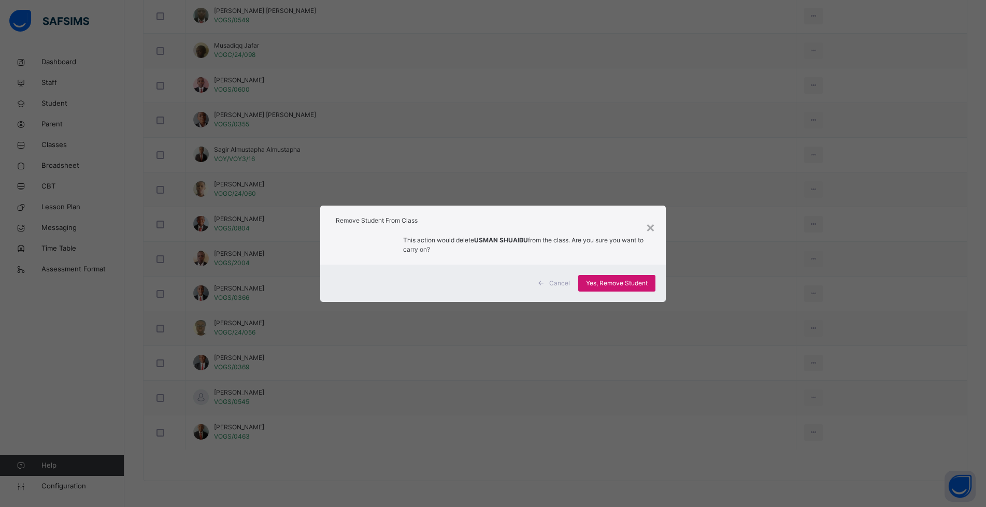
click at [626, 285] on span "Yes, Remove Student" at bounding box center [617, 283] width 62 height 9
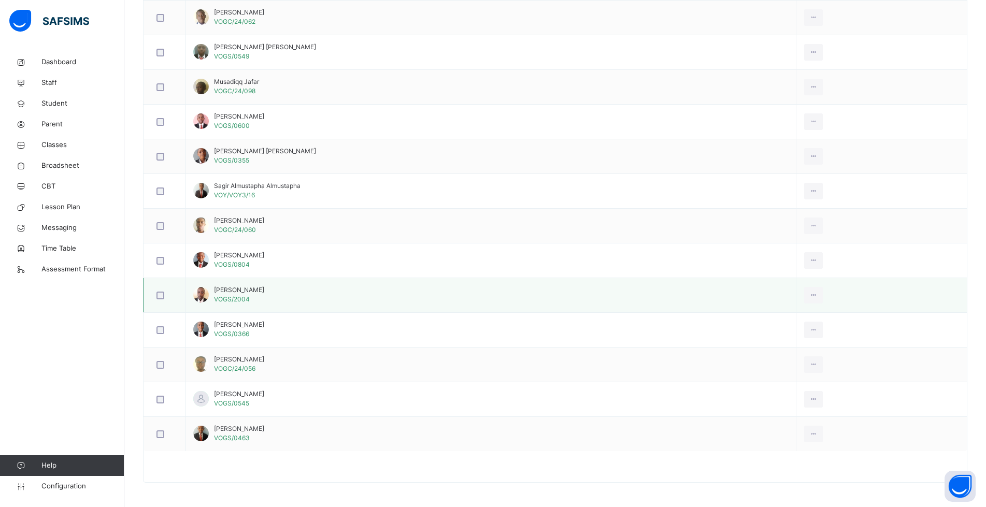
scroll to position [1556, 0]
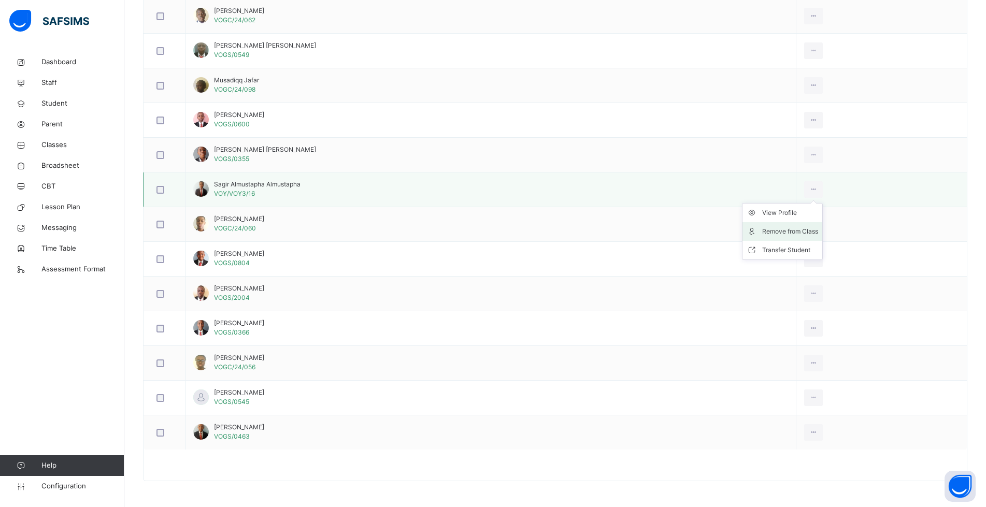
click at [816, 230] on div "Remove from Class" at bounding box center [790, 231] width 56 height 10
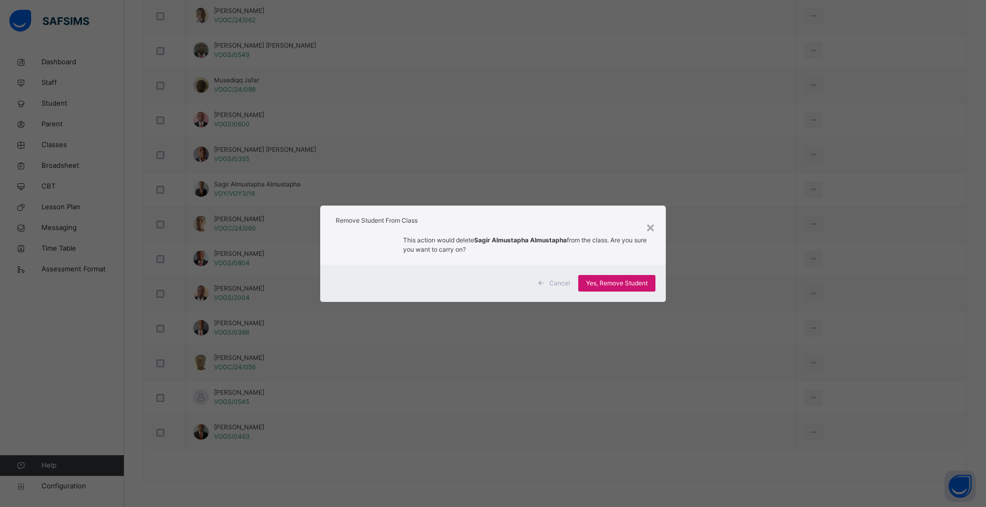
click at [642, 279] on span "Yes, Remove Student" at bounding box center [617, 283] width 62 height 9
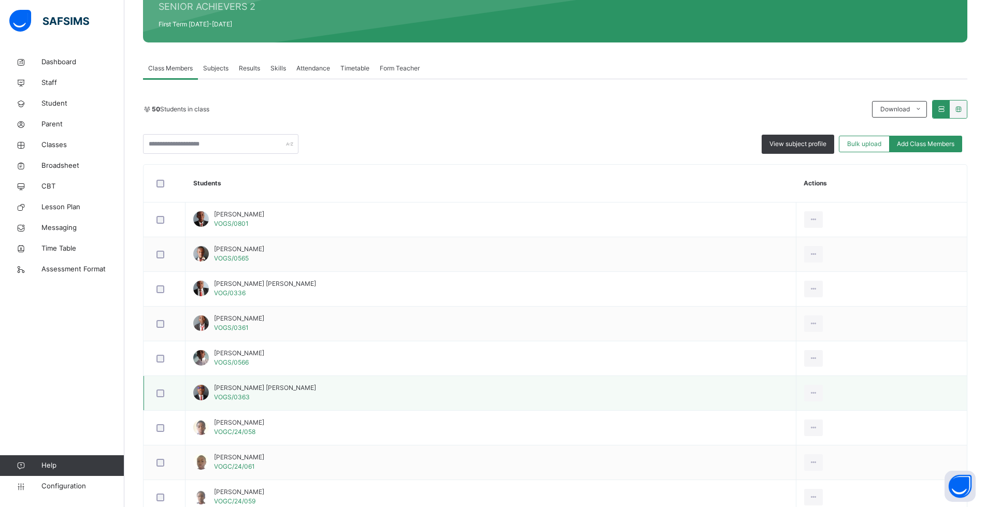
scroll to position [155, 0]
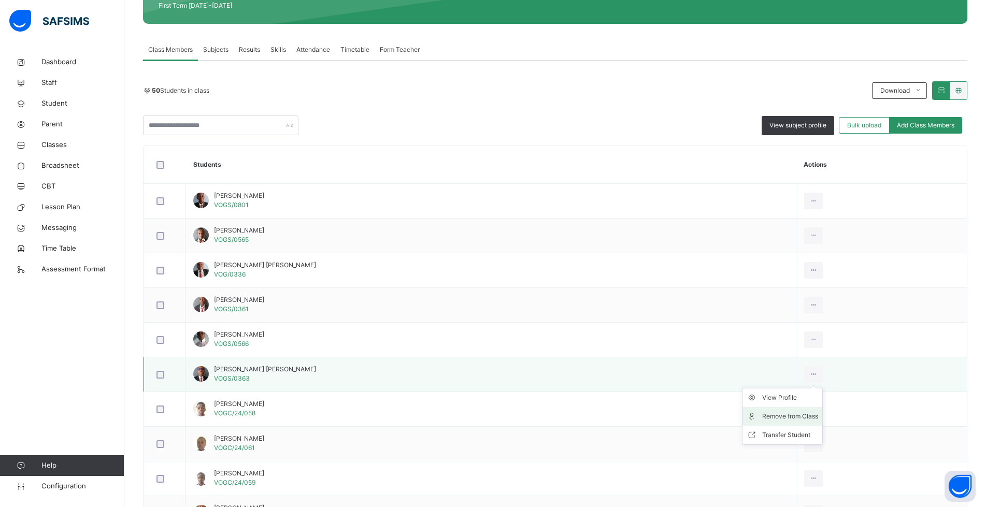
click at [818, 413] on div "Remove from Class" at bounding box center [790, 417] width 56 height 10
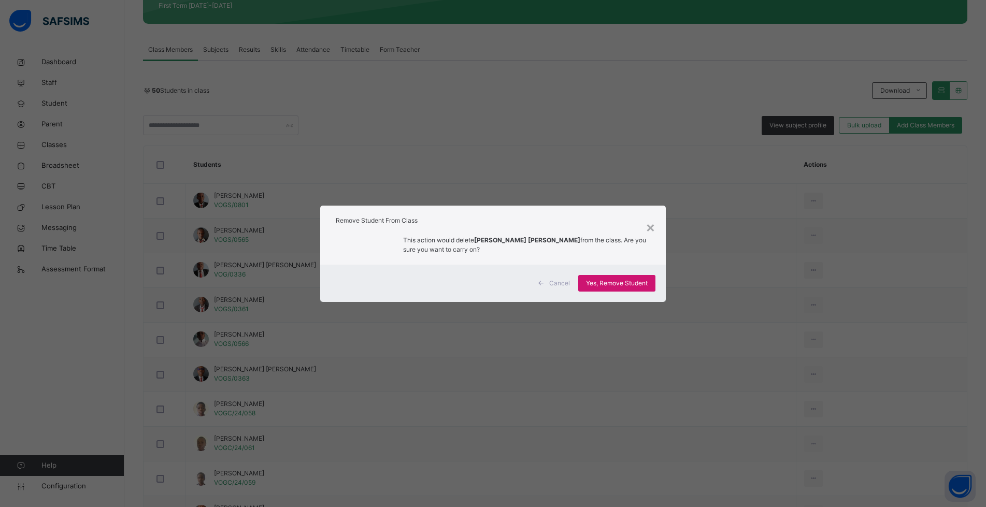
click at [631, 280] on span "Yes, Remove Student" at bounding box center [617, 283] width 62 height 9
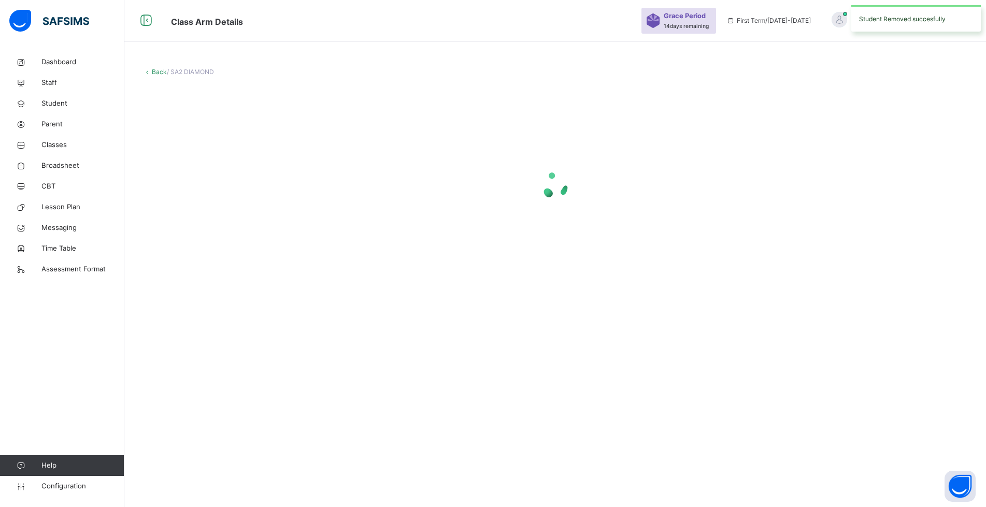
scroll to position [0, 0]
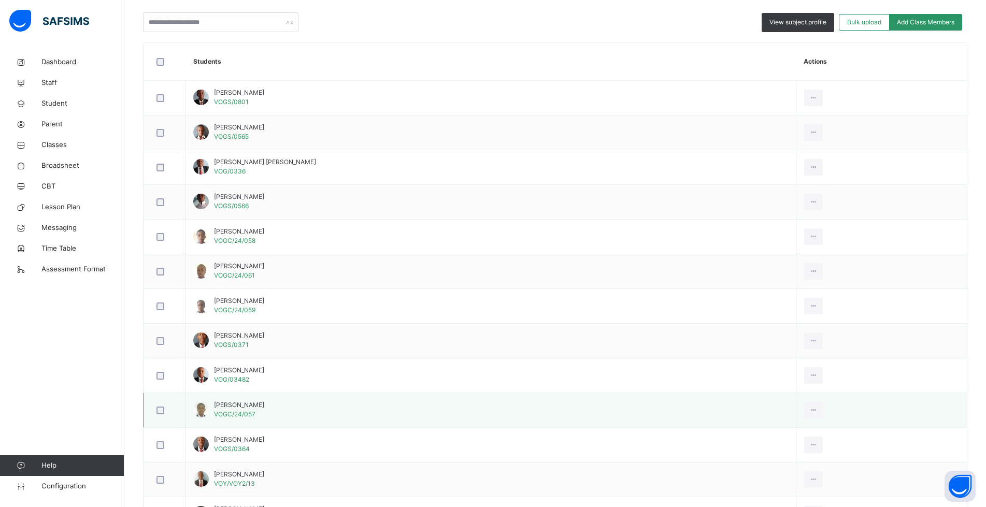
scroll to position [259, 0]
click at [816, 387] on div "Remove from Class" at bounding box center [790, 382] width 56 height 10
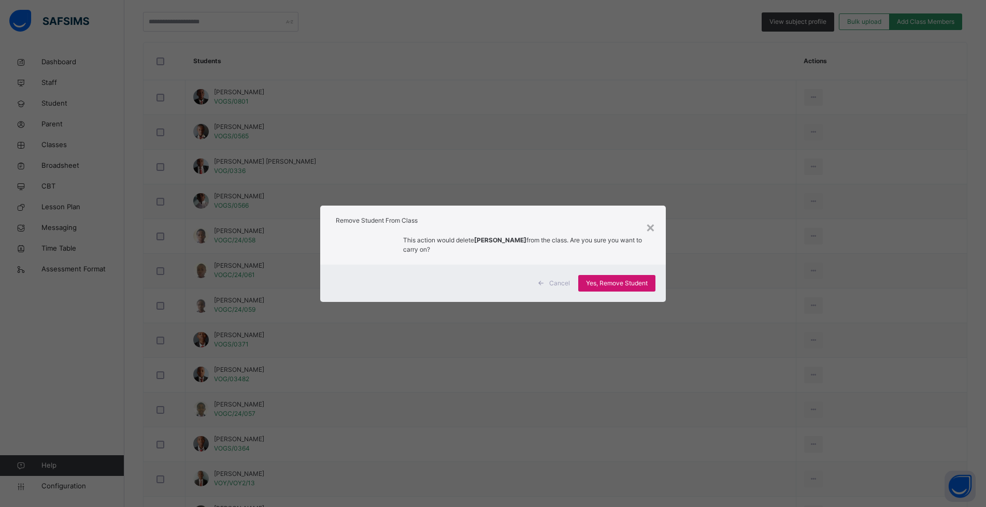
click at [608, 286] on span "Yes, Remove Student" at bounding box center [617, 283] width 62 height 9
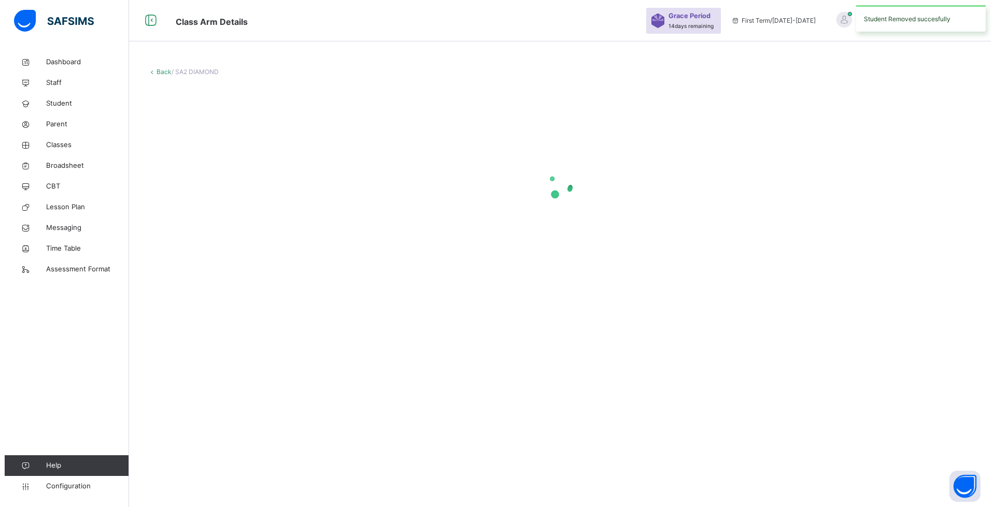
scroll to position [0, 0]
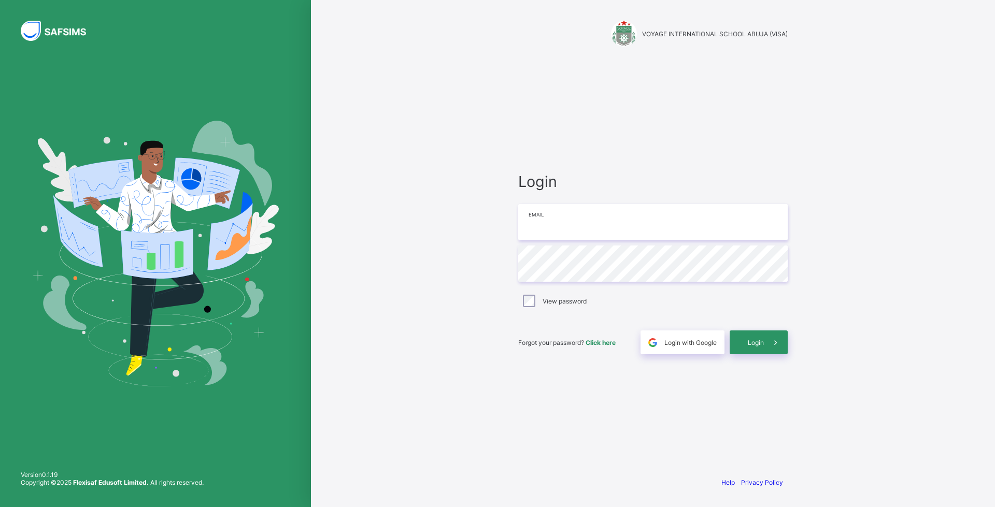
click at [537, 230] on input "email" at bounding box center [653, 222] width 270 height 36
type input "**********"
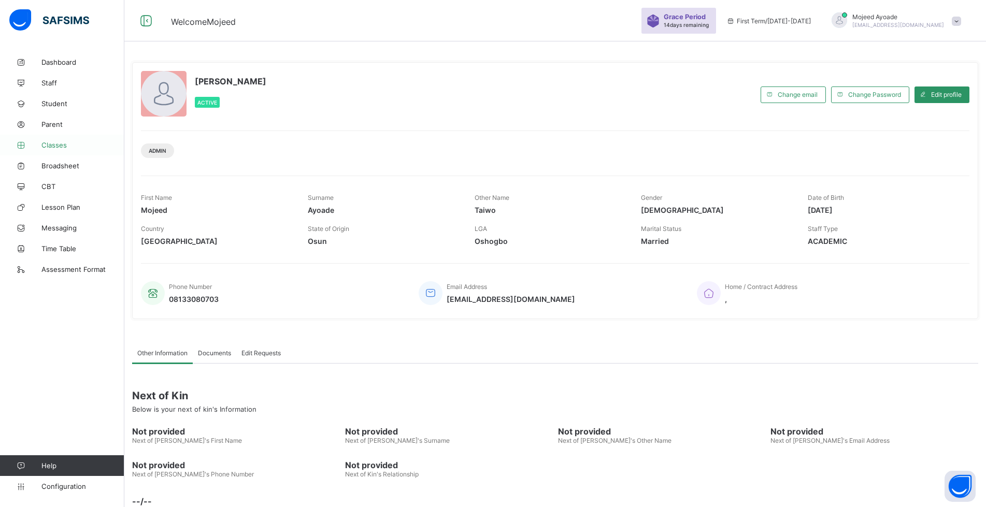
click at [54, 147] on span "Classes" at bounding box center [82, 145] width 83 height 8
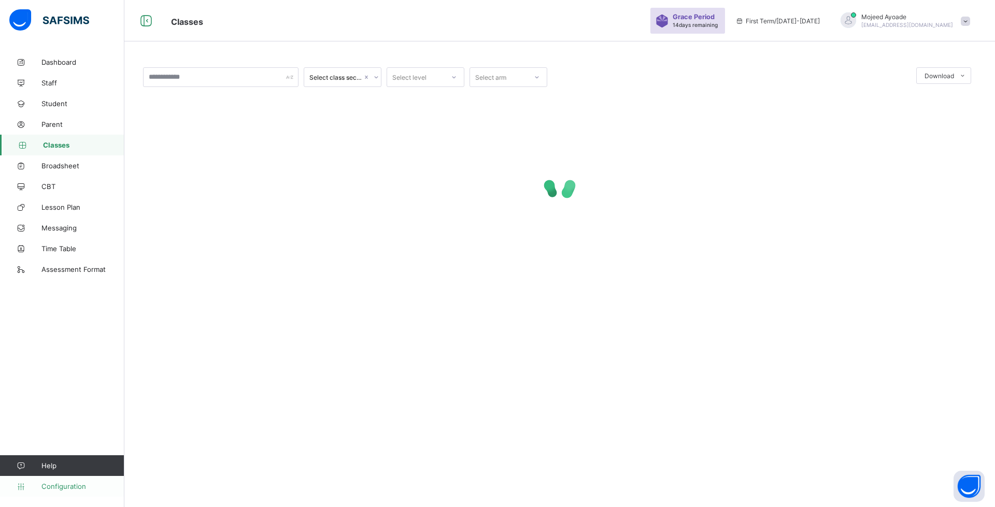
click at [67, 487] on span "Configuration" at bounding box center [82, 487] width 82 height 8
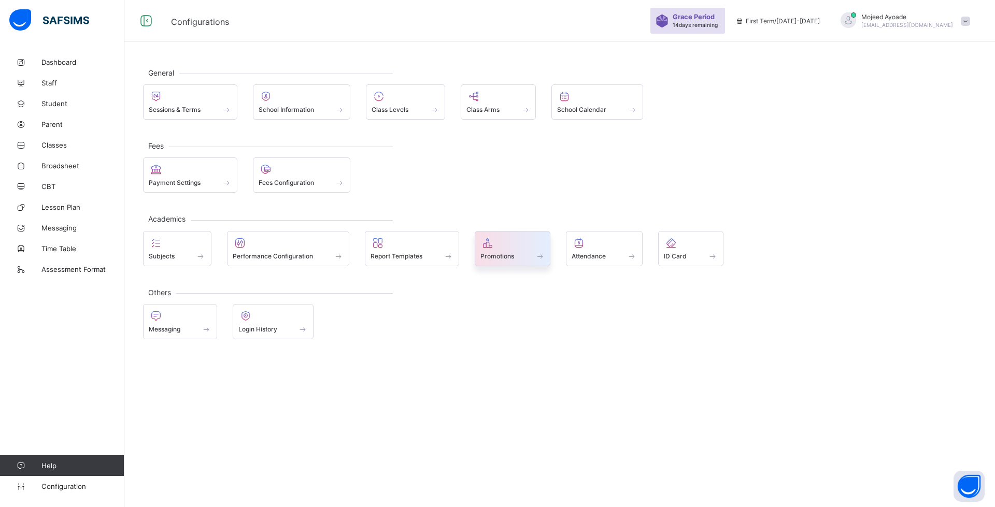
click at [498, 243] on div at bounding box center [512, 243] width 65 height 12
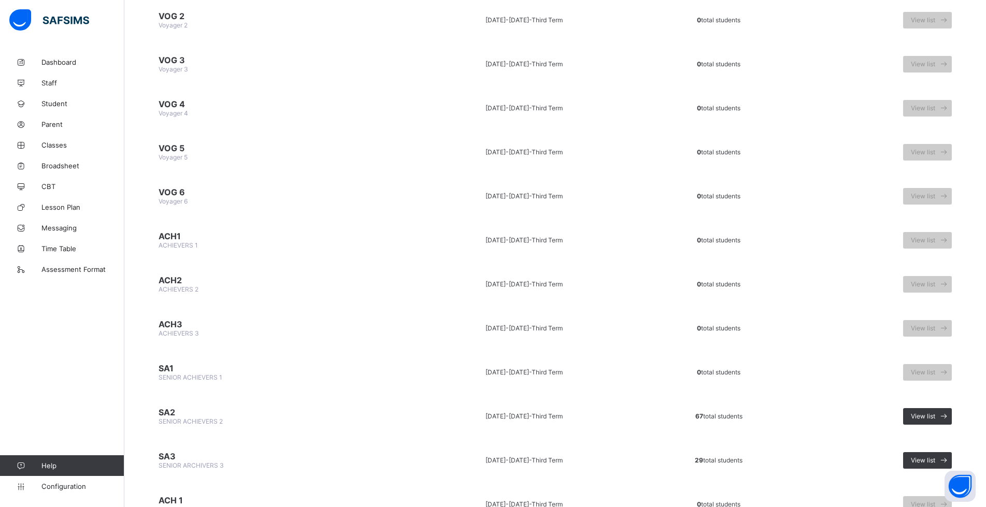
scroll to position [726, 0]
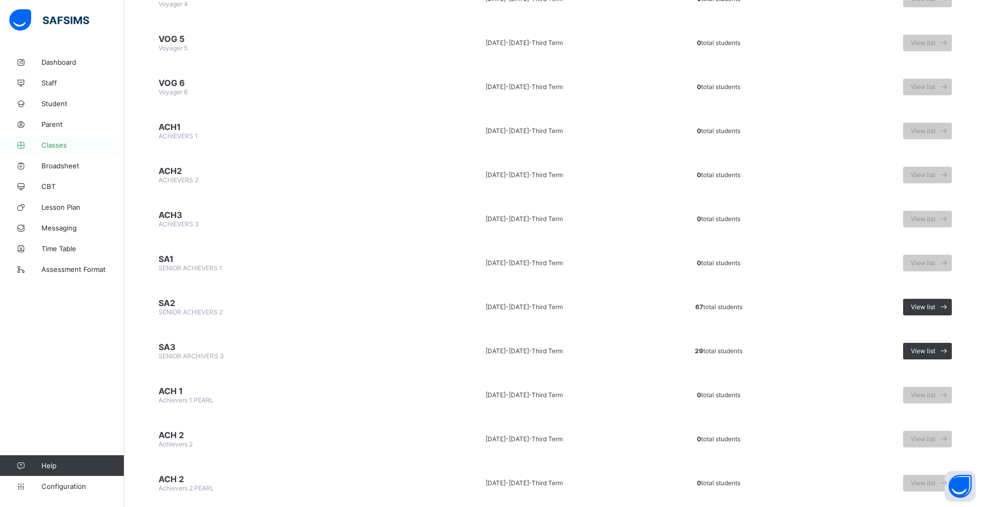
click at [58, 145] on span "Classes" at bounding box center [82, 145] width 83 height 8
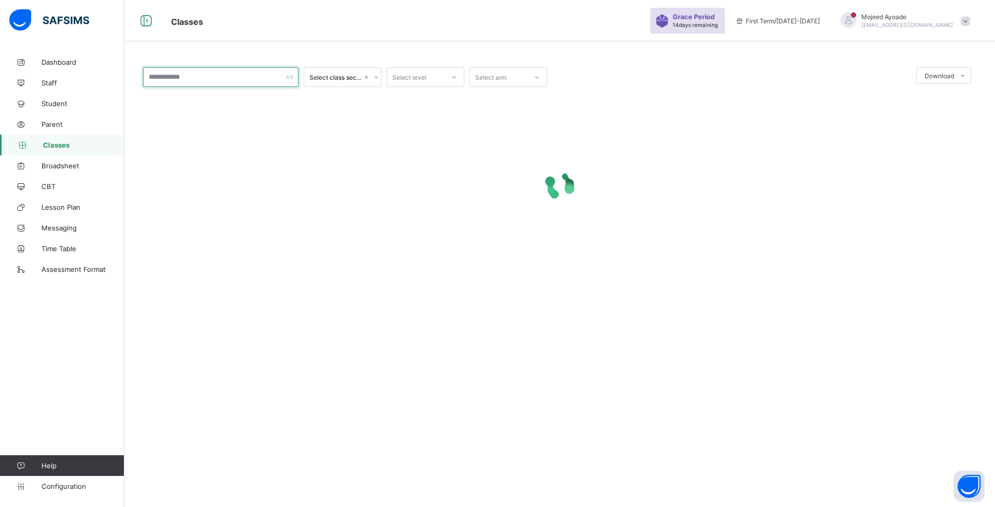
click at [208, 78] on input "text" at bounding box center [220, 77] width 155 height 20
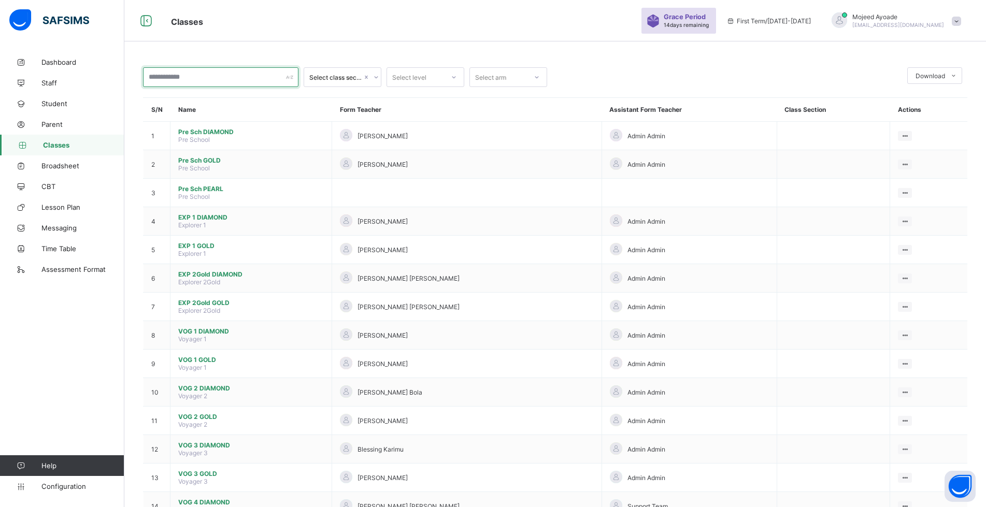
click at [255, 76] on input "text" at bounding box center [220, 77] width 155 height 20
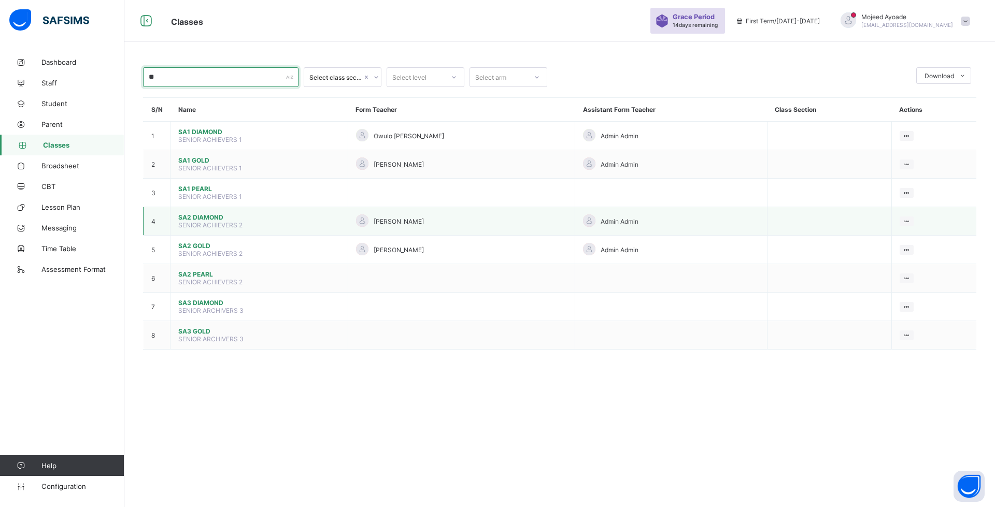
type input "**"
click at [202, 220] on span "SA2 DIAMOND" at bounding box center [259, 218] width 162 height 8
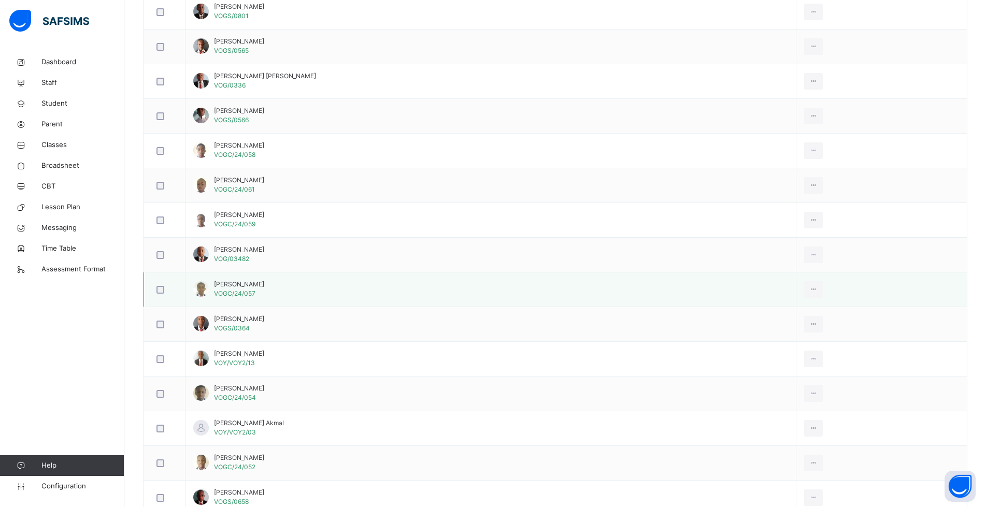
scroll to position [415, 0]
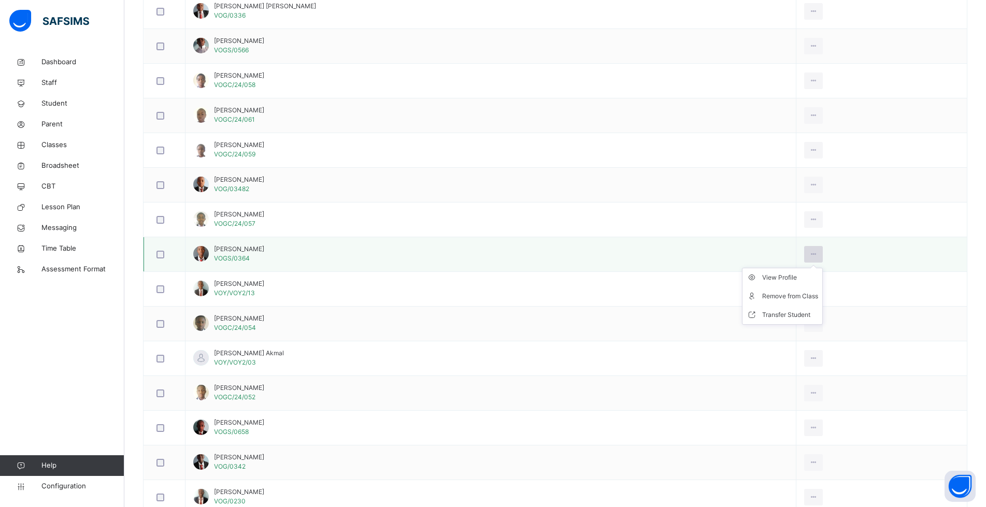
click at [824, 250] on div at bounding box center [813, 254] width 19 height 17
click at [801, 296] on div "Remove from Class" at bounding box center [790, 296] width 56 height 10
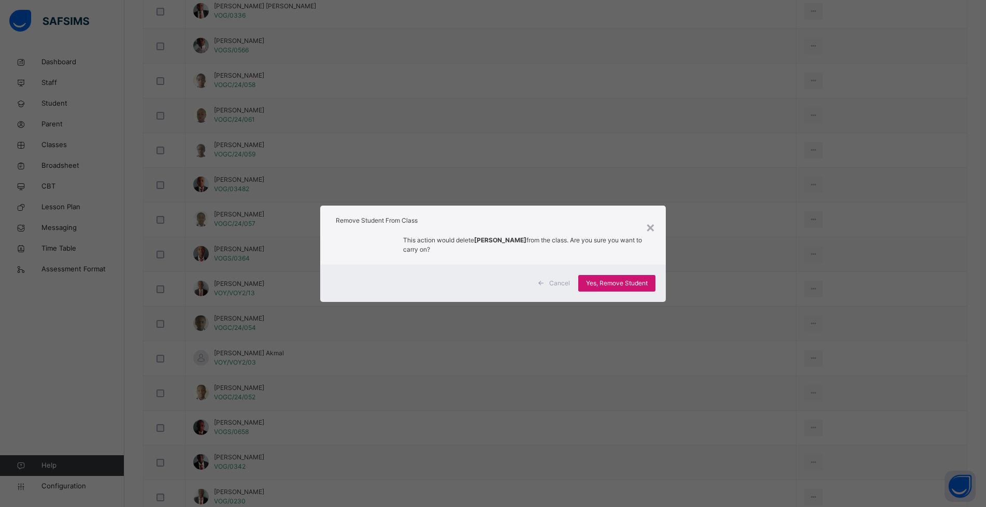
click at [625, 280] on span "Yes, Remove Student" at bounding box center [617, 283] width 62 height 9
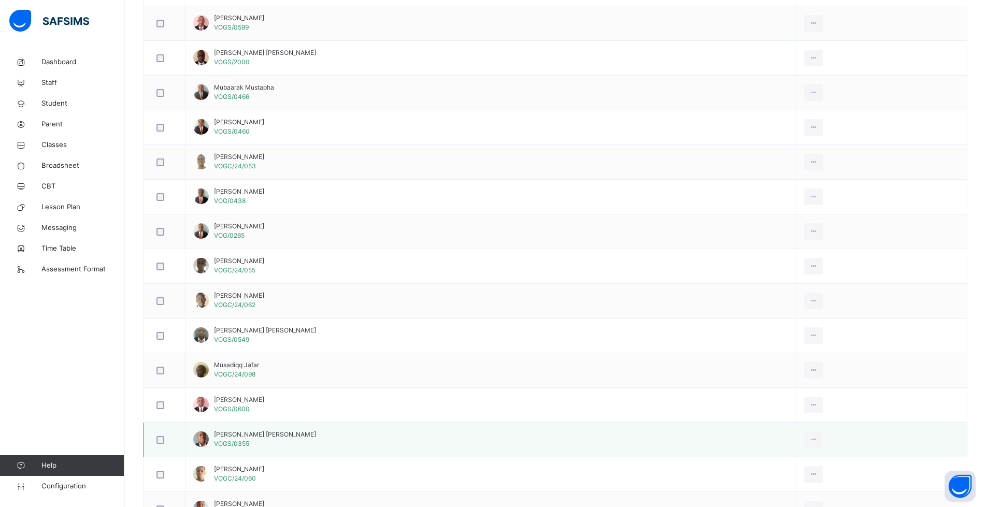
scroll to position [1123, 0]
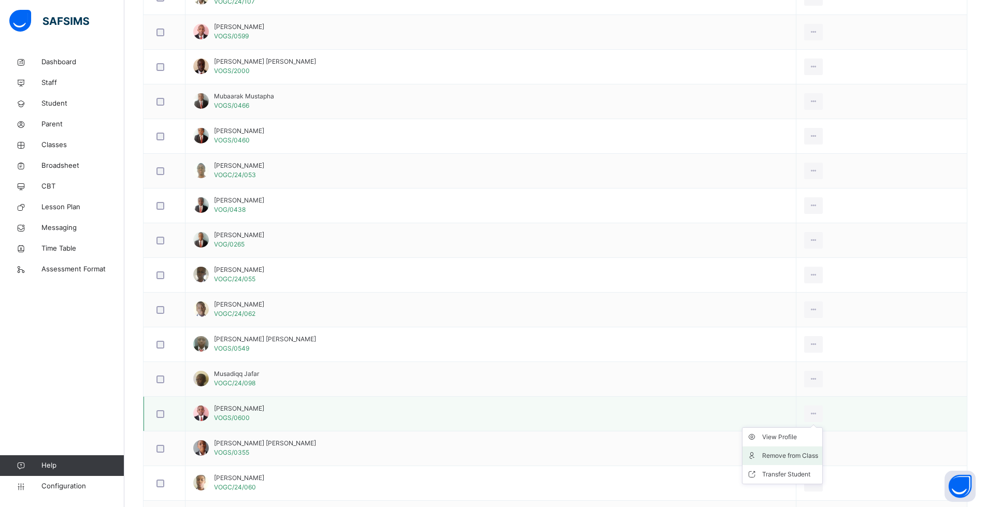
click at [796, 456] on div "Remove from Class" at bounding box center [790, 456] width 56 height 10
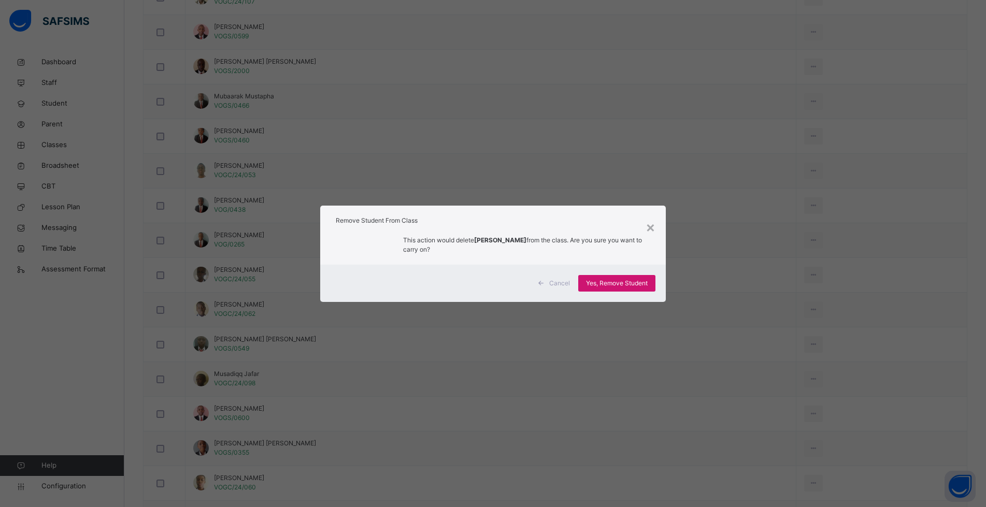
click at [638, 283] on span "Yes, Remove Student" at bounding box center [617, 283] width 62 height 9
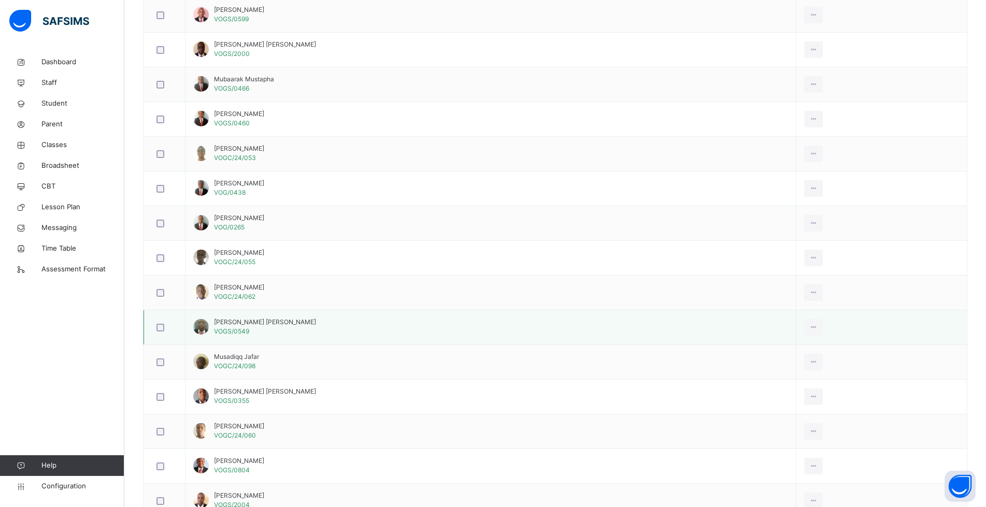
scroll to position [1088, 0]
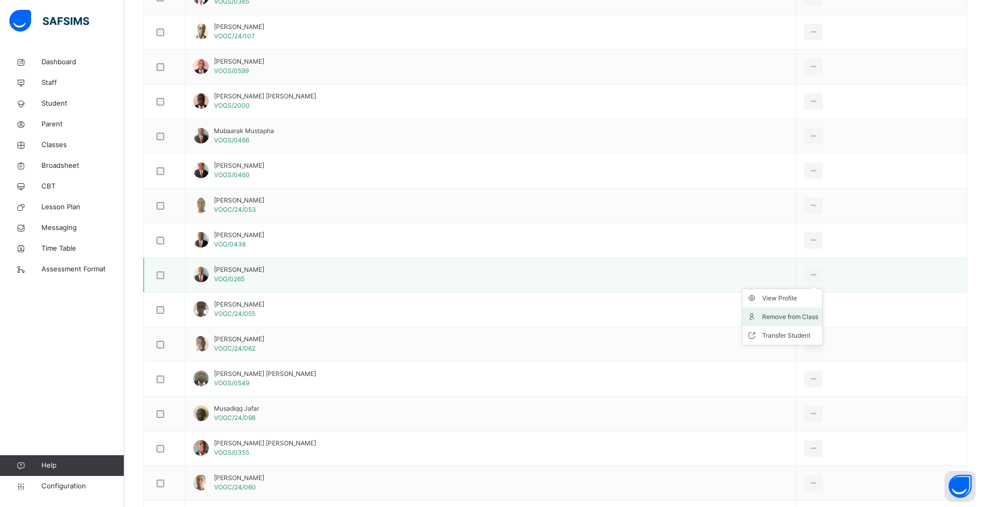
click at [810, 317] on div "Remove from Class" at bounding box center [790, 317] width 56 height 10
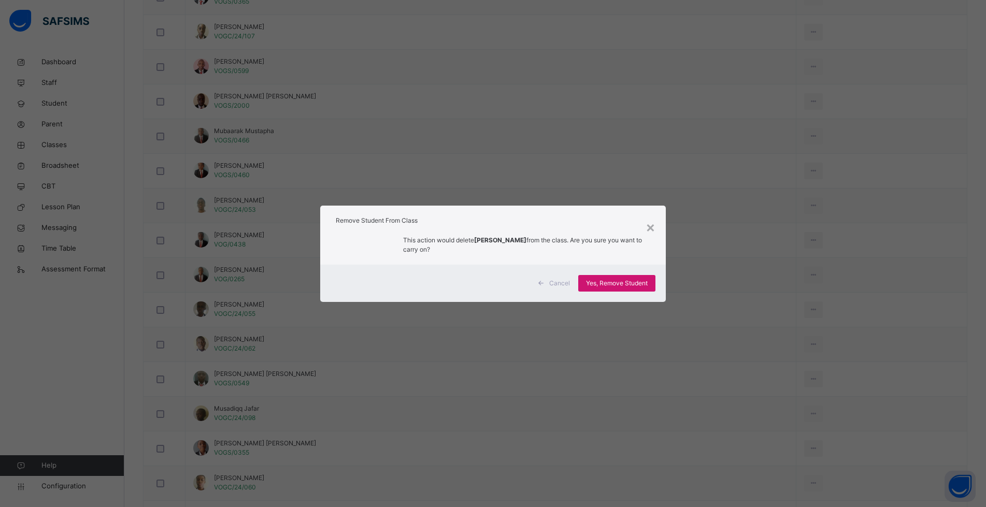
click at [607, 283] on span "Yes, Remove Student" at bounding box center [617, 283] width 62 height 9
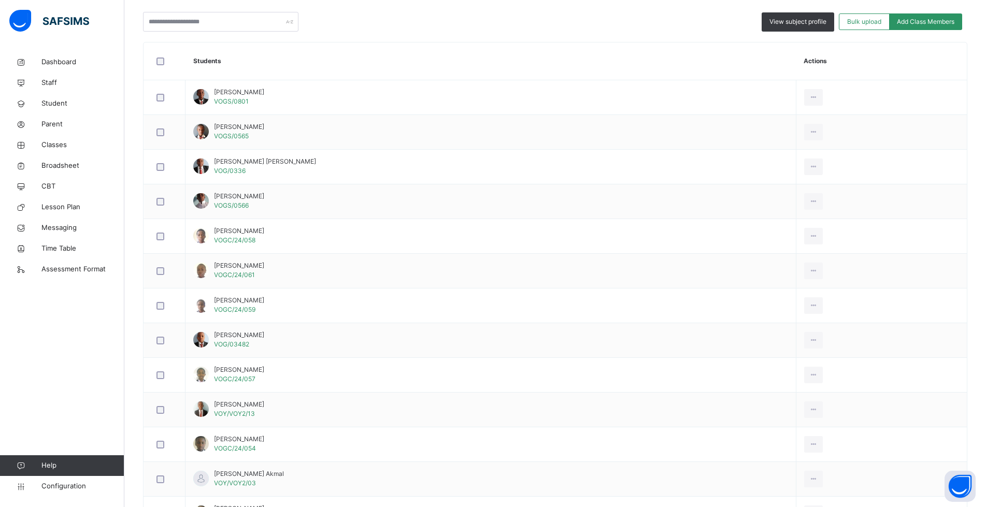
scroll to position [415, 0]
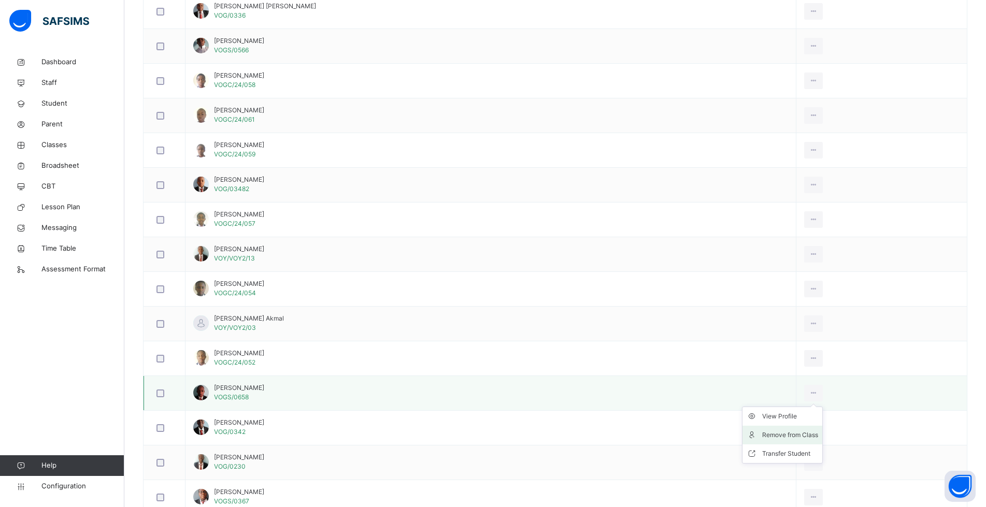
click at [818, 435] on div "Remove from Class" at bounding box center [790, 435] width 56 height 10
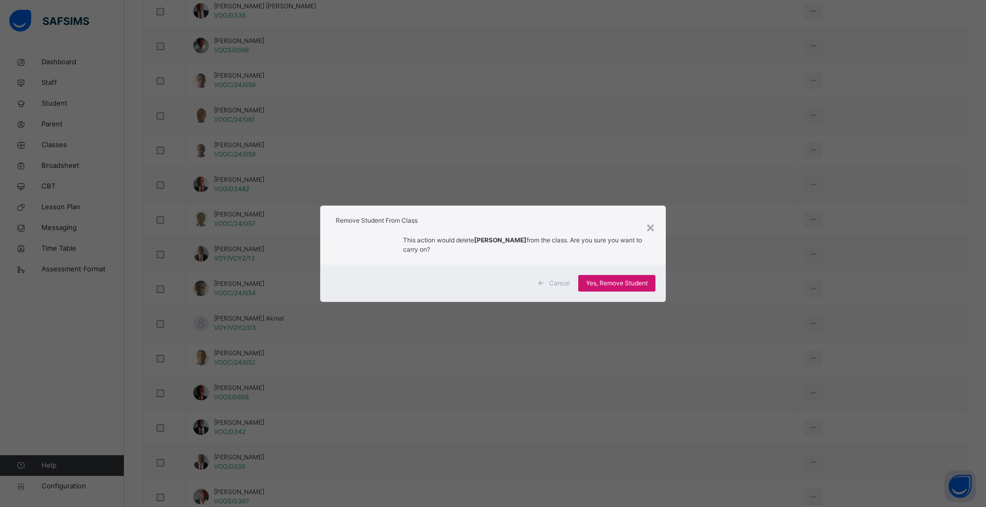
click at [614, 286] on span "Yes, Remove Student" at bounding box center [617, 283] width 62 height 9
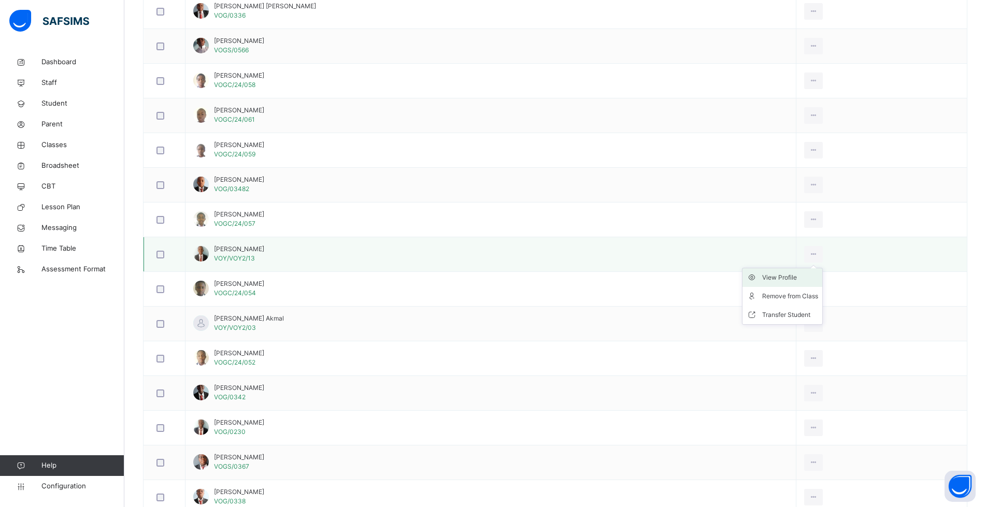
click at [801, 276] on div "View Profile" at bounding box center [790, 278] width 56 height 10
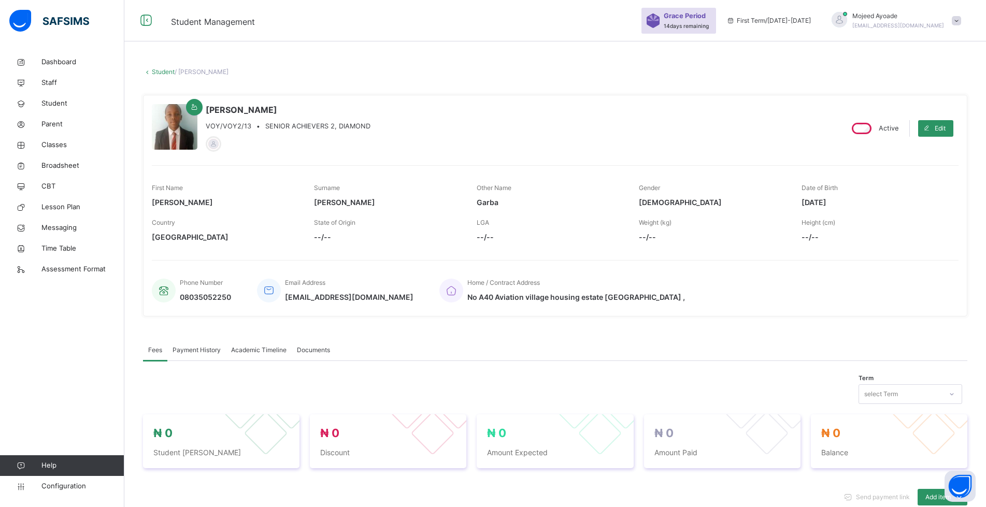
click at [163, 72] on link "Student" at bounding box center [163, 72] width 23 height 8
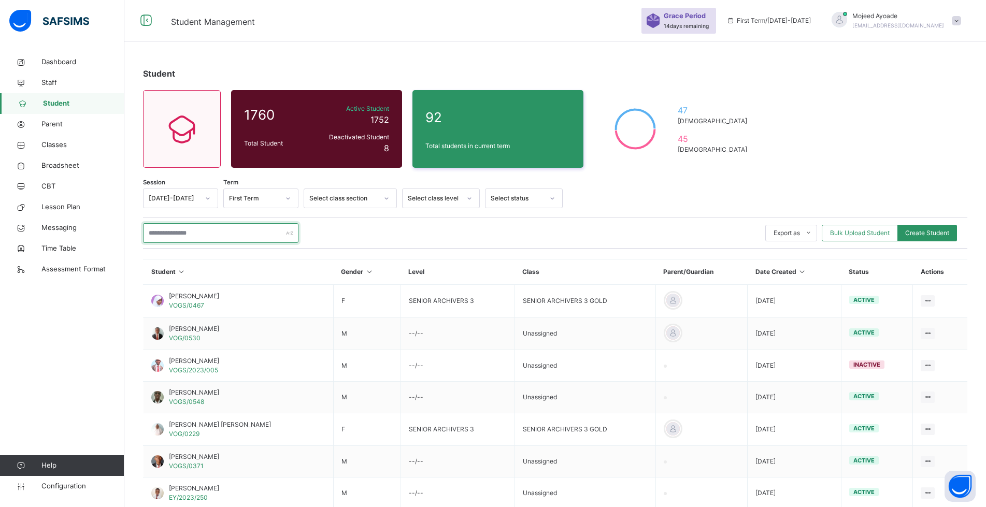
click at [202, 228] on input "text" at bounding box center [220, 233] width 155 height 20
click at [58, 147] on span "Classes" at bounding box center [82, 145] width 83 height 10
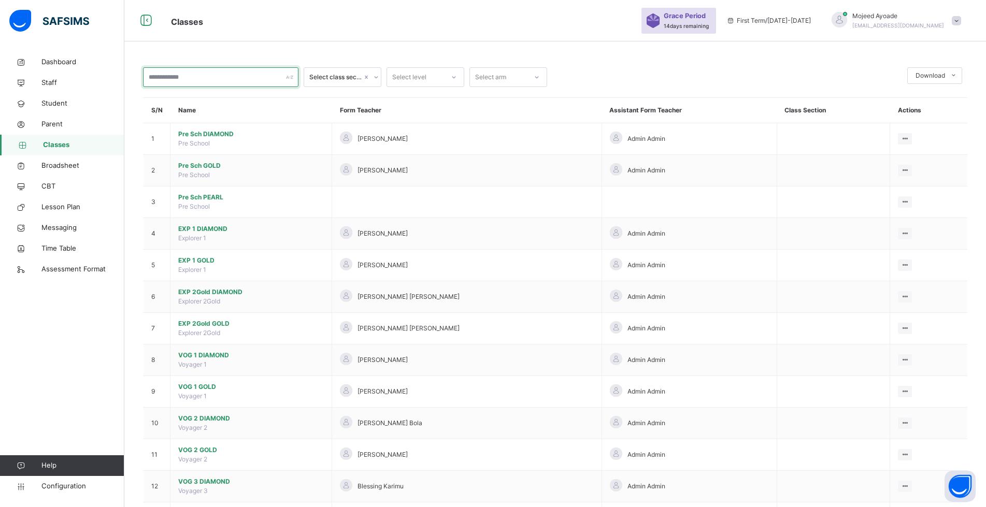
click at [243, 80] on input "text" at bounding box center [220, 77] width 155 height 20
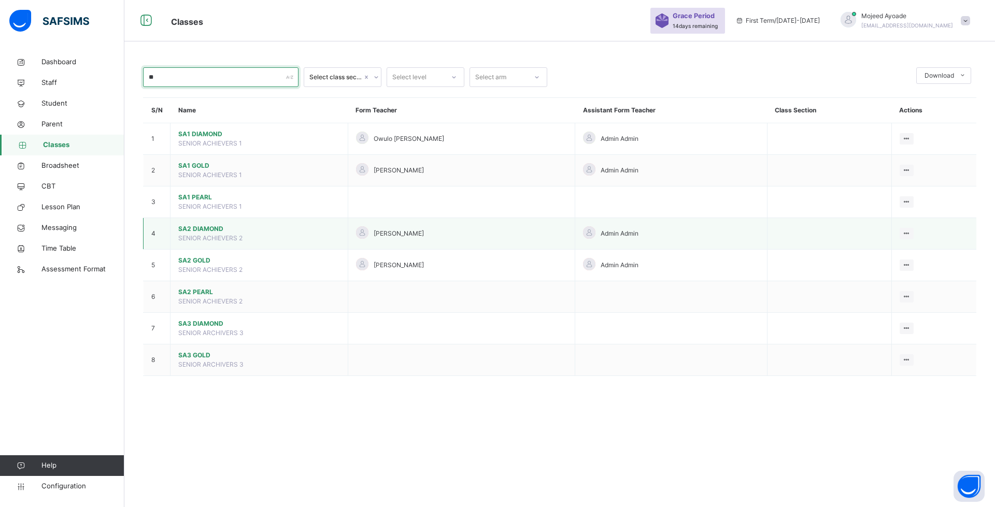
type input "**"
click at [209, 230] on span "SA2 DIAMOND" at bounding box center [259, 228] width 162 height 9
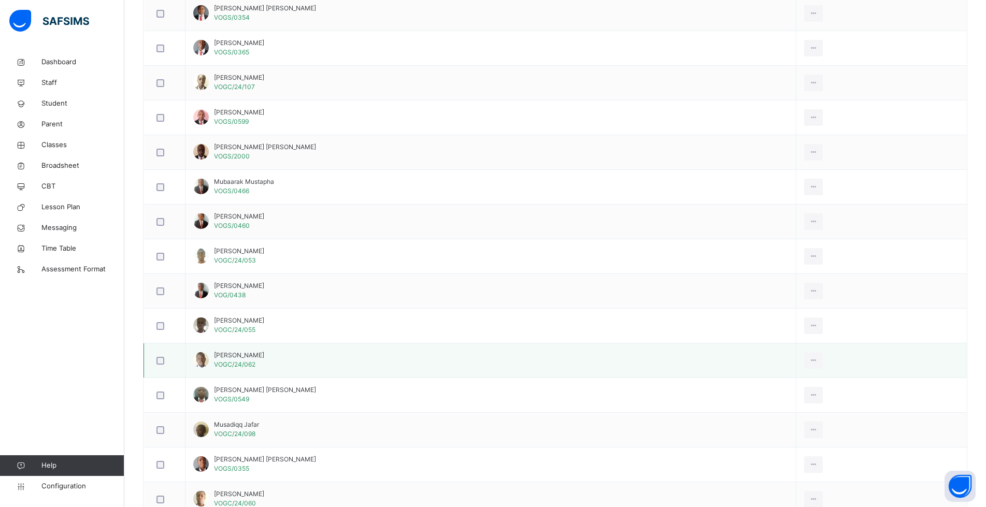
scroll to position [985, 0]
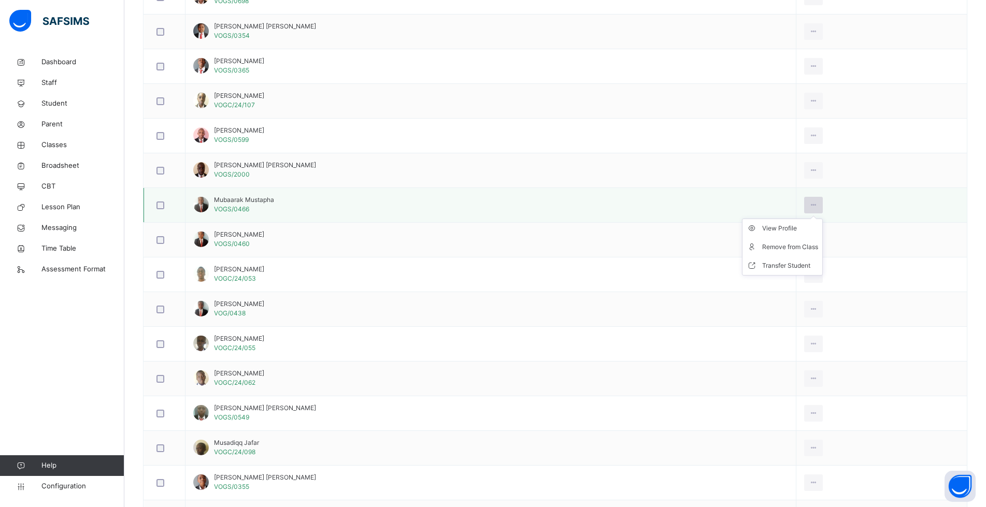
click at [818, 204] on icon at bounding box center [814, 205] width 9 height 9
click at [813, 246] on div "Remove from Class" at bounding box center [790, 247] width 56 height 10
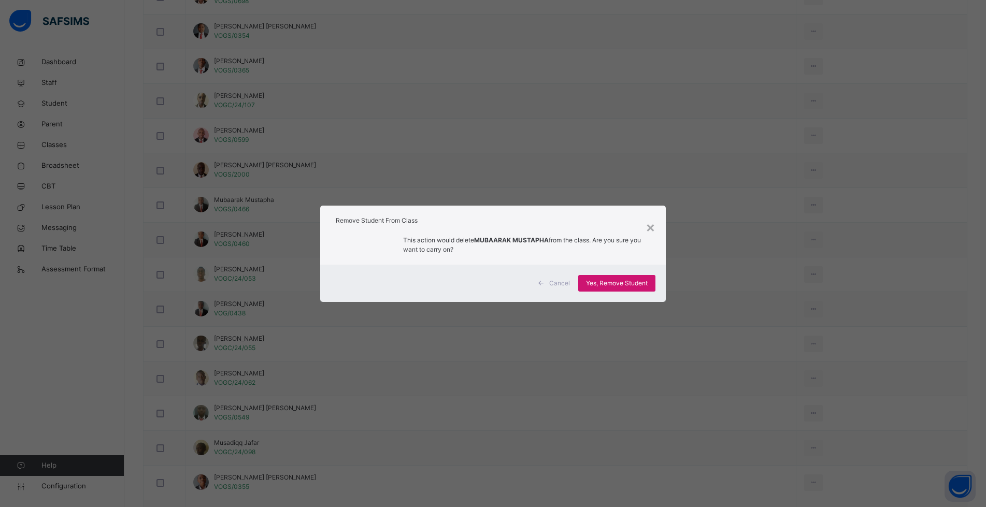
click at [639, 284] on span "Yes, Remove Student" at bounding box center [617, 283] width 62 height 9
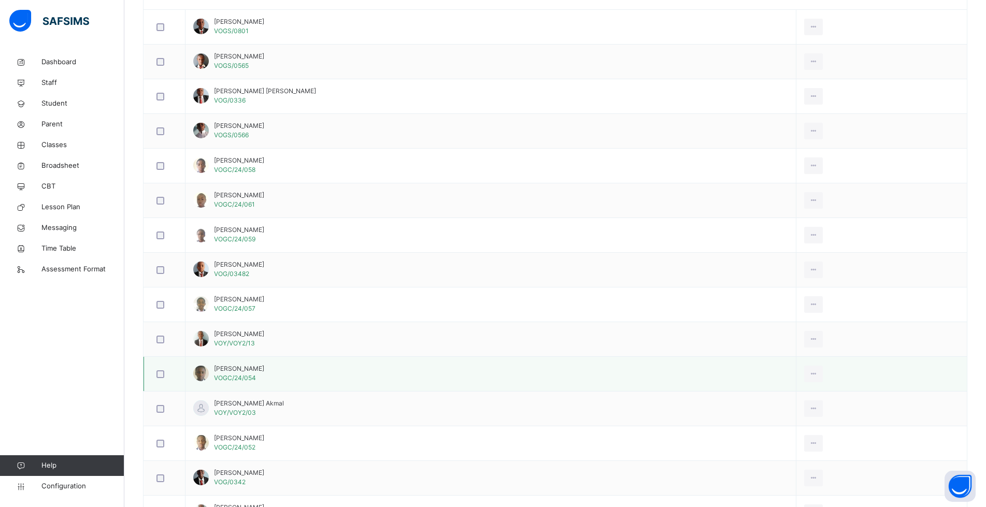
scroll to position [363, 0]
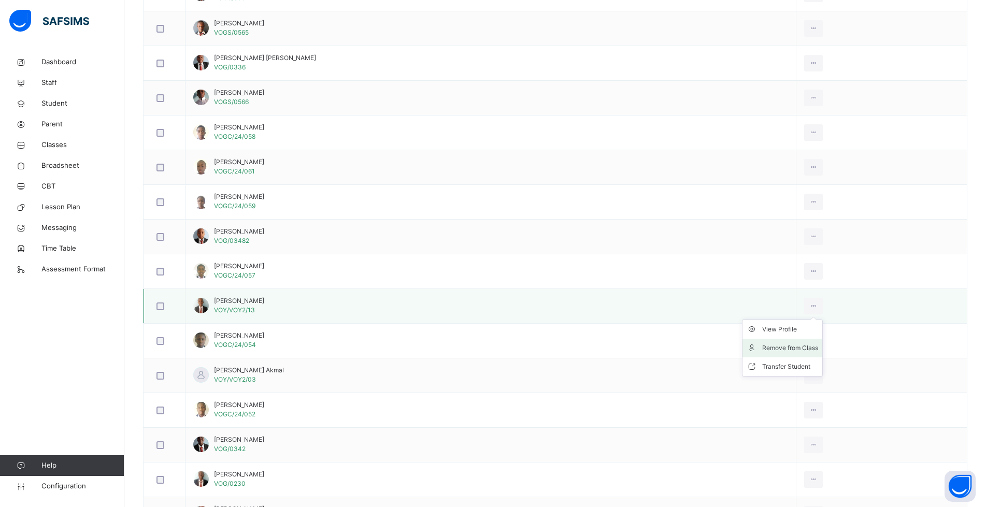
click at [811, 348] on div "Remove from Class" at bounding box center [790, 348] width 56 height 10
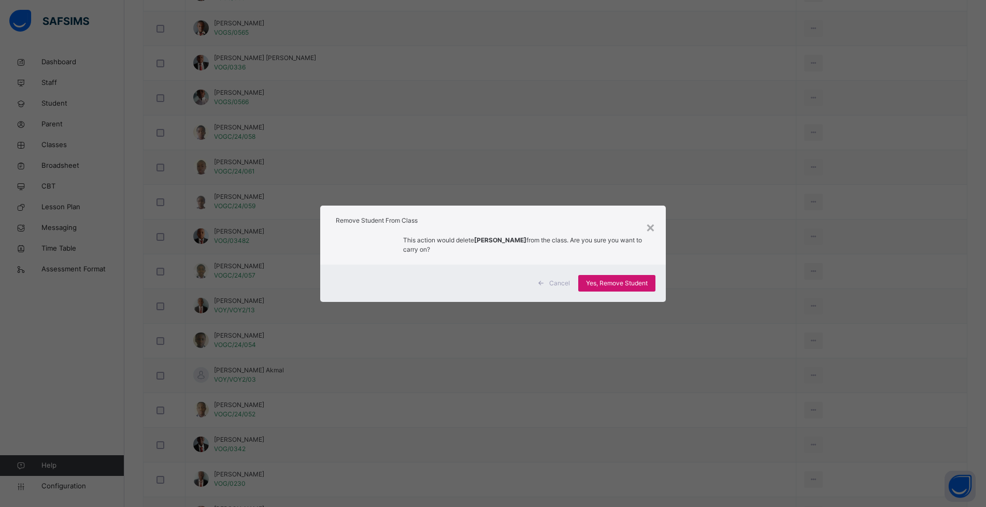
click at [630, 286] on span "Yes, Remove Student" at bounding box center [617, 283] width 62 height 9
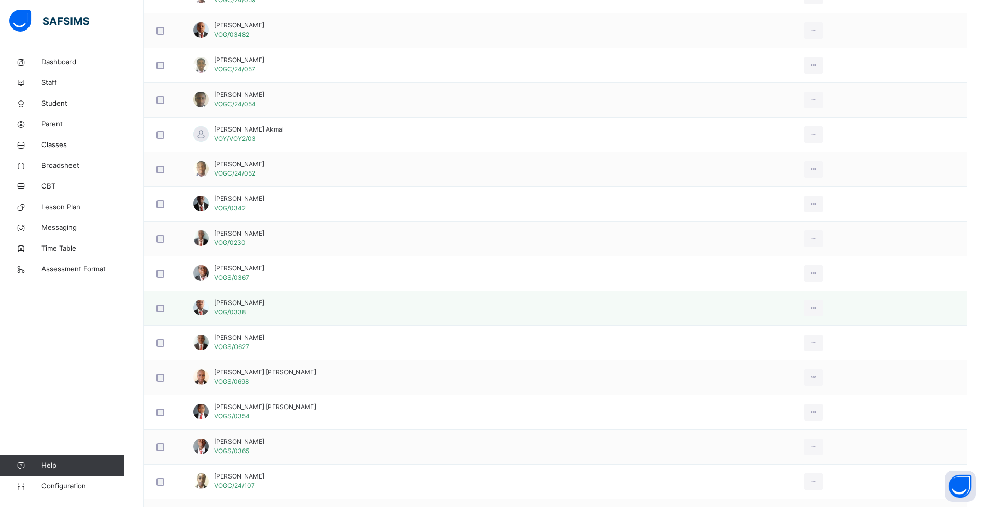
scroll to position [570, 0]
click at [816, 278] on div "Remove from Class" at bounding box center [790, 280] width 56 height 10
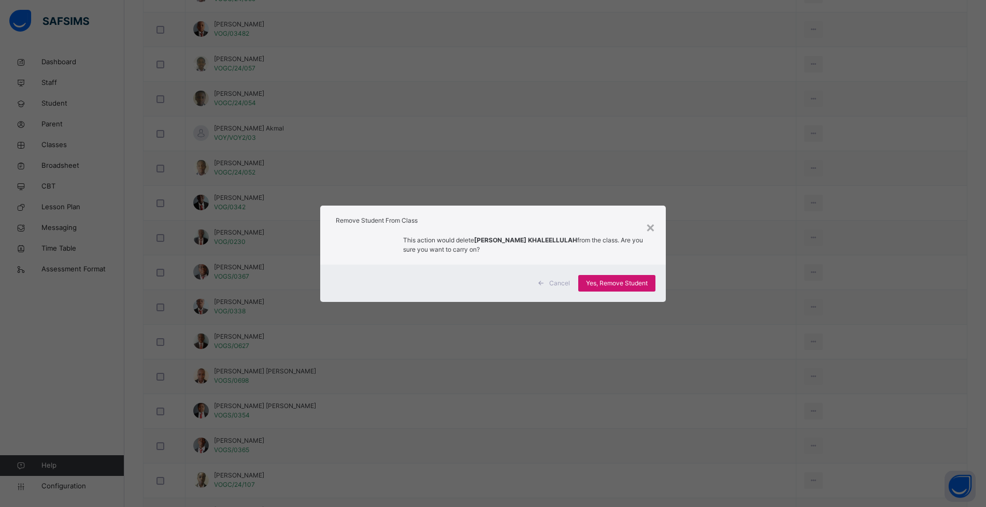
click at [630, 285] on span "Yes, Remove Student" at bounding box center [617, 283] width 62 height 9
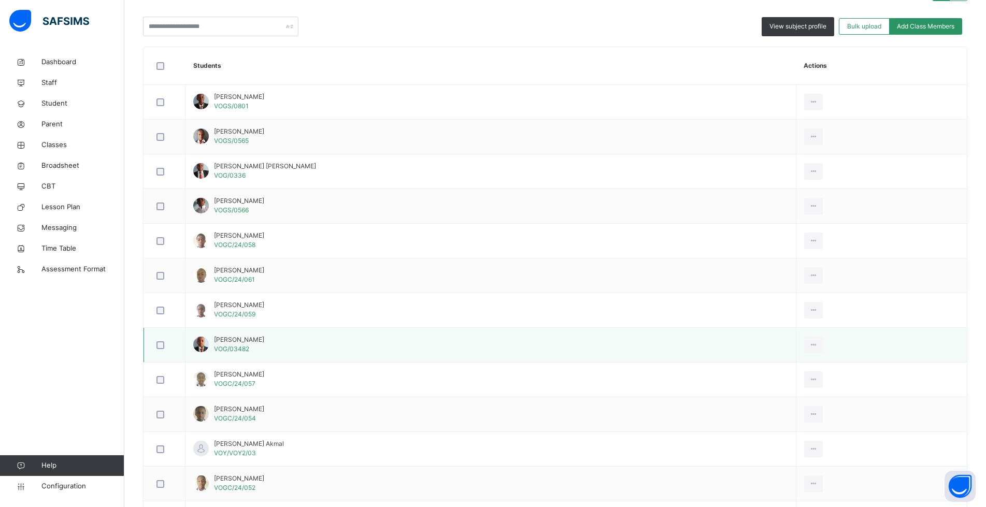
scroll to position [259, 0]
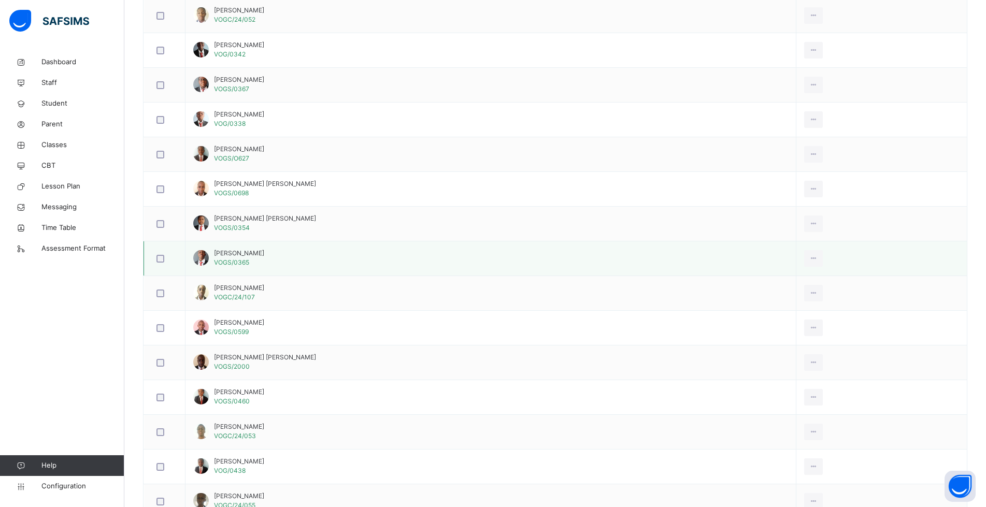
scroll to position [726, 0]
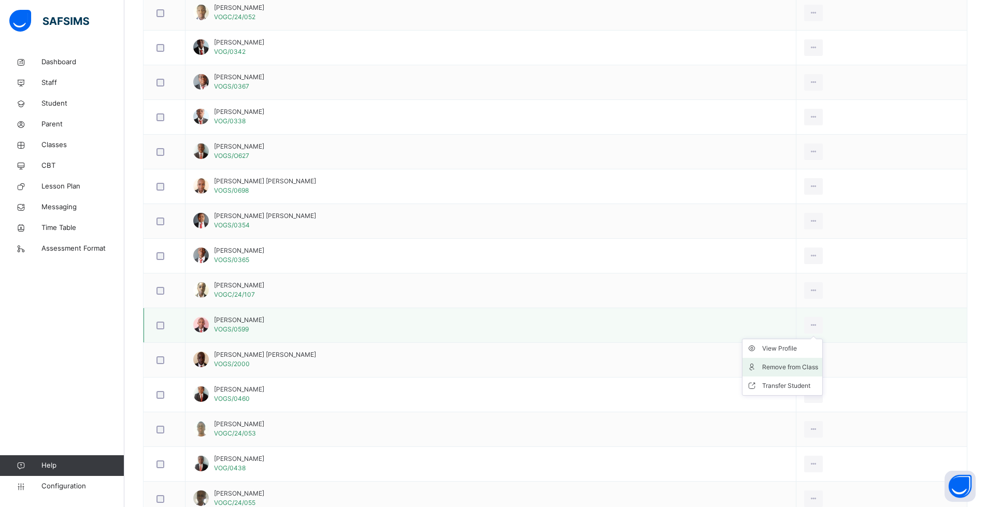
click at [813, 369] on div "Remove from Class" at bounding box center [790, 367] width 56 height 10
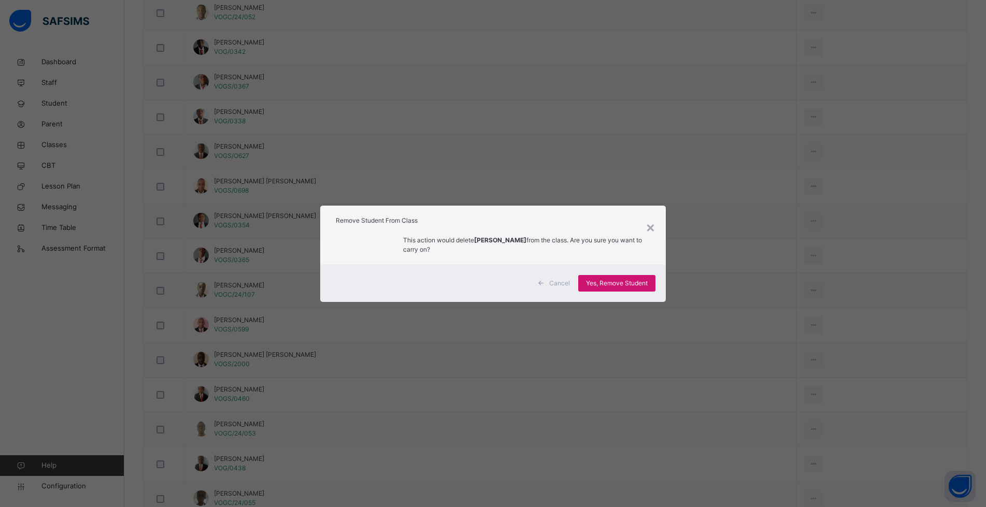
click at [620, 283] on span "Yes, Remove Student" at bounding box center [617, 283] width 62 height 9
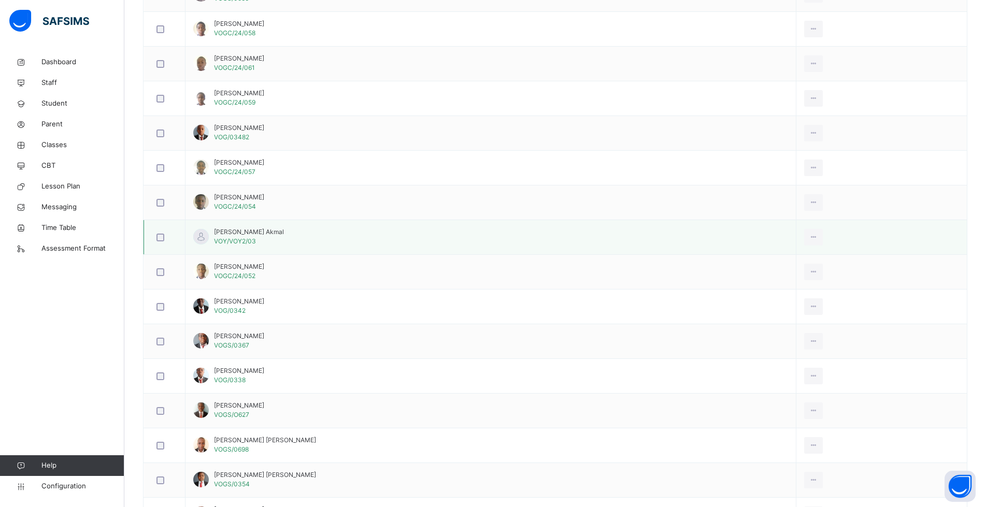
scroll to position [518, 0]
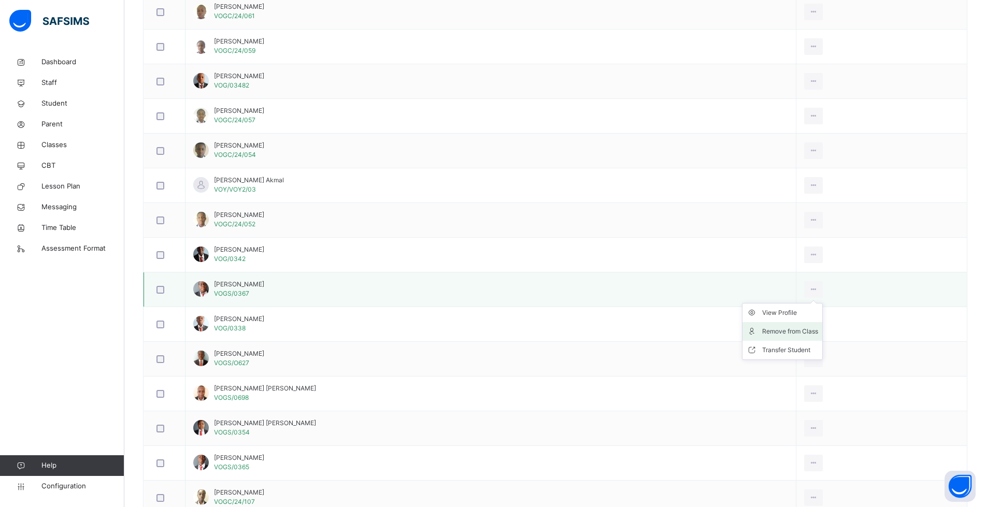
click at [814, 334] on div "Remove from Class" at bounding box center [790, 332] width 56 height 10
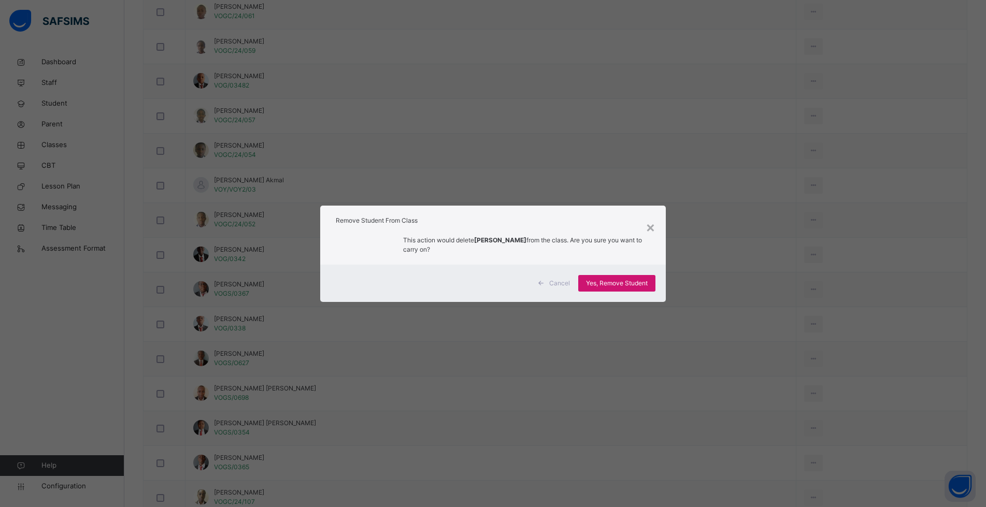
click at [641, 285] on span "Yes, Remove Student" at bounding box center [617, 283] width 62 height 9
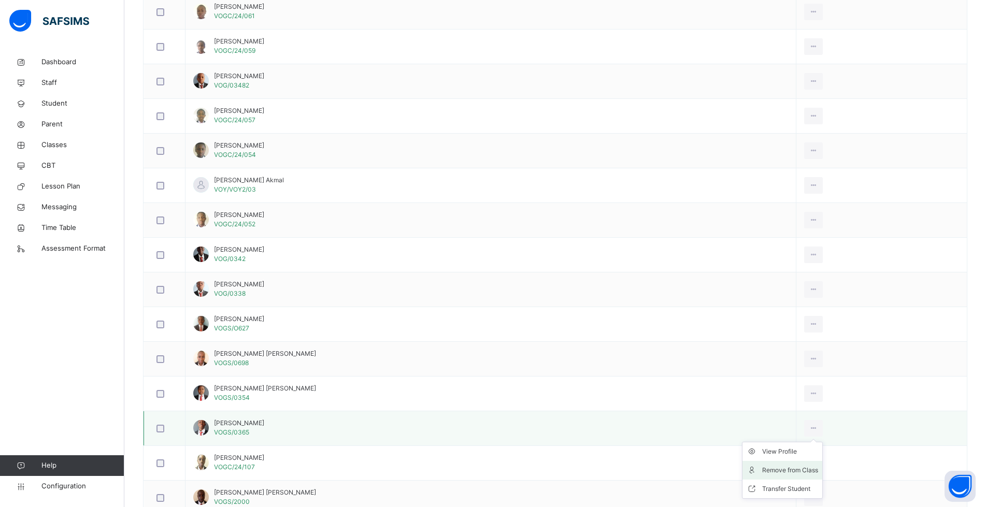
click at [816, 470] on div "Remove from Class" at bounding box center [790, 470] width 56 height 10
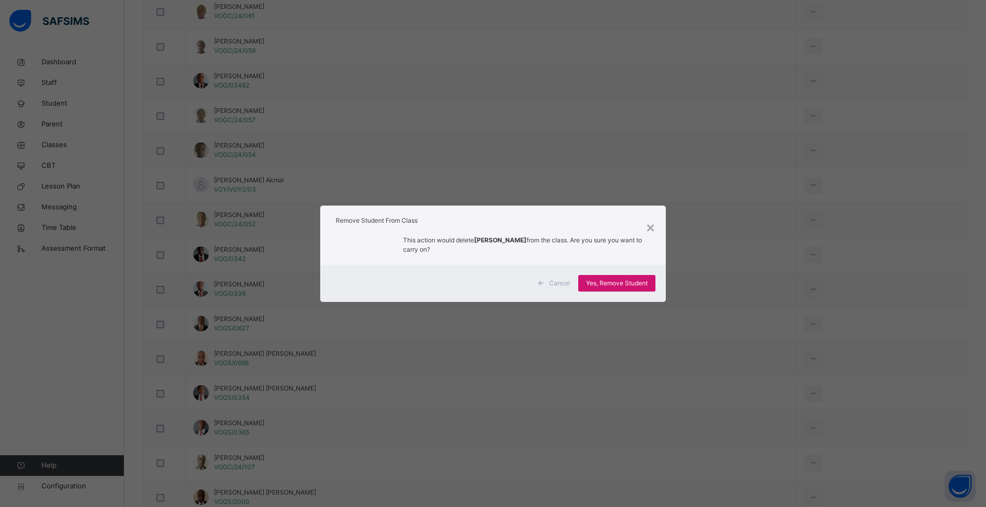
click at [619, 280] on span "Yes, Remove Student" at bounding box center [617, 283] width 62 height 9
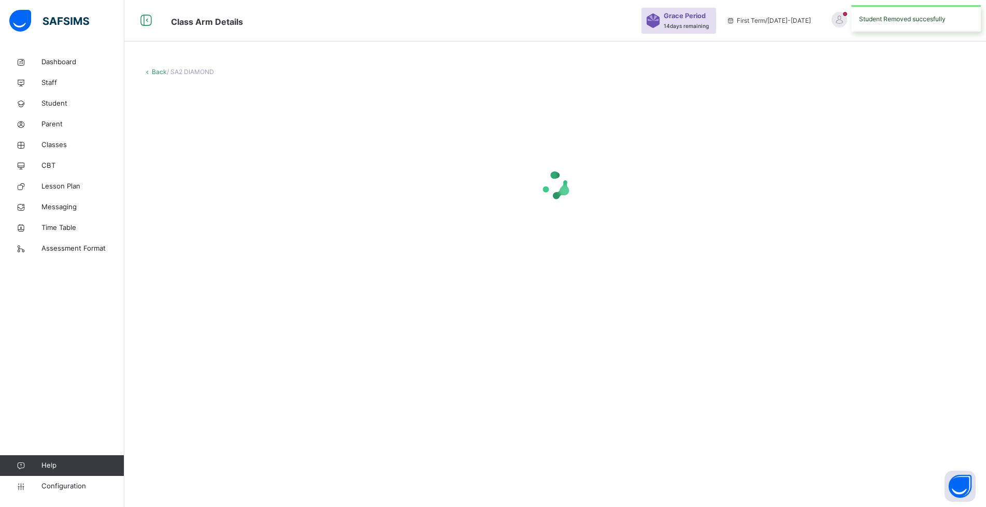
scroll to position [0, 0]
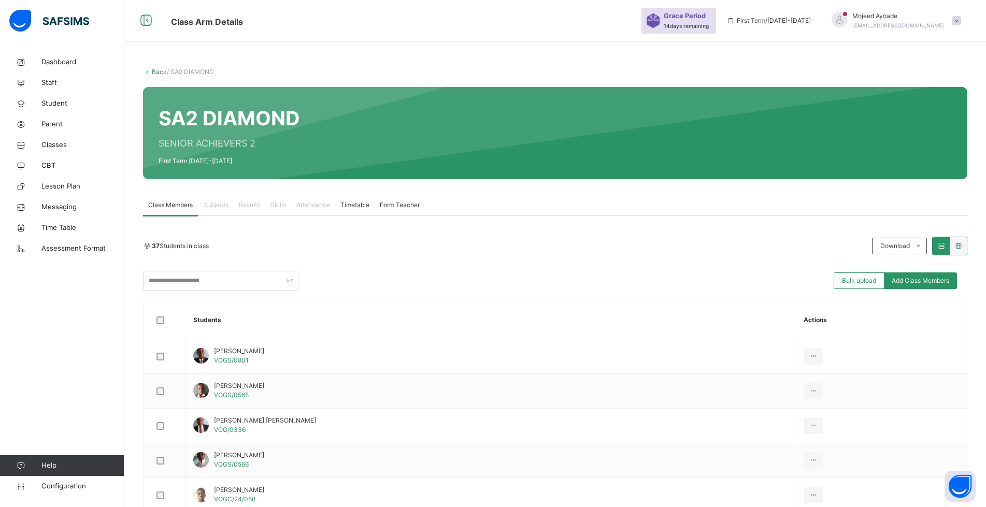
click at [583, 237] on div "37 Students in class Download Pdf Report Excel Report" at bounding box center [555, 246] width 825 height 19
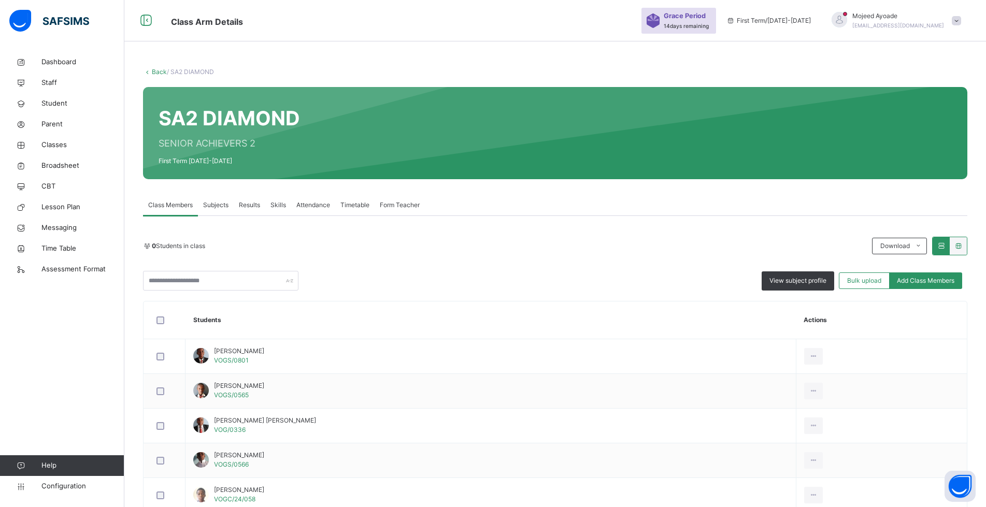
click at [538, 244] on div "0 Students in class" at bounding box center [505, 246] width 724 height 9
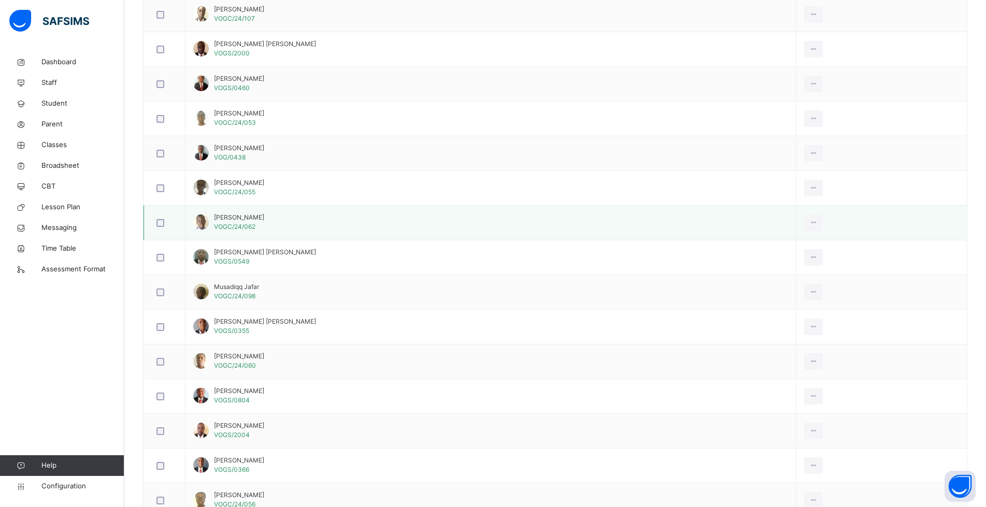
scroll to position [914, 0]
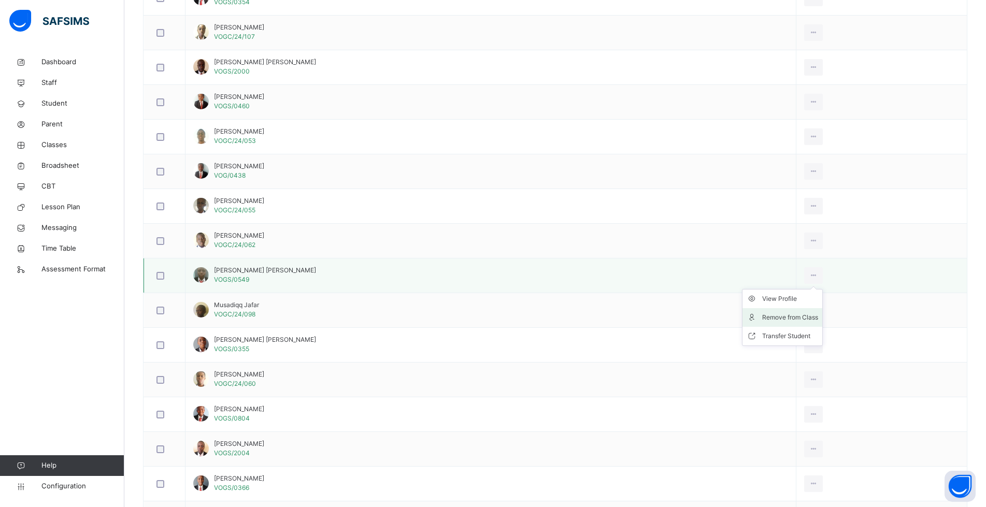
click at [812, 316] on div "Remove from Class" at bounding box center [790, 318] width 56 height 10
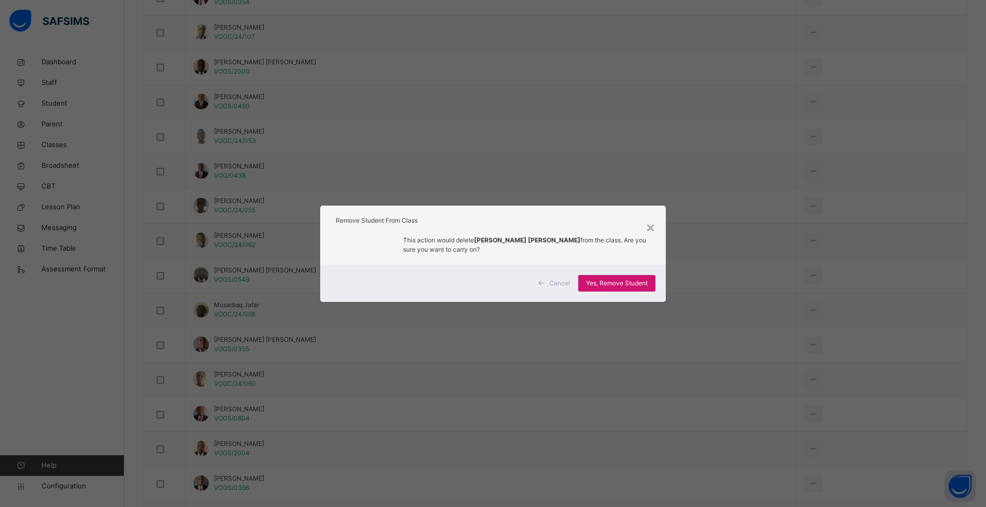
click at [602, 283] on span "Yes, Remove Student" at bounding box center [617, 283] width 62 height 9
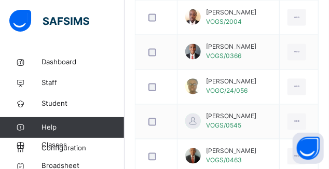
scroll to position [1451, 0]
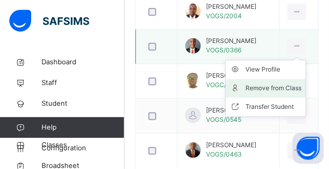
click at [273, 94] on div "Remove from Class" at bounding box center [273, 88] width 56 height 10
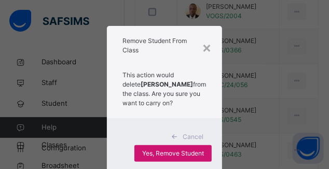
click at [163, 158] on span "Yes, Remove Student" at bounding box center [173, 153] width 62 height 9
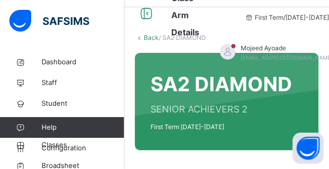
scroll to position [0, 0]
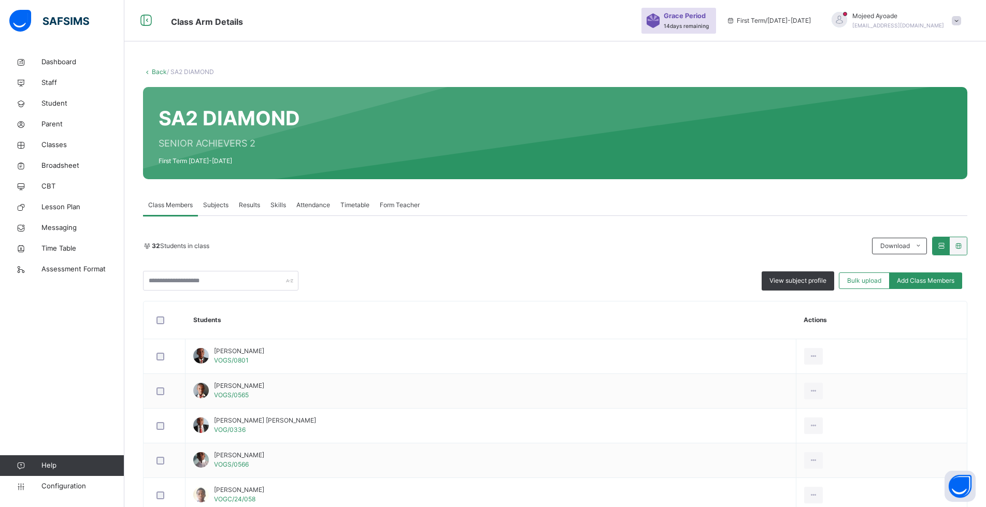
drag, startPoint x: 331, startPoint y: 0, endPoint x: 589, endPoint y: 253, distance: 361.0
click at [331, 168] on div "32 Students in class Download Pdf Report Excel Report" at bounding box center [555, 246] width 825 height 19
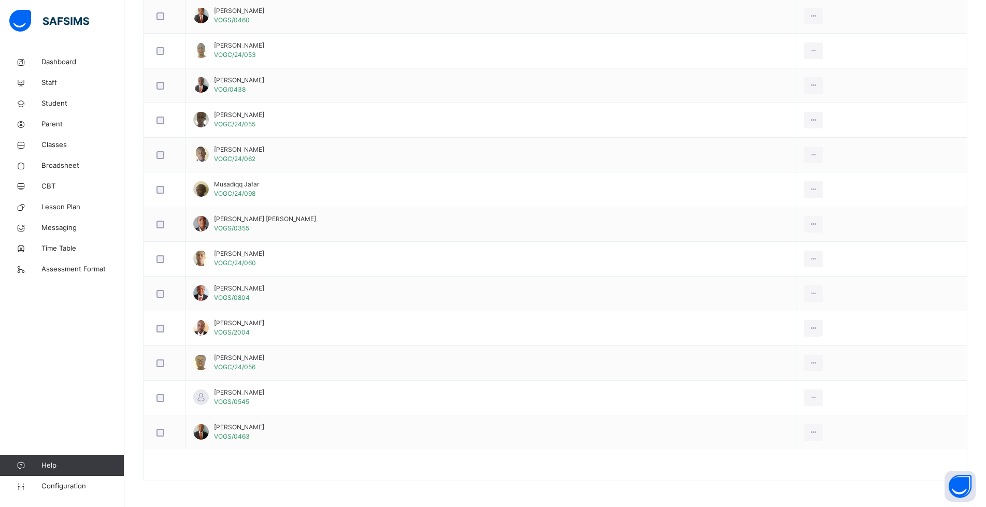
scroll to position [275, 0]
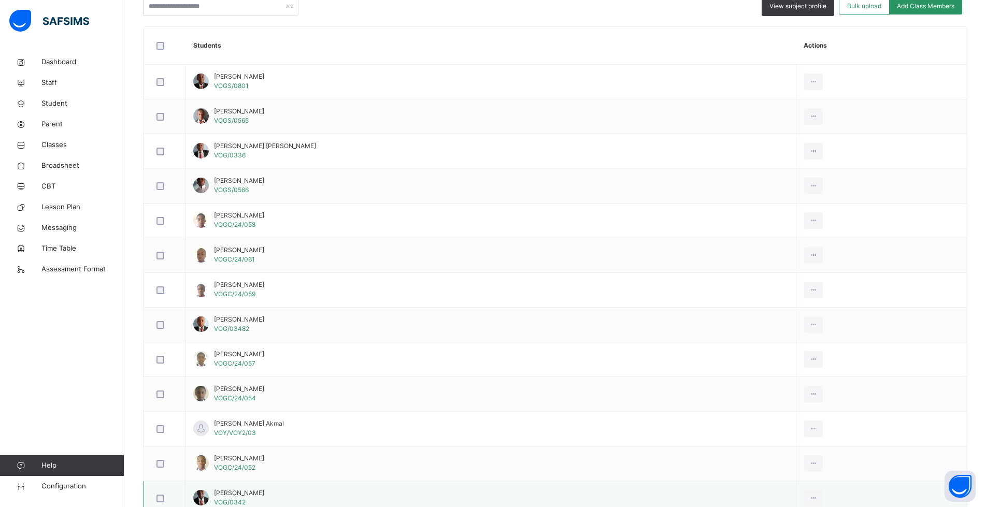
click at [331, 168] on td "[PERSON_NAME] VOG/0342" at bounding box center [491, 498] width 611 height 35
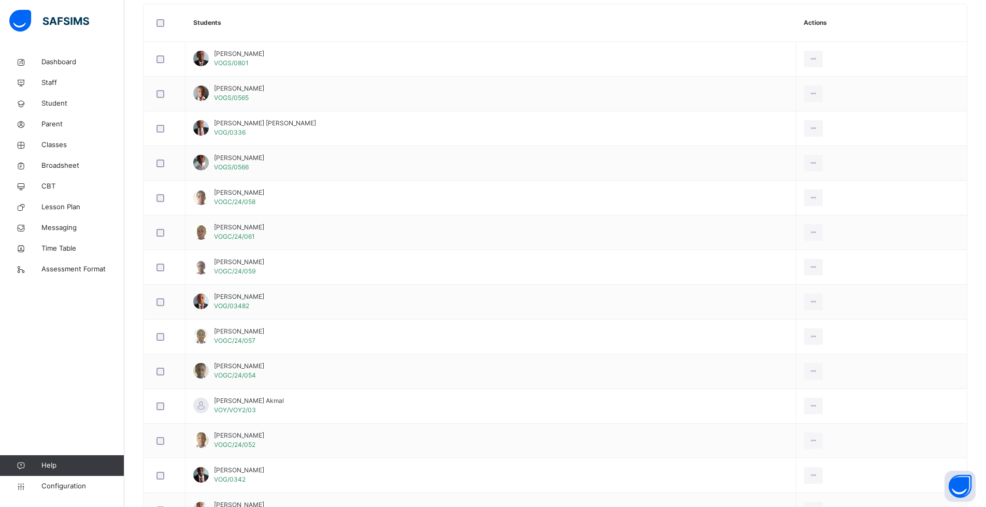
scroll to position [299, 0]
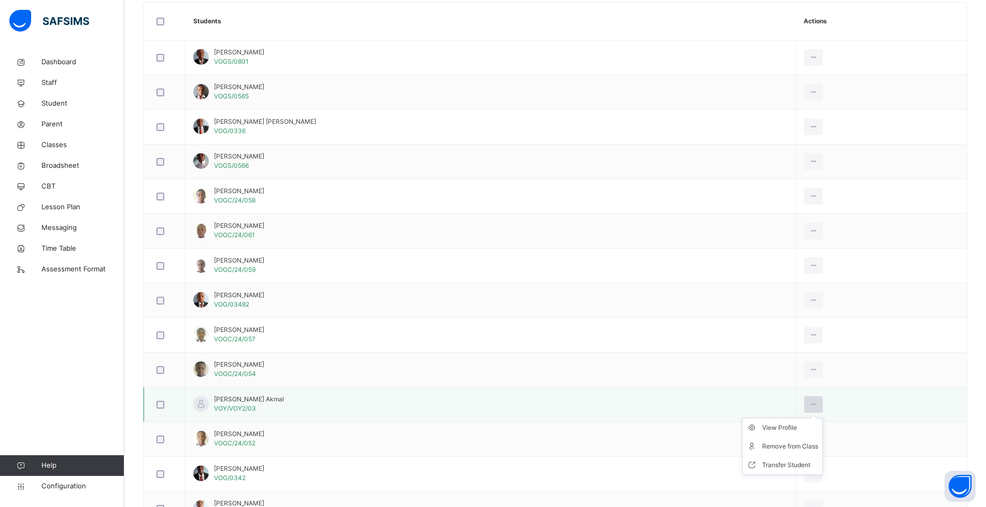
click at [331, 168] on icon at bounding box center [814, 404] width 9 height 9
click at [331, 168] on div "Remove from Class" at bounding box center [790, 447] width 56 height 10
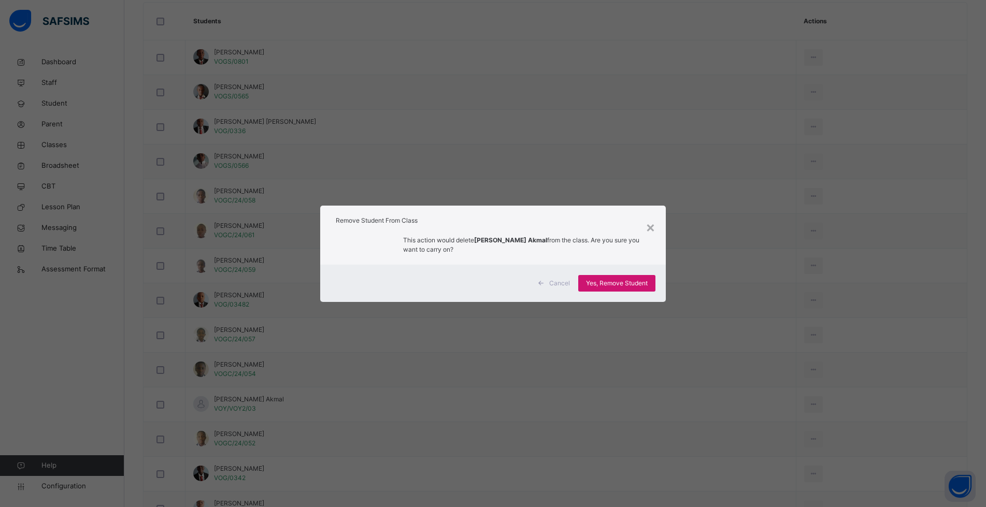
click at [331, 168] on span "Yes, Remove Student" at bounding box center [617, 283] width 62 height 9
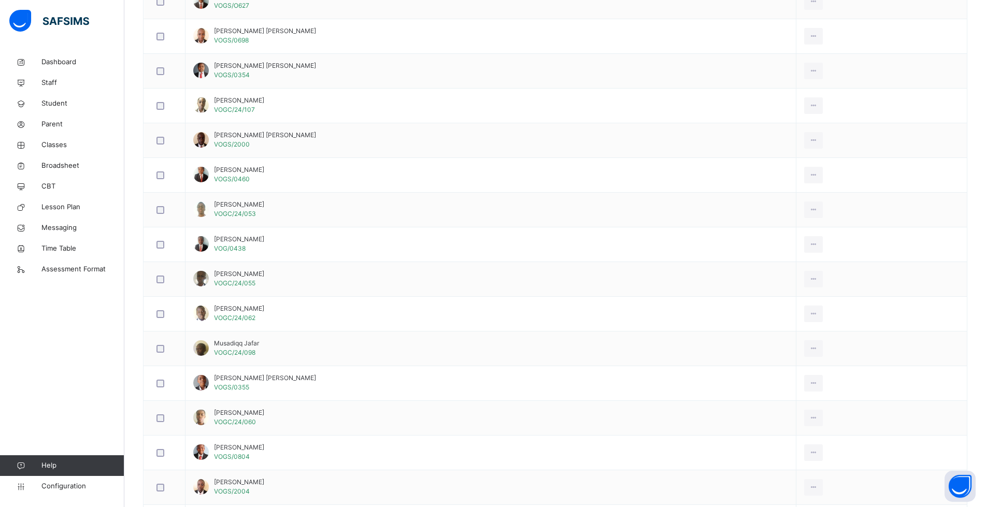
scroll to position [911, 0]
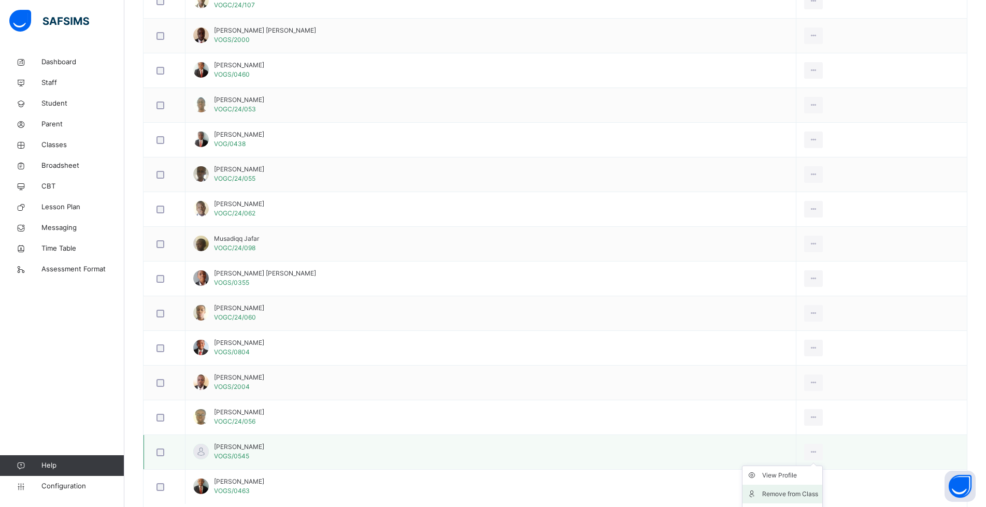
click at [331, 168] on div "Remove from Class" at bounding box center [790, 494] width 56 height 10
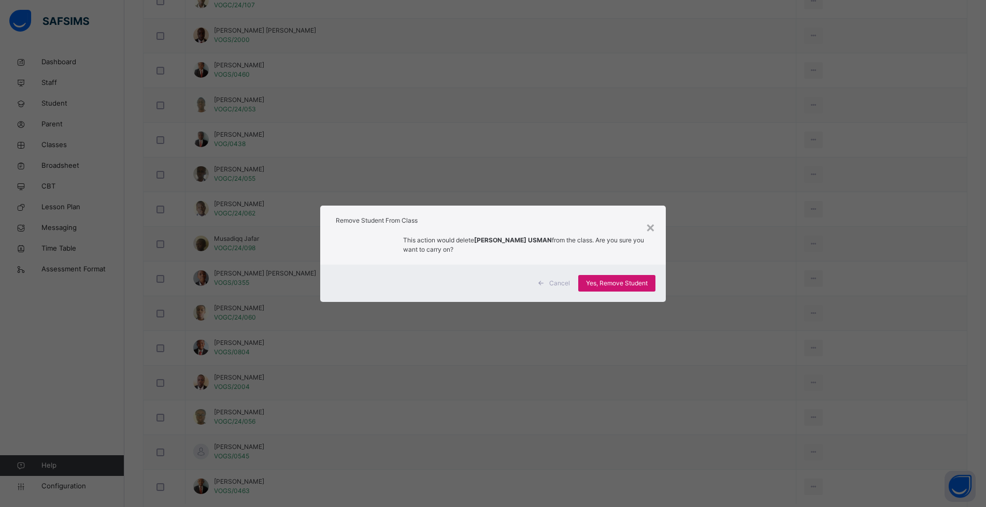
click at [331, 168] on div "Yes, Remove Student" at bounding box center [616, 283] width 77 height 17
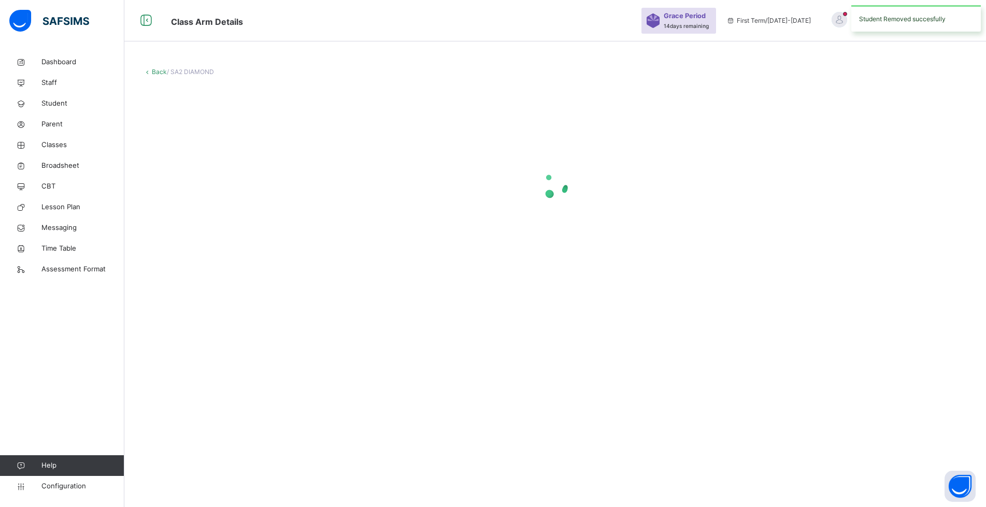
scroll to position [0, 0]
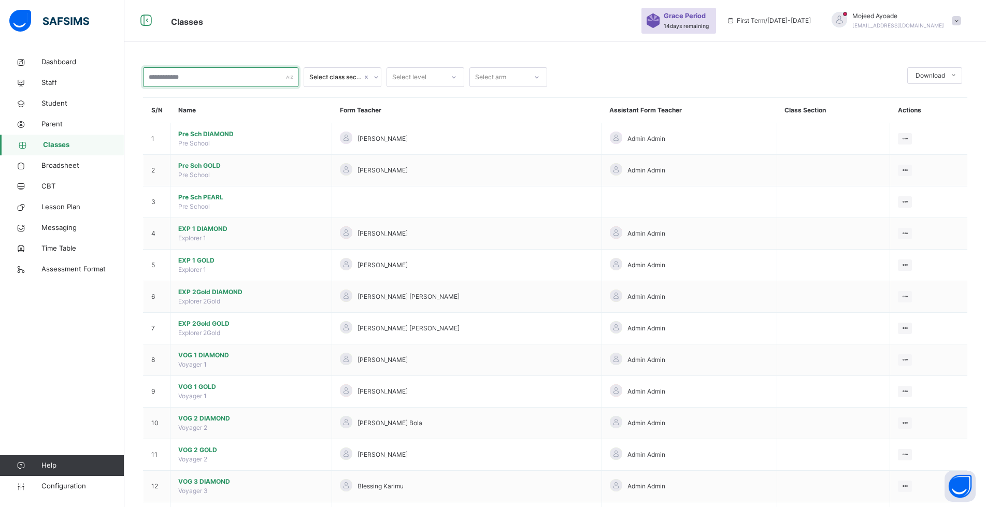
click at [192, 77] on input "text" at bounding box center [220, 77] width 155 height 20
click at [193, 79] on input "text" at bounding box center [220, 77] width 155 height 20
type input "**"
